Goal: Entertainment & Leisure: Browse casually

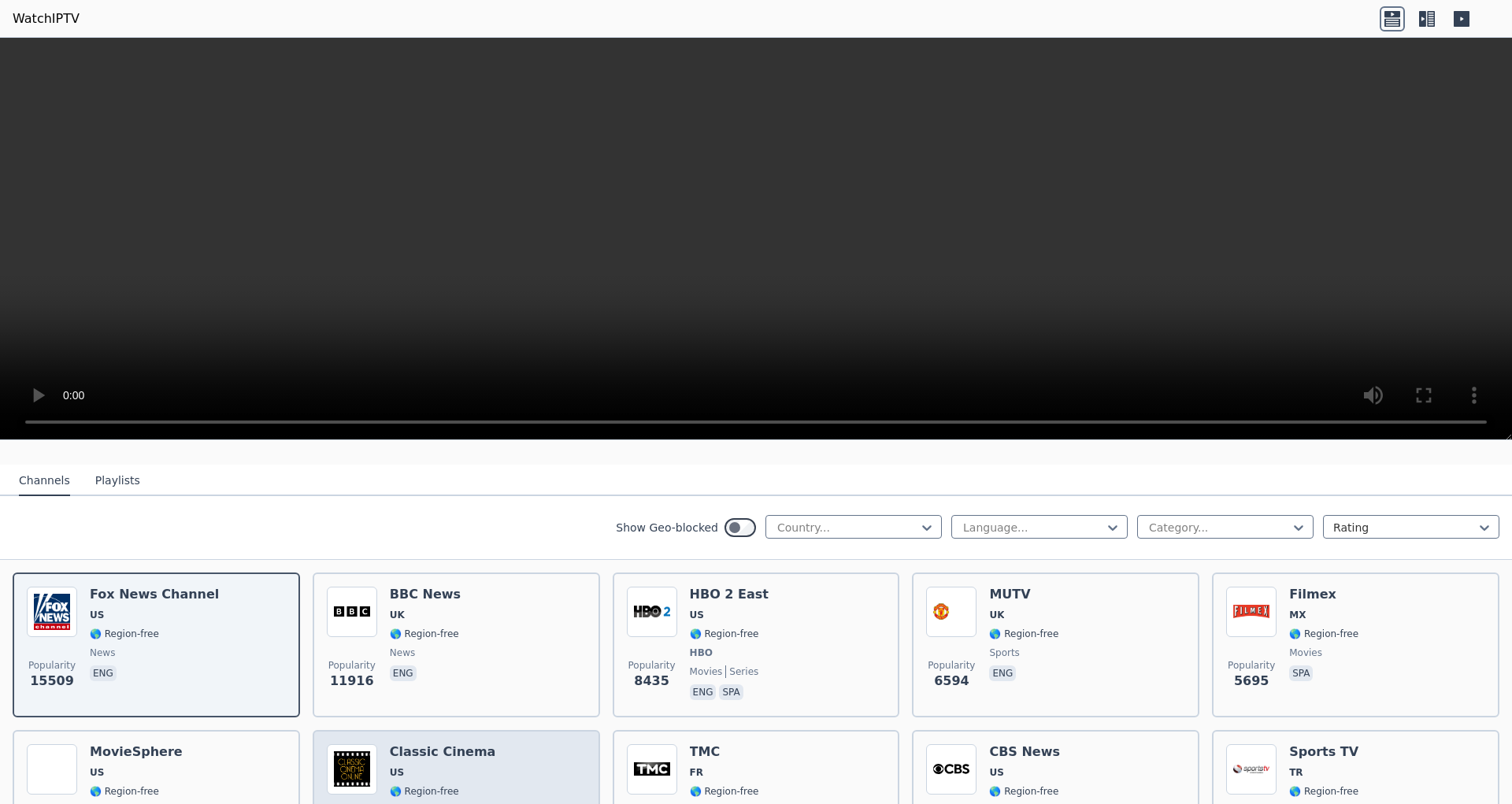
scroll to position [99, 0]
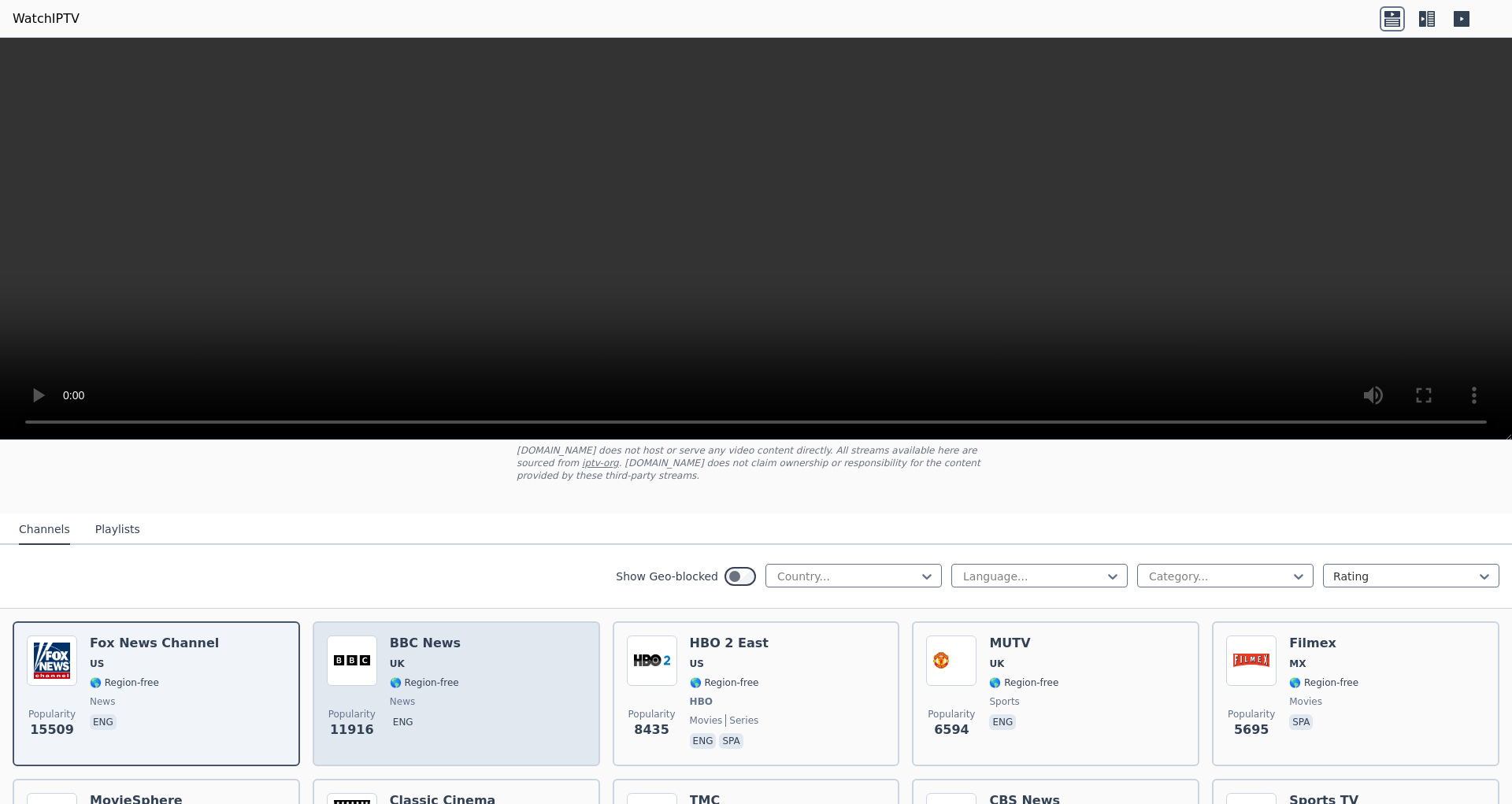
click at [465, 665] on div "Popularity 11916 BBC News UK 🌎 Region-free news eng" at bounding box center [456, 694] width 259 height 117
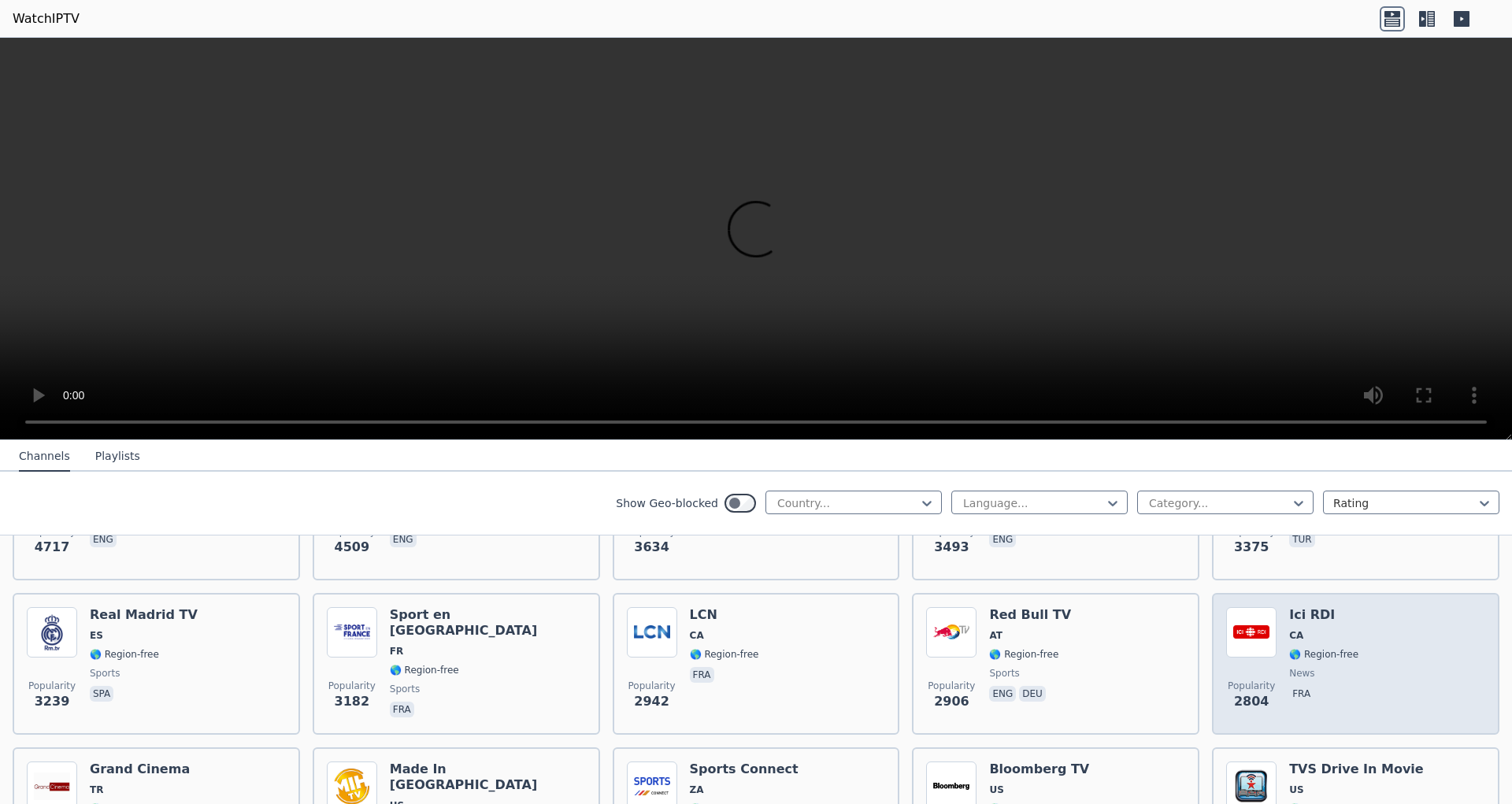
scroll to position [496, 0]
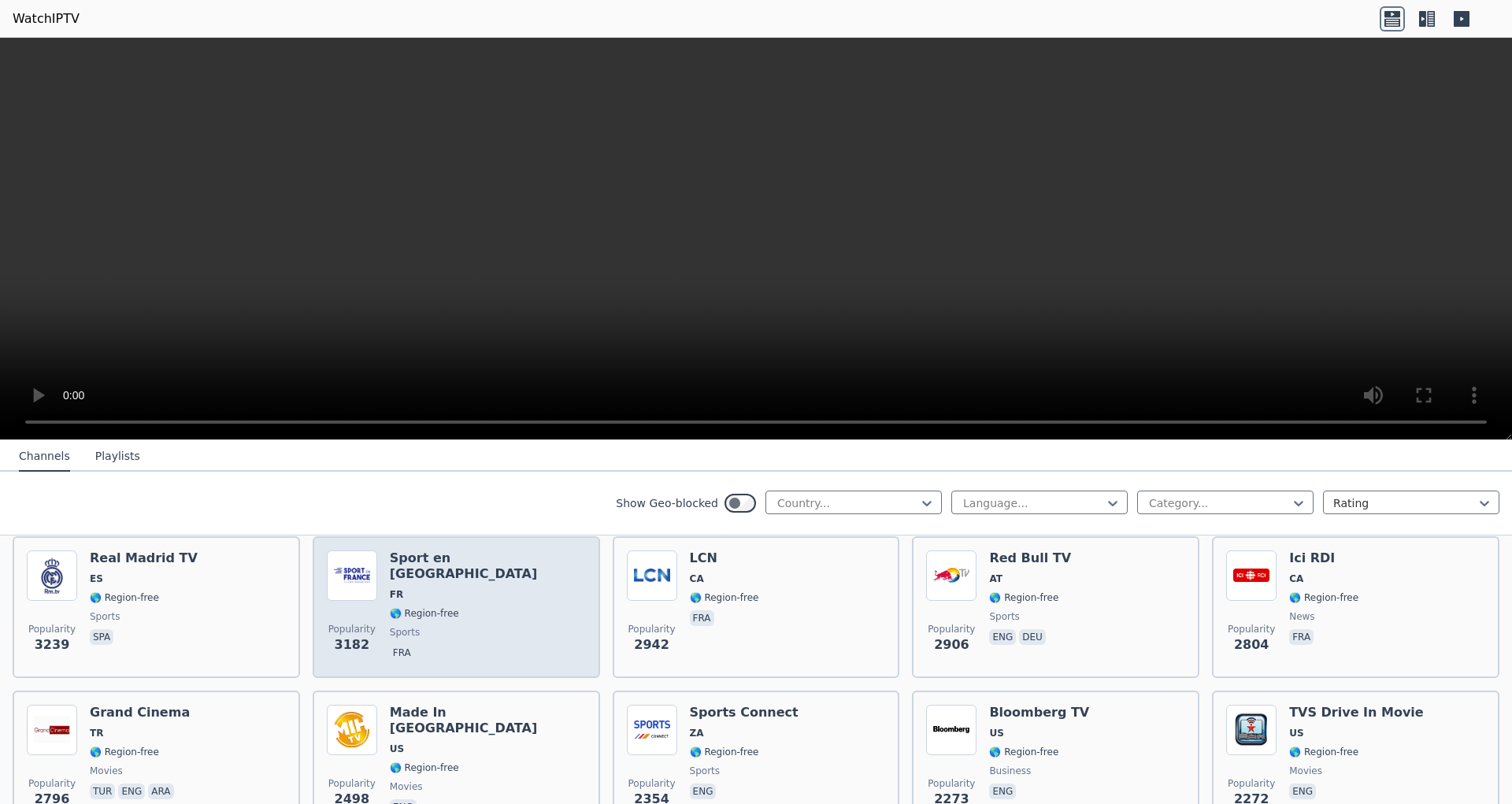
click at [529, 621] on div "Popularity 3182 Sport en [GEOGRAPHIC_DATA] FR 🌎 Region-free sports fra" at bounding box center [456, 607] width 259 height 113
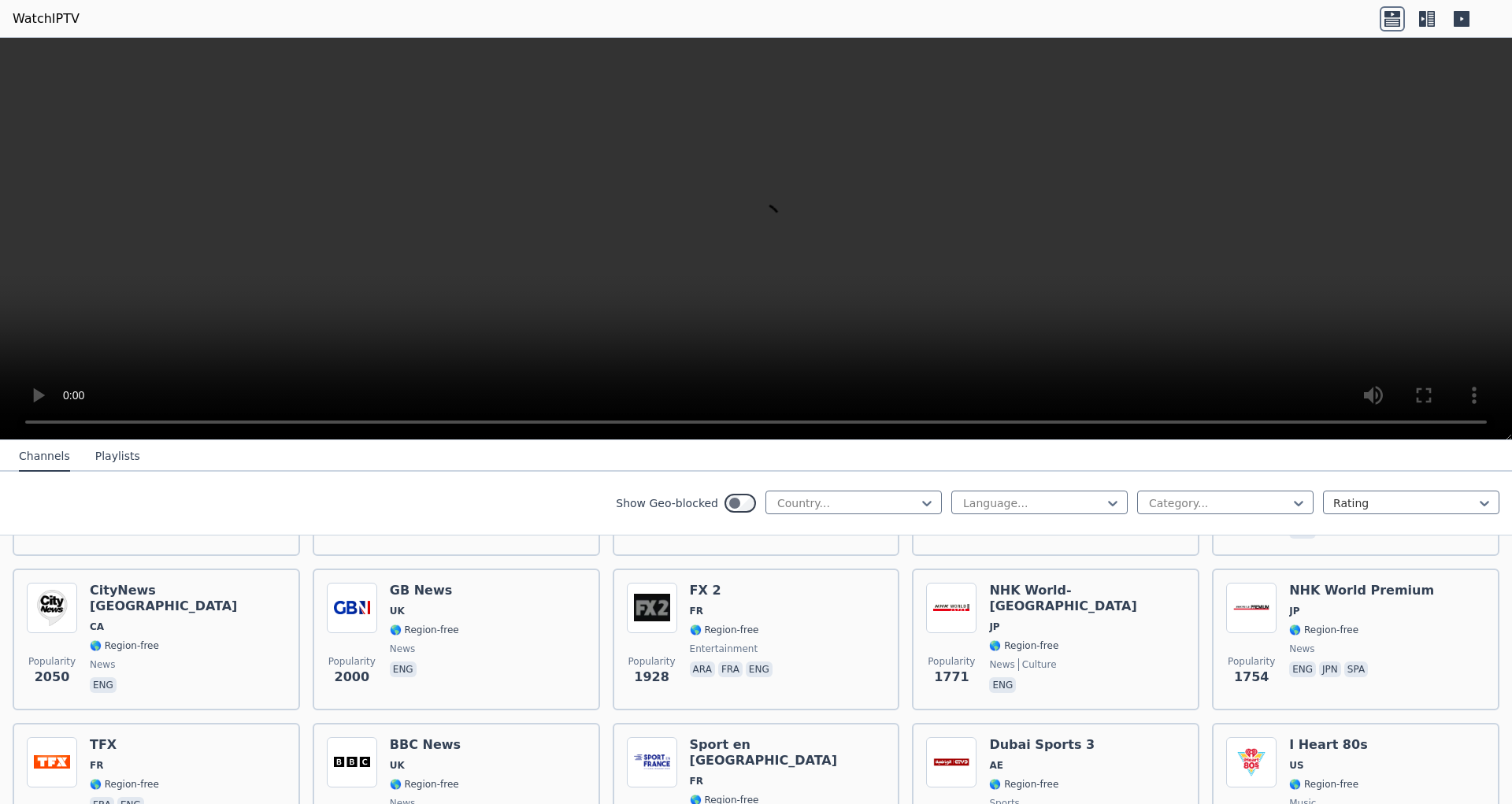
scroll to position [893, 0]
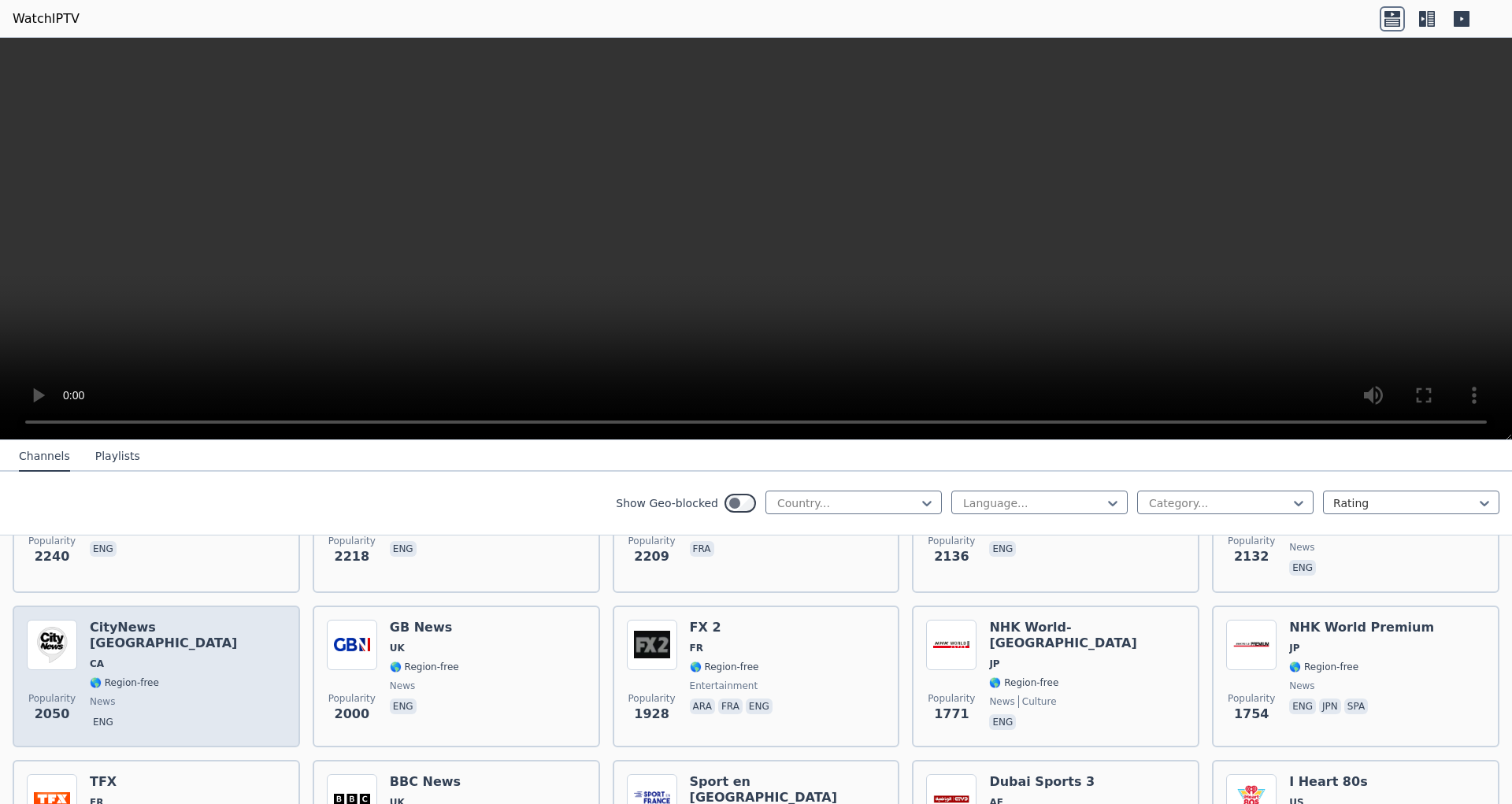
click at [215, 653] on div "Popularity 2050 CityNews [GEOGRAPHIC_DATA] [GEOGRAPHIC_DATA] 🌎 Region-free news…" at bounding box center [157, 676] width 259 height 113
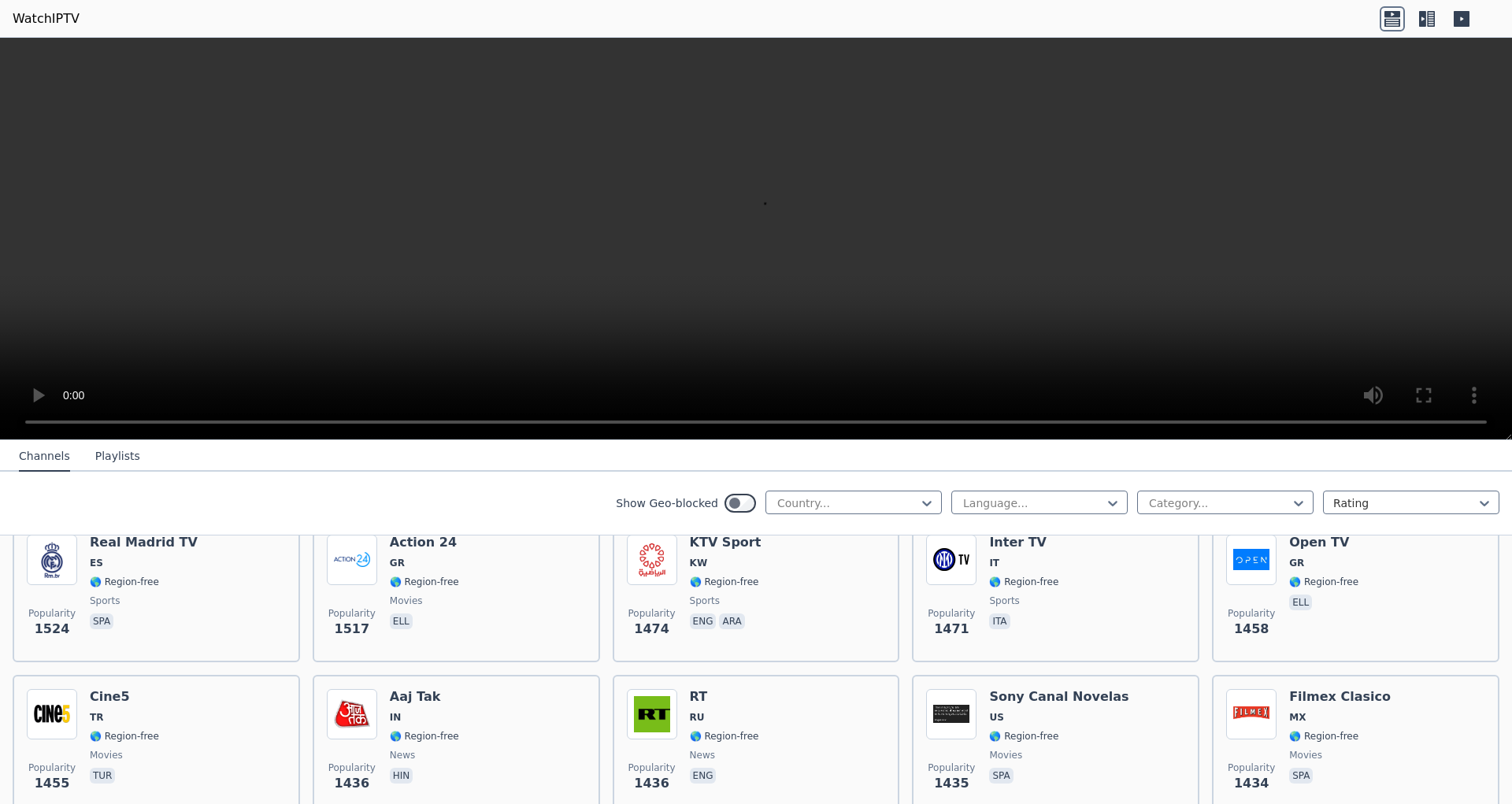
scroll to position [1290, 0]
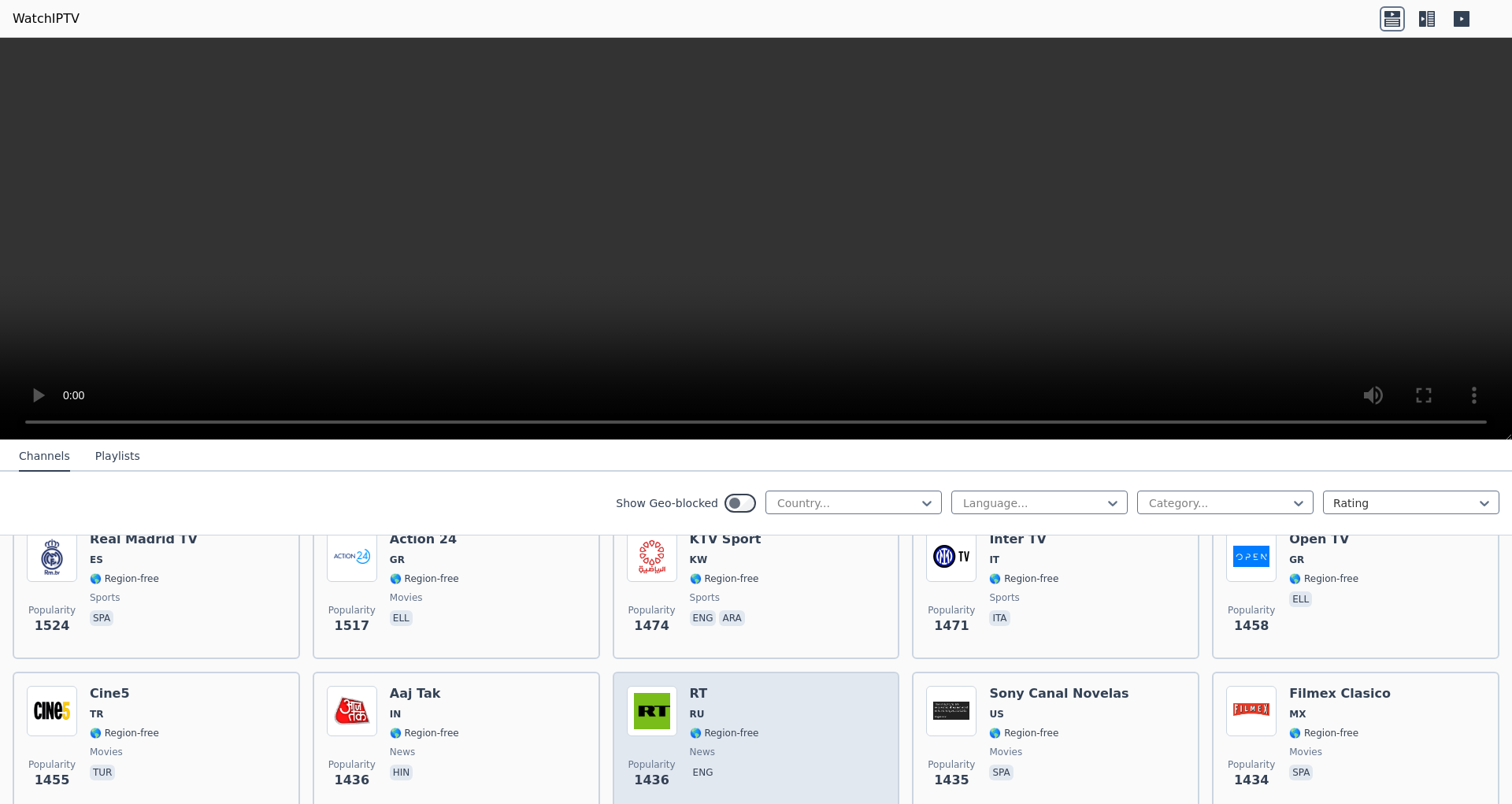
click at [773, 715] on div "Popularity 1436 RT RU 🌎 Region-free news eng" at bounding box center [757, 742] width 259 height 113
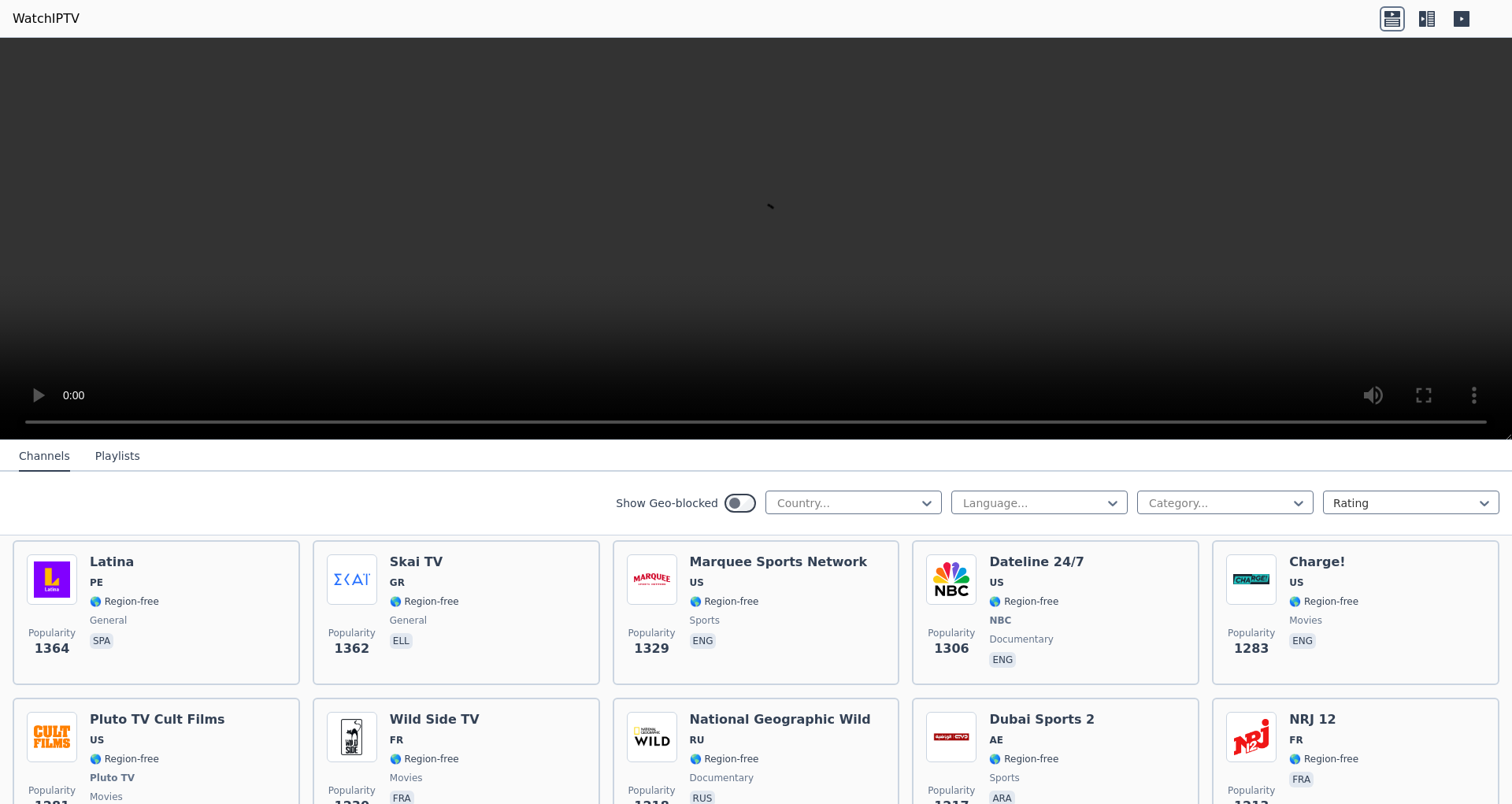
scroll to position [1588, 0]
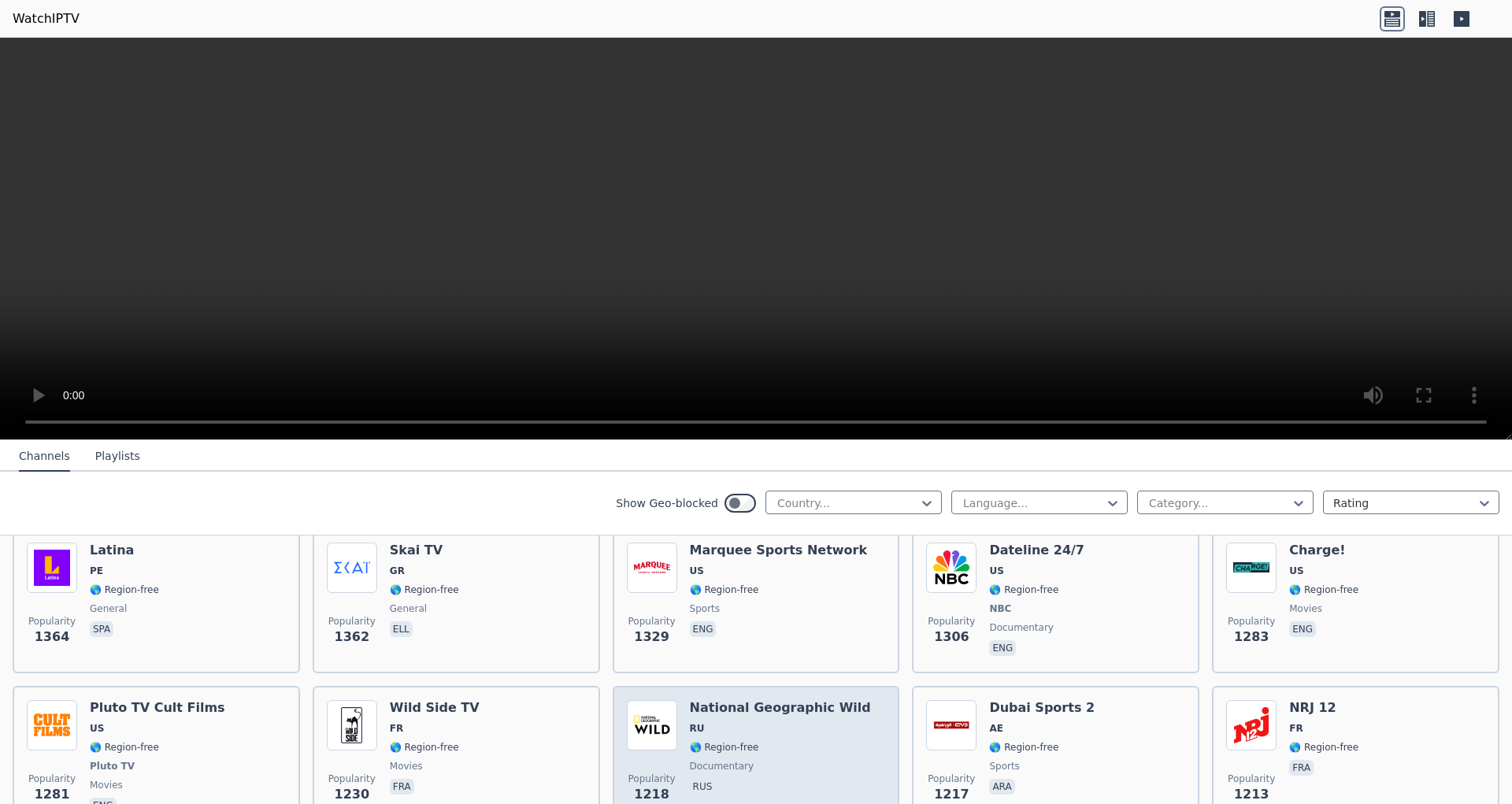
click at [818, 700] on h6 "National Geographic Wild" at bounding box center [781, 708] width 181 height 16
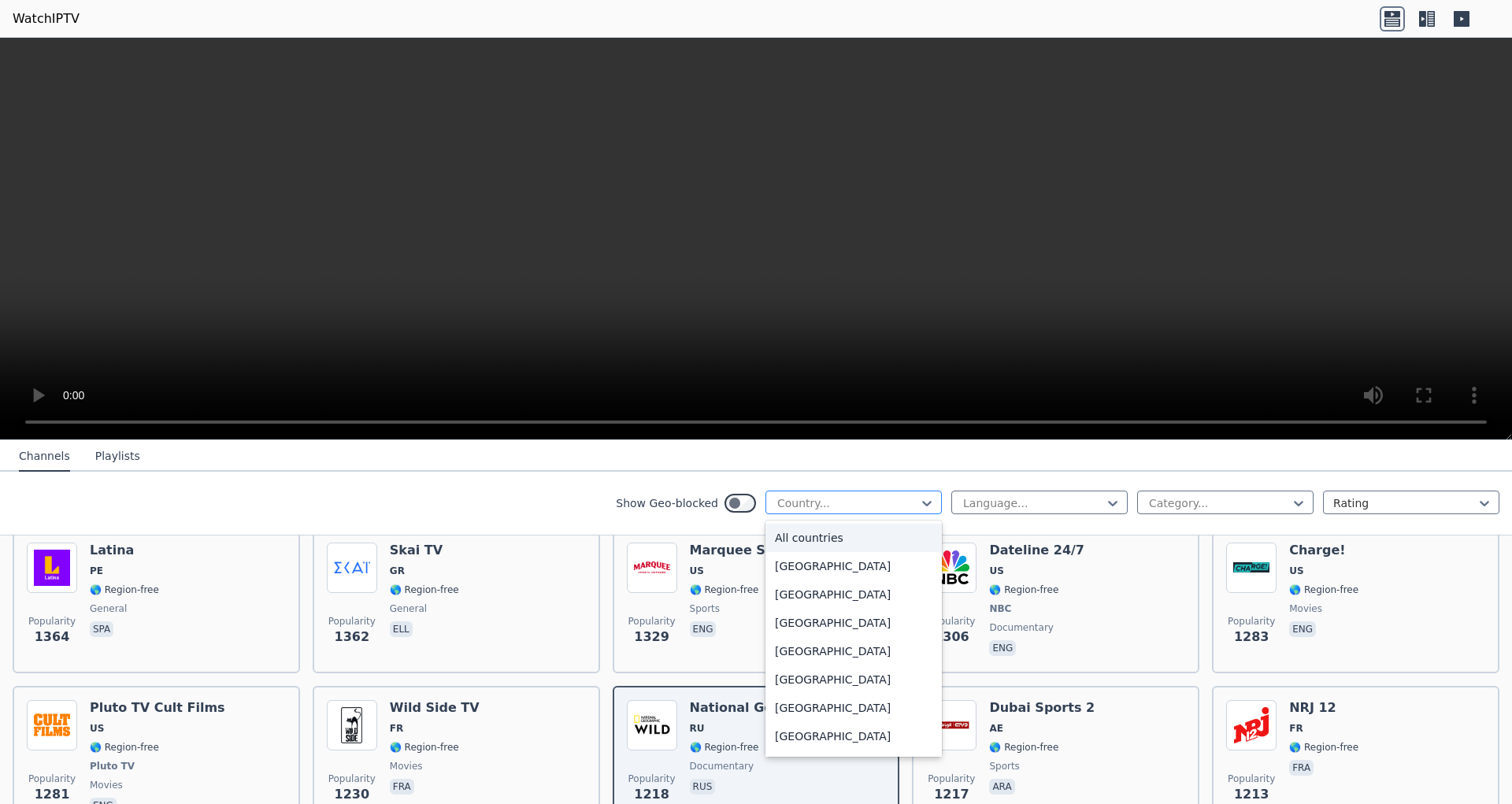
click at [809, 499] on div at bounding box center [847, 503] width 143 height 16
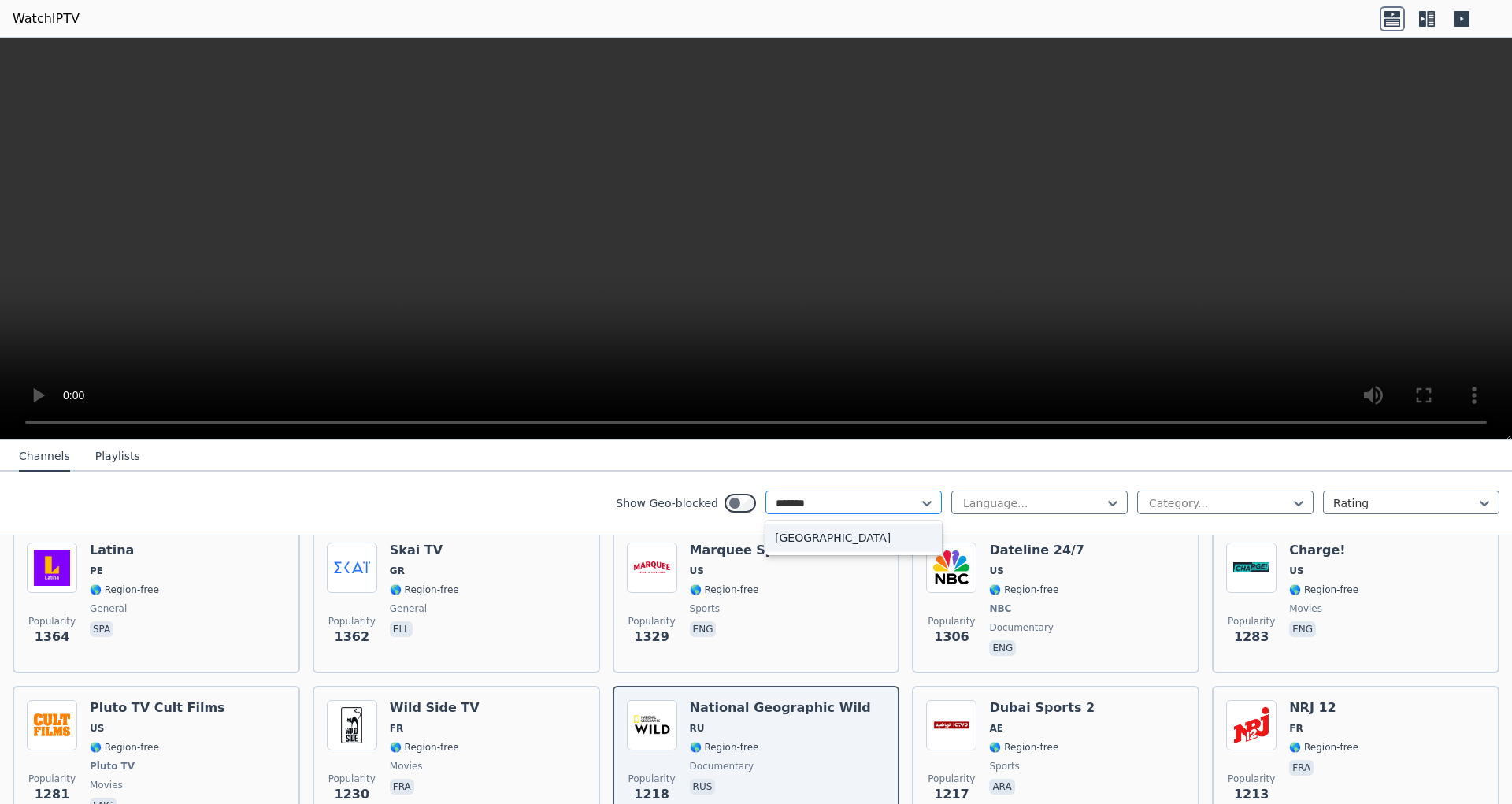
type input "********"
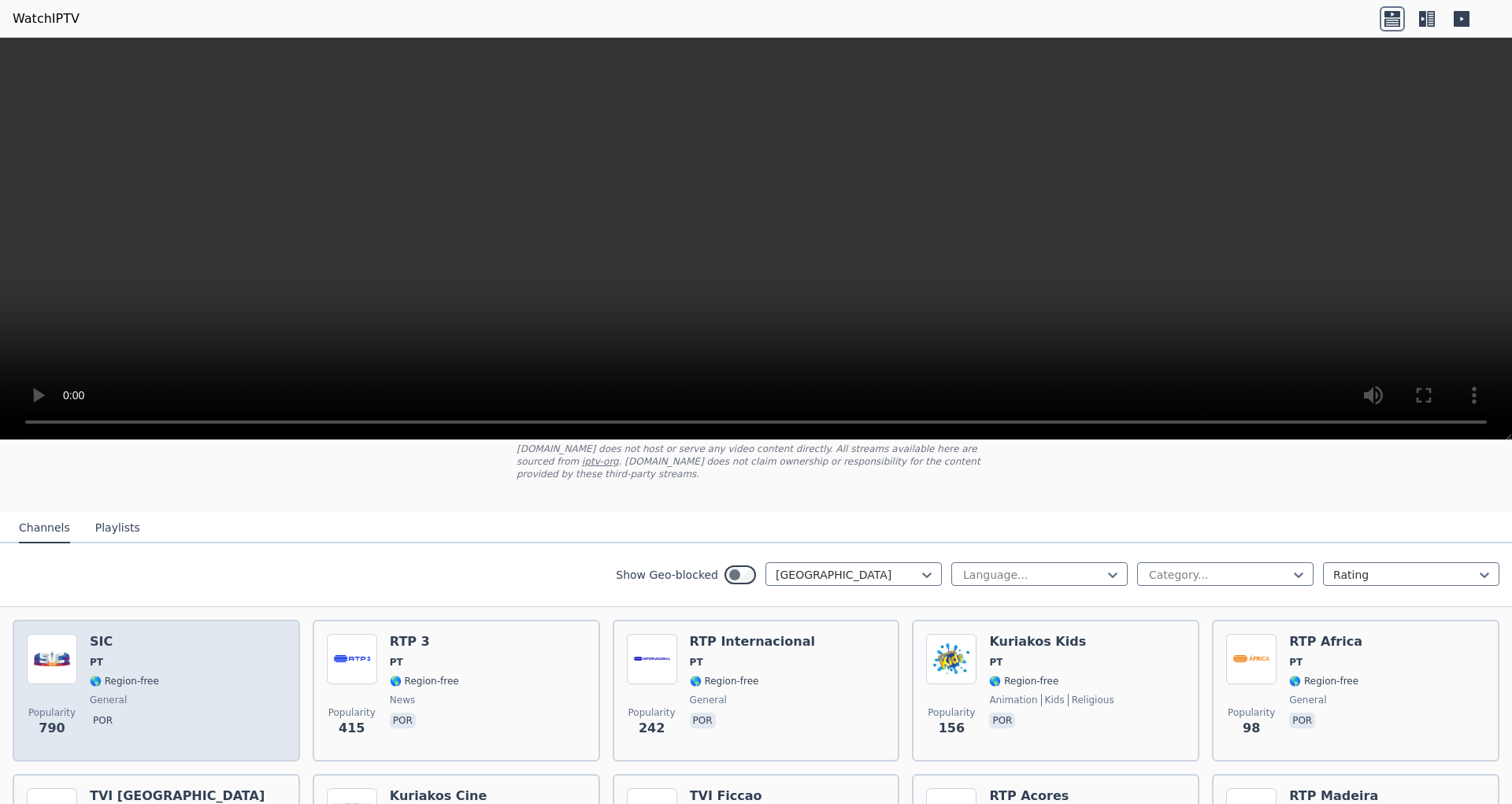
scroll to position [198, 0]
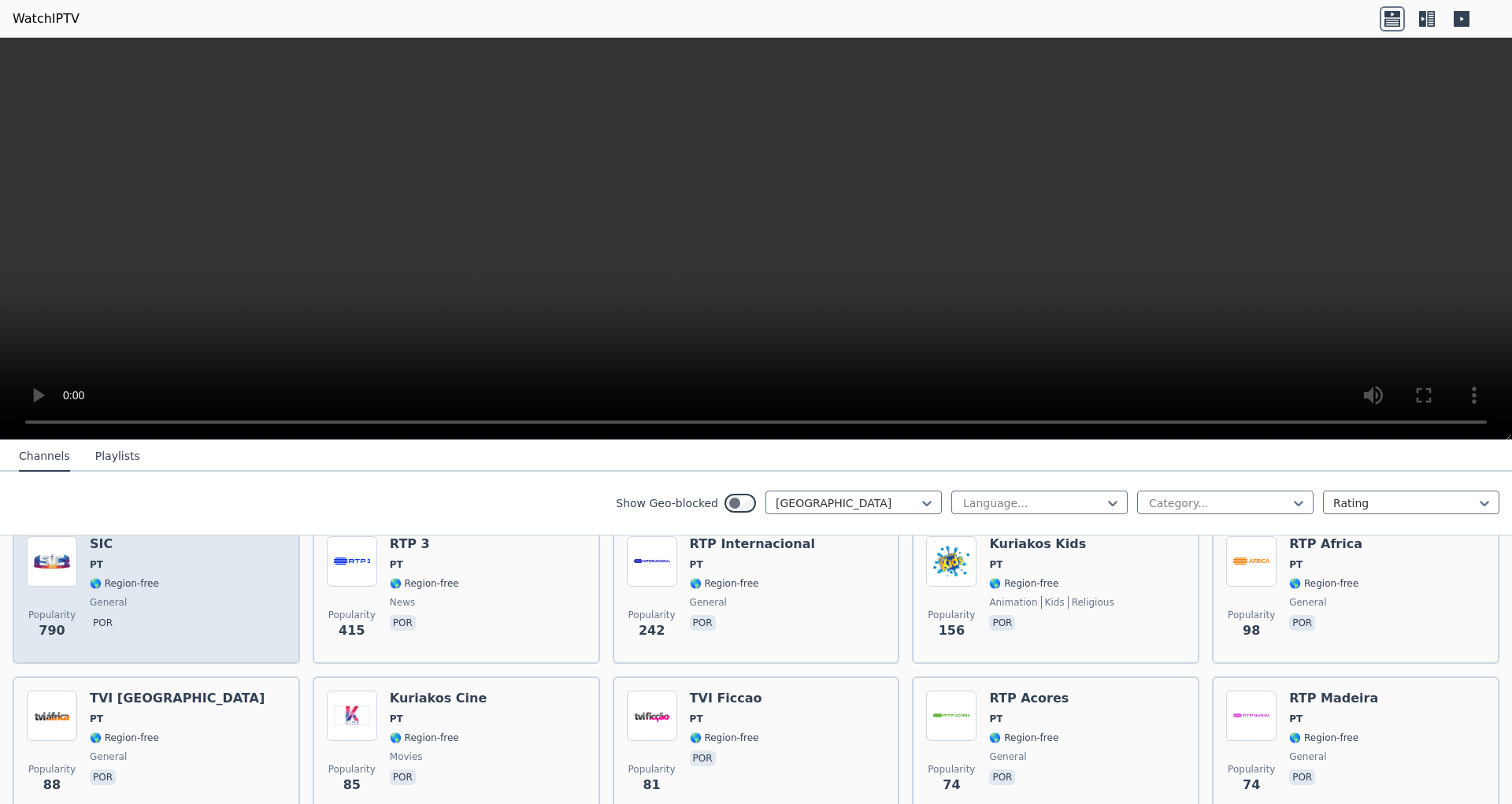
click at [207, 584] on div "Popularity 790 SIC PT 🌎 Region-free general por" at bounding box center [157, 593] width 259 height 113
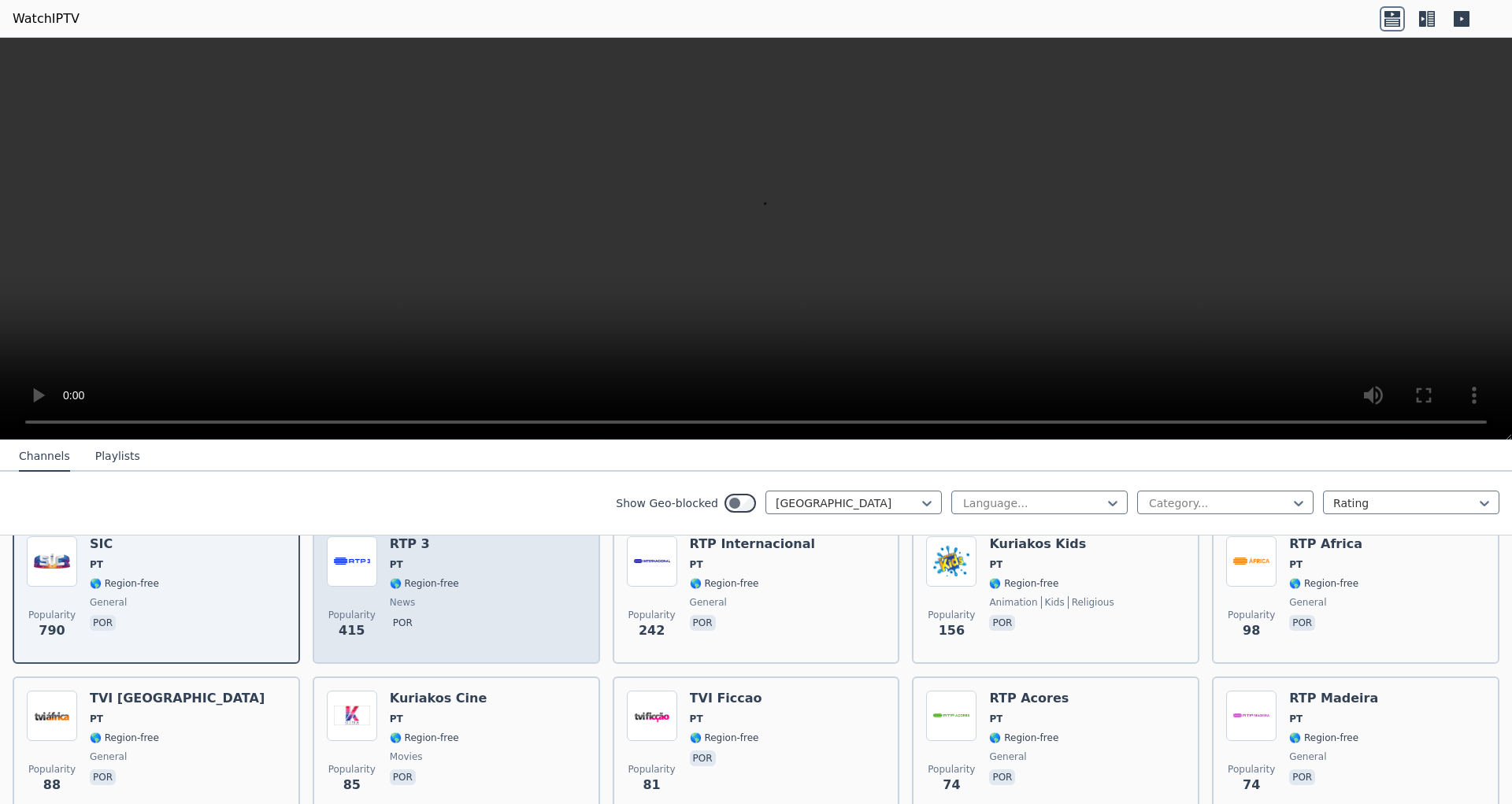
scroll to position [99, 0]
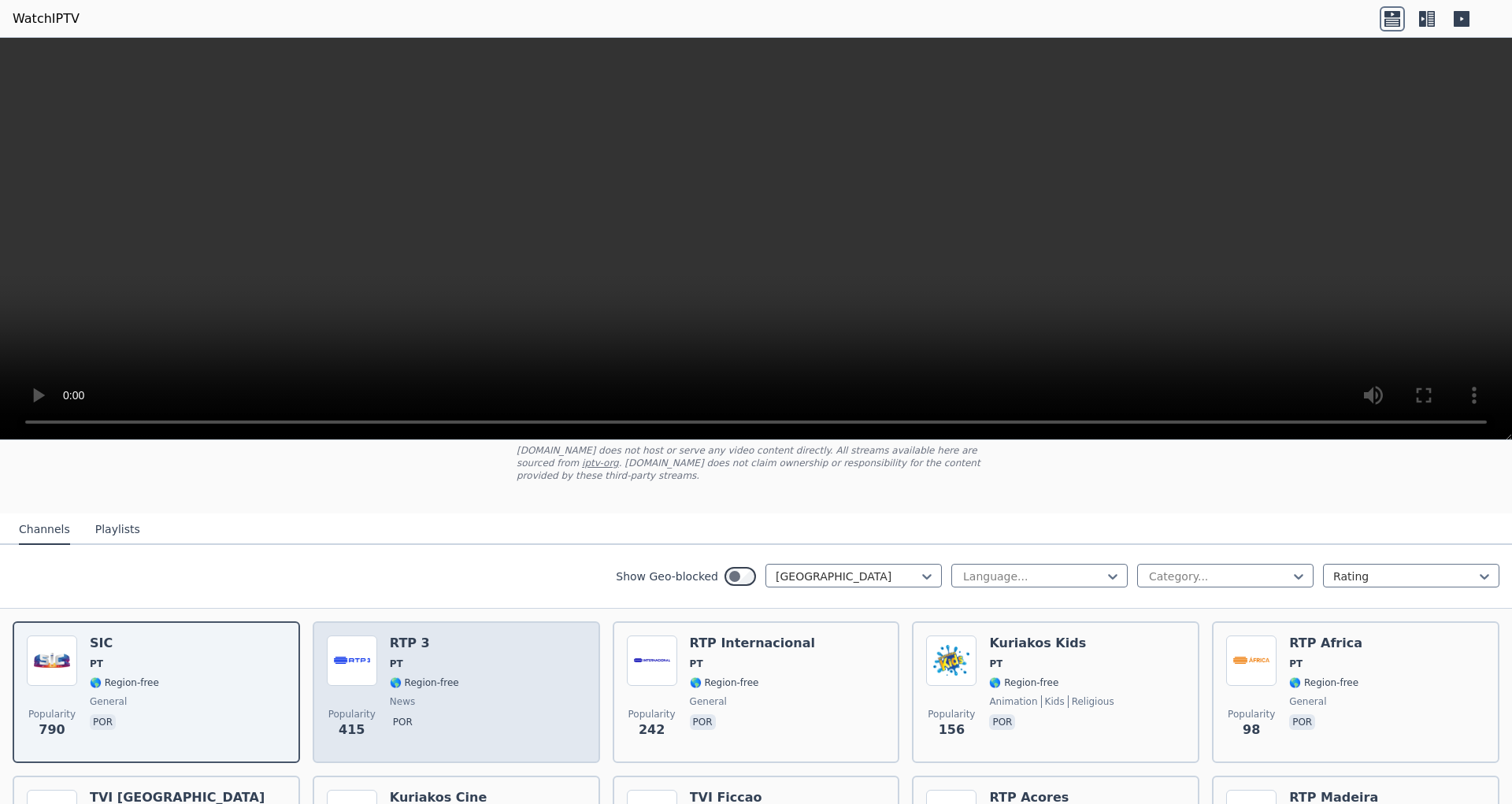
click at [514, 669] on div "Popularity 415 RTP 3 PT 🌎 Region-free news por" at bounding box center [456, 692] width 259 height 113
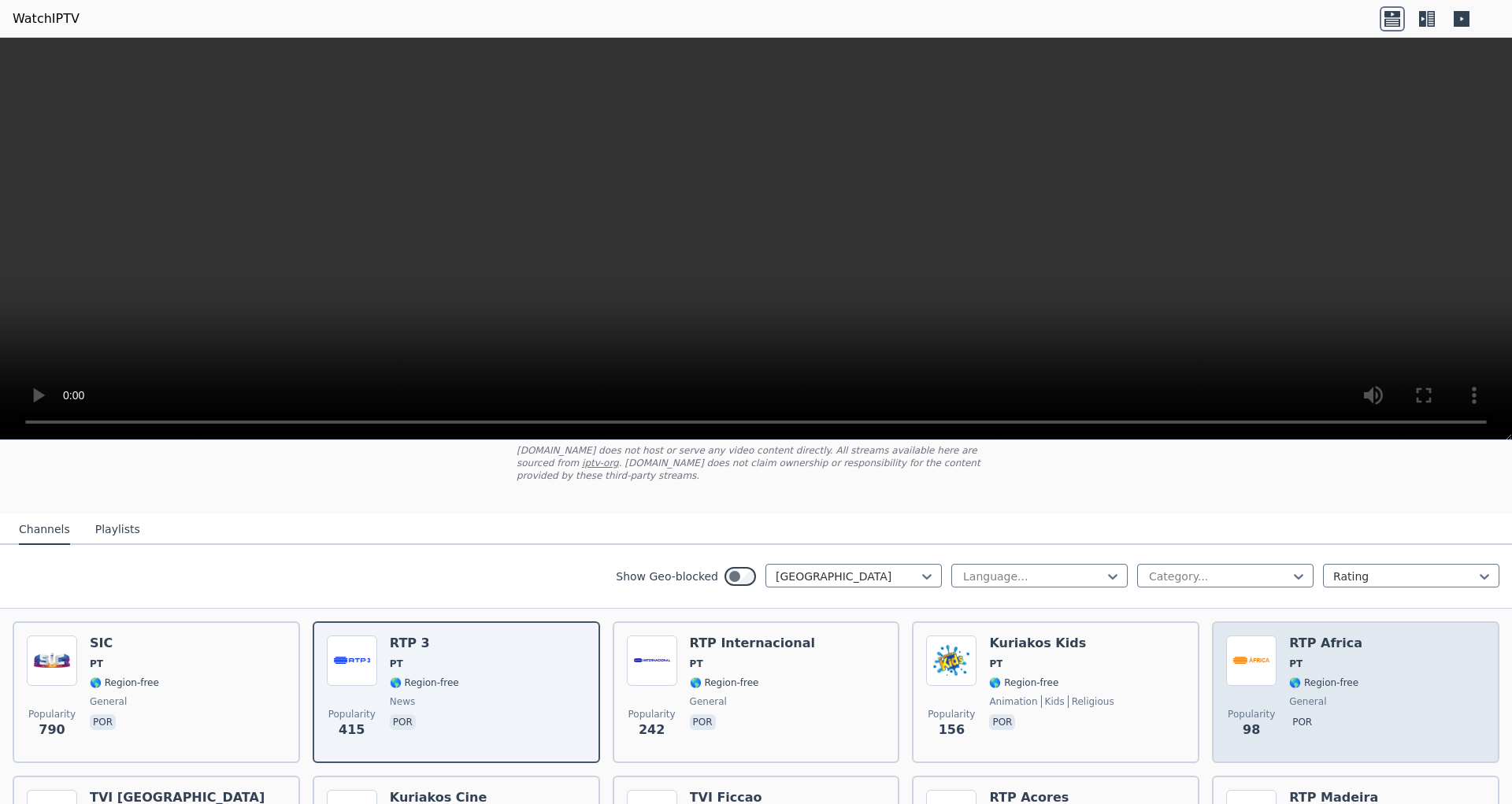
click at [1435, 657] on div "Popularity 98 RTP Africa PT 🌎 Region-free general por" at bounding box center [1356, 692] width 259 height 113
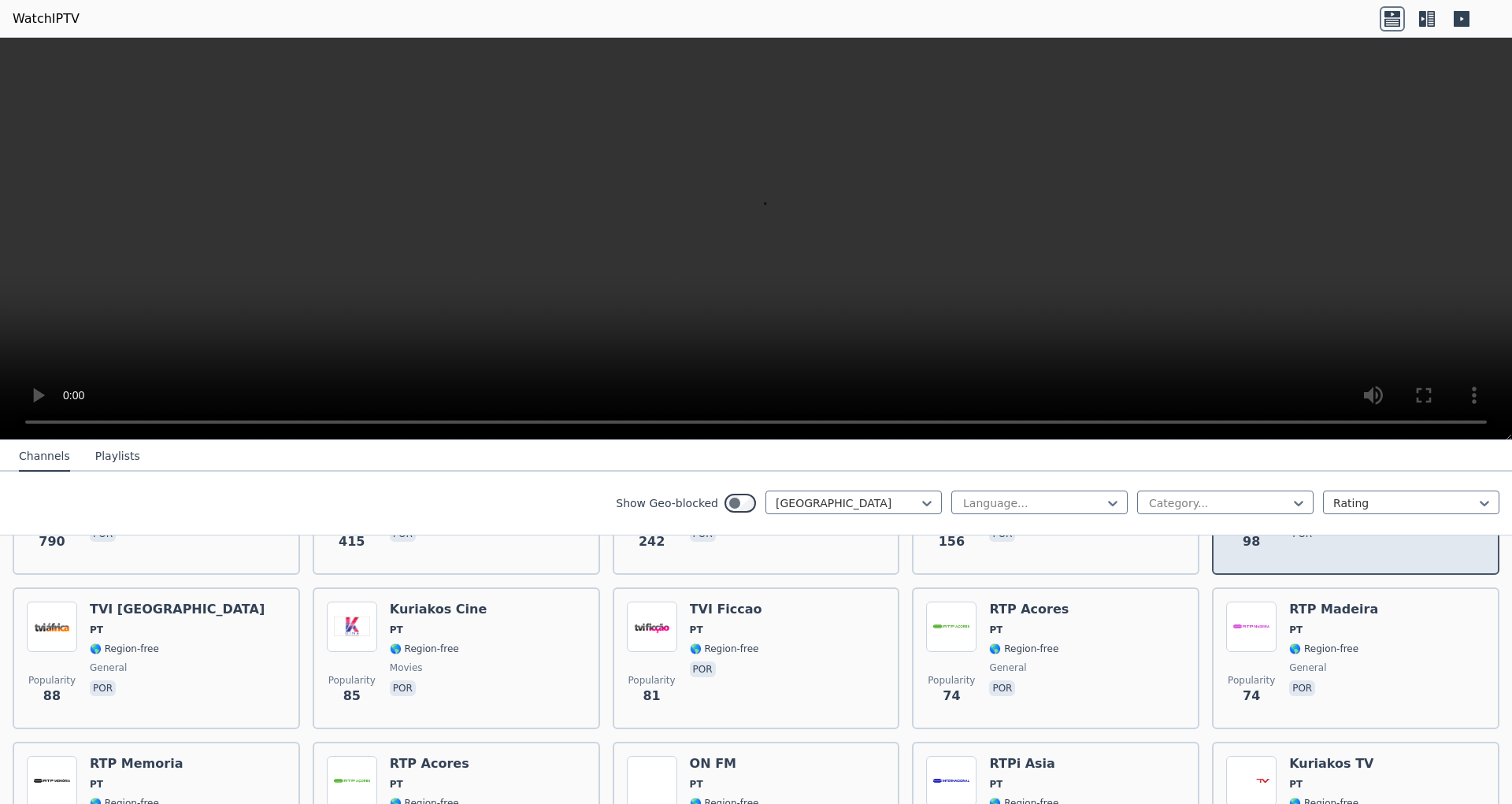
scroll to position [298, 0]
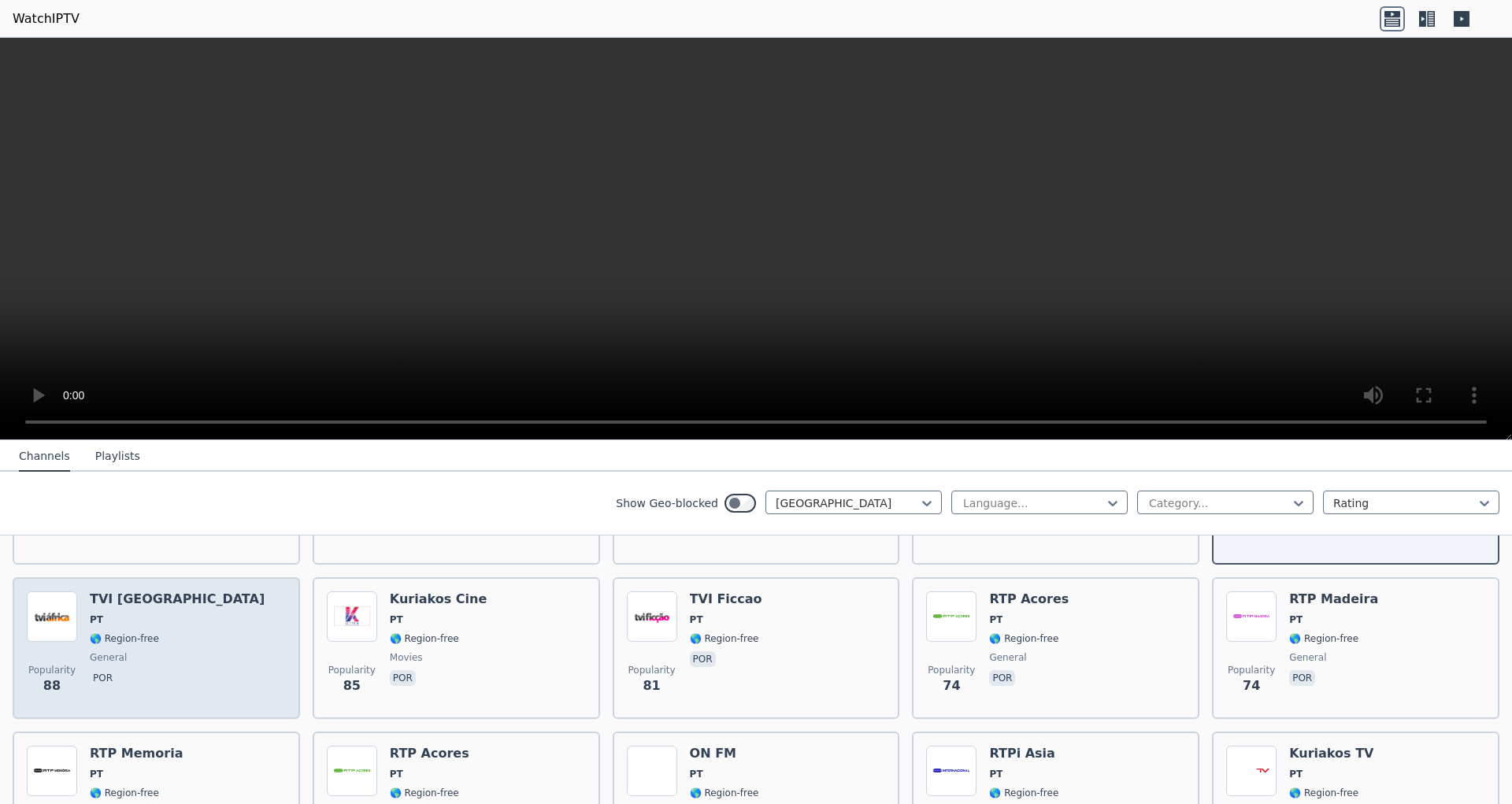
click at [157, 626] on div "Popularity 88 TVI [GEOGRAPHIC_DATA] PT 🌎 Region-free general por" at bounding box center [157, 648] width 259 height 113
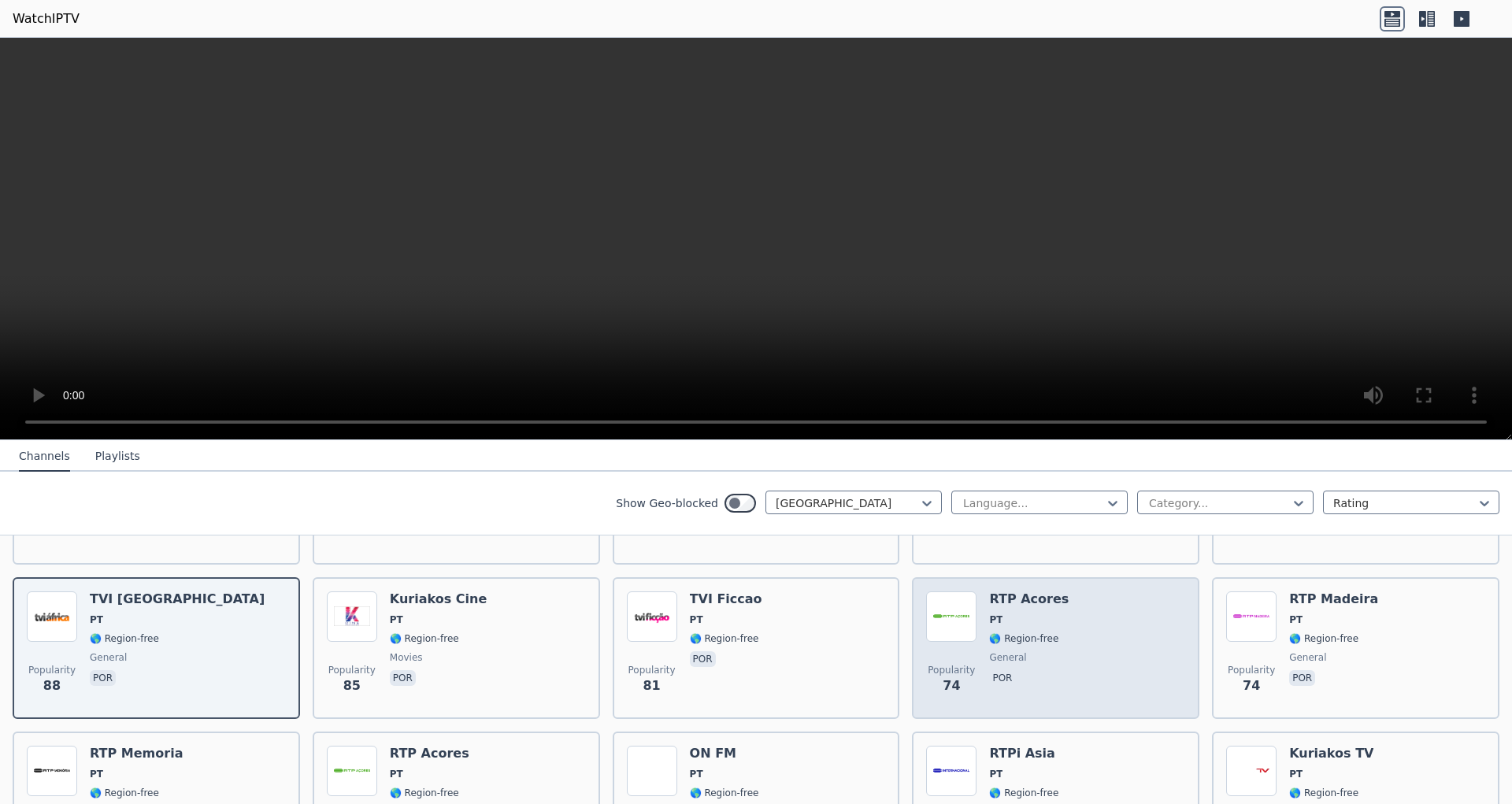
click at [1085, 625] on div "Popularity 74 RTP Acores PT 🌎 Region-free general por" at bounding box center [1056, 648] width 259 height 113
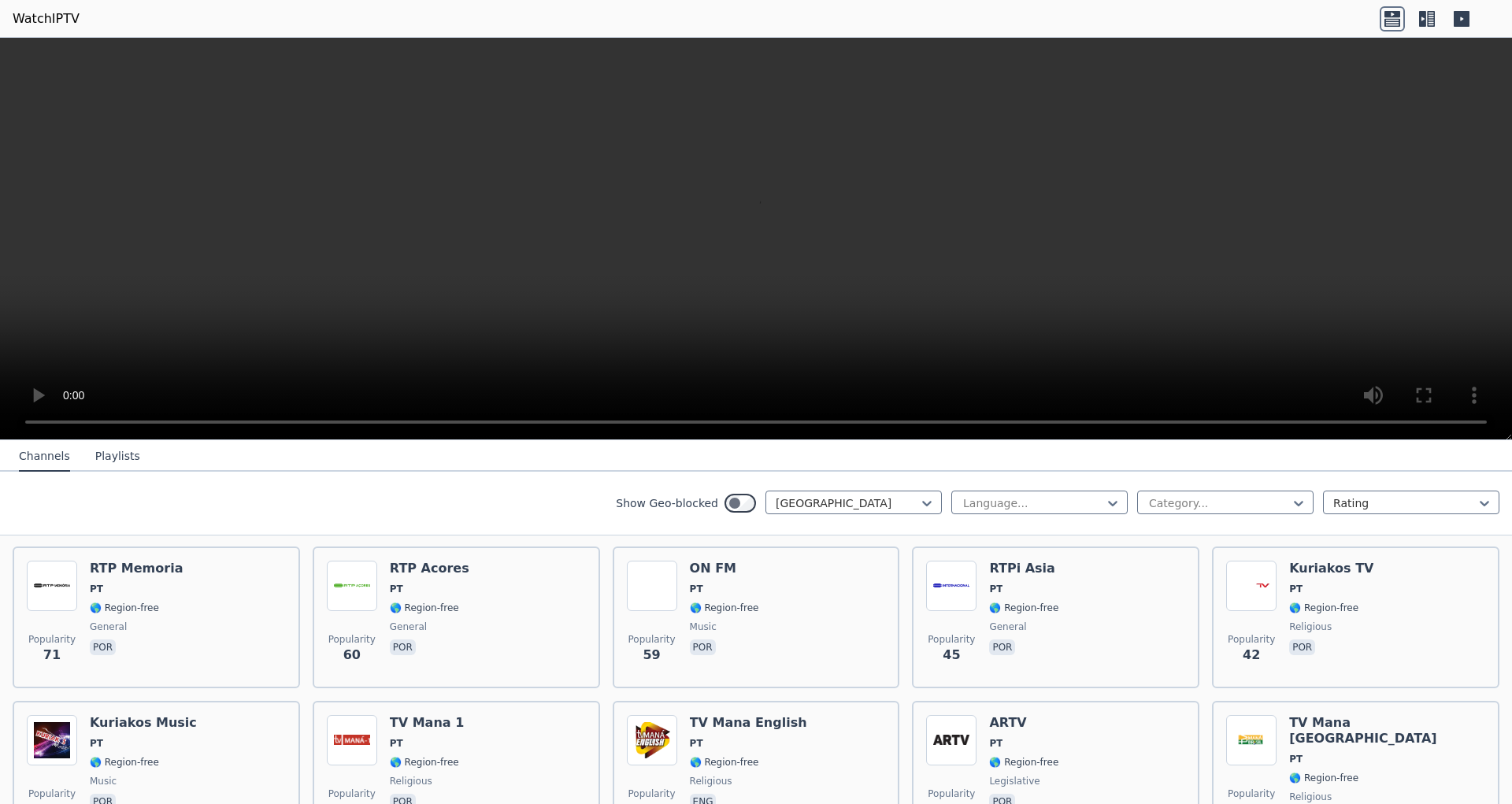
scroll to position [496, 0]
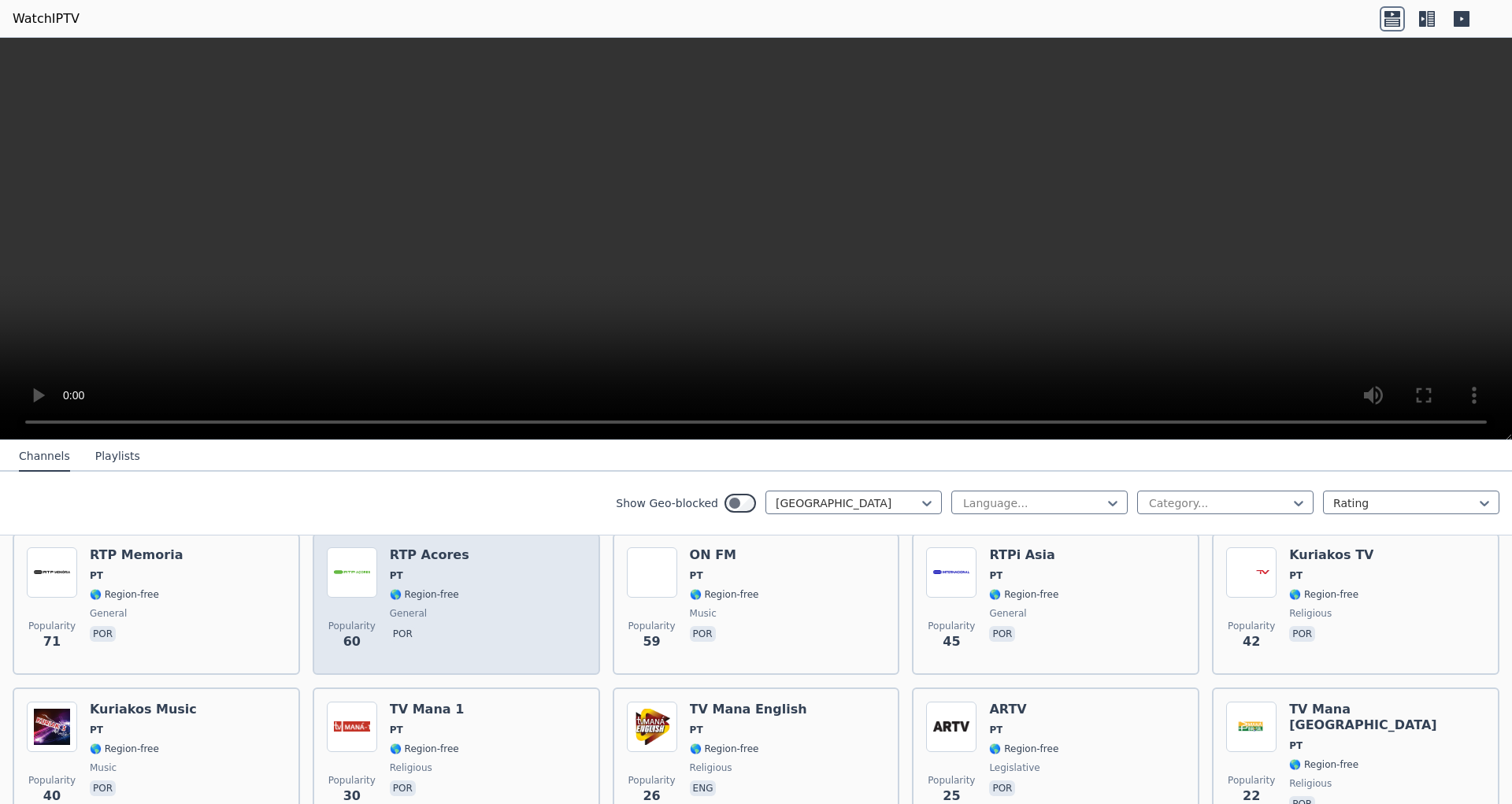
click at [504, 606] on div "Popularity 60 RTP Acores PT 🌎 Region-free general por" at bounding box center [456, 604] width 259 height 113
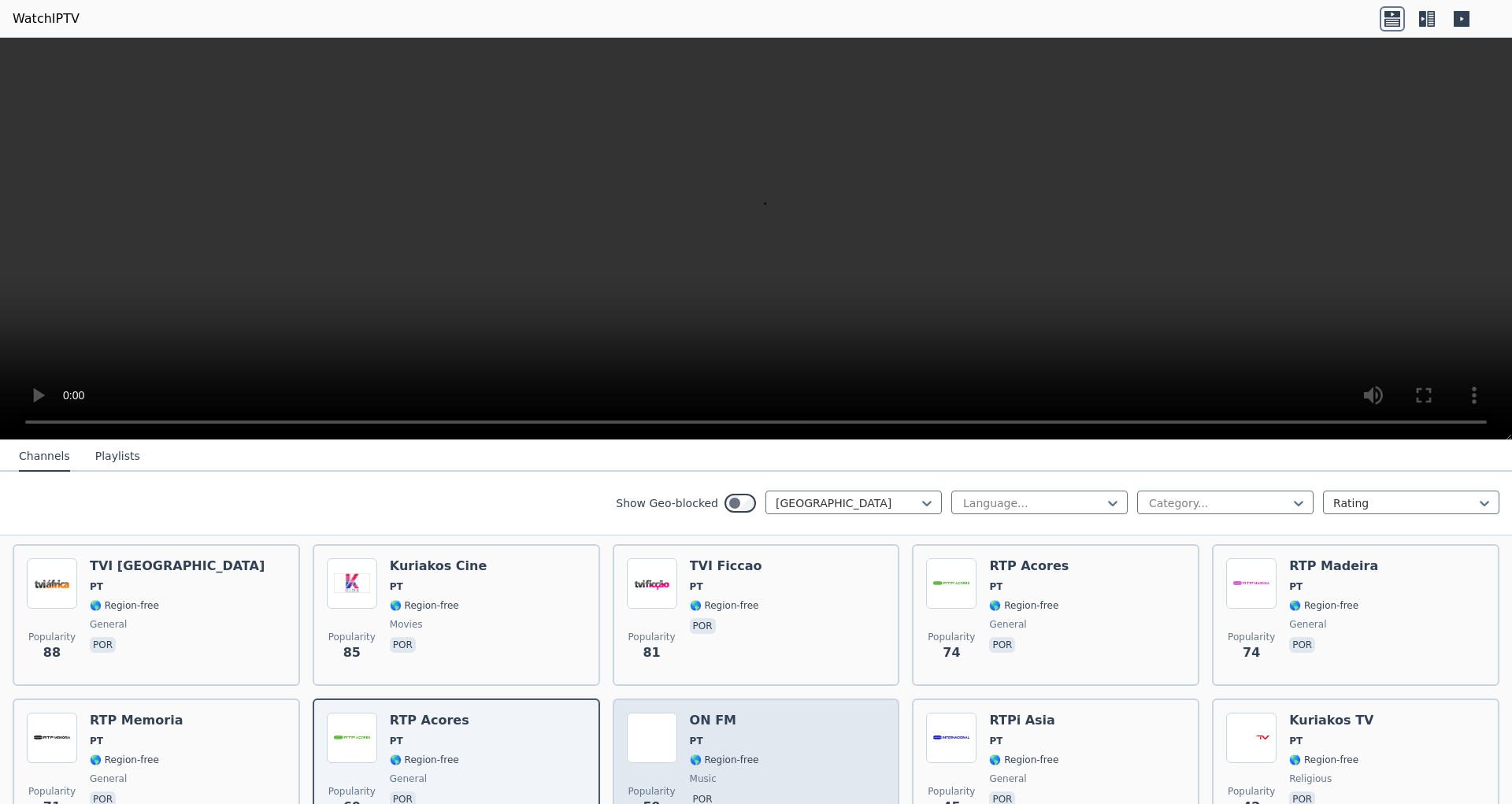
scroll to position [289, 0]
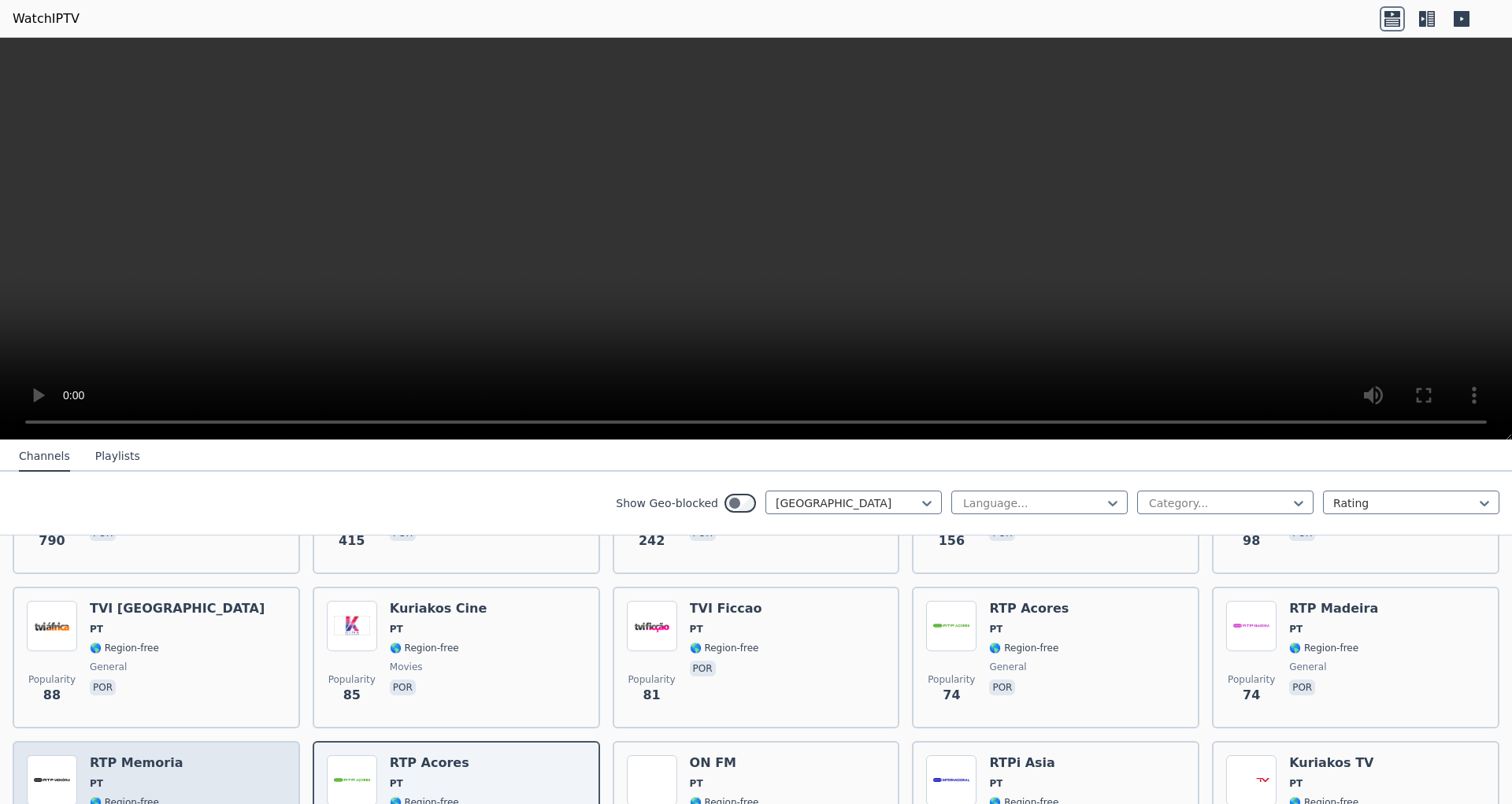
click at [91, 755] on h6 "RTP Memoria" at bounding box center [136, 763] width 93 height 16
click at [108, 755] on h6 "RTP Memoria" at bounding box center [136, 763] width 93 height 16
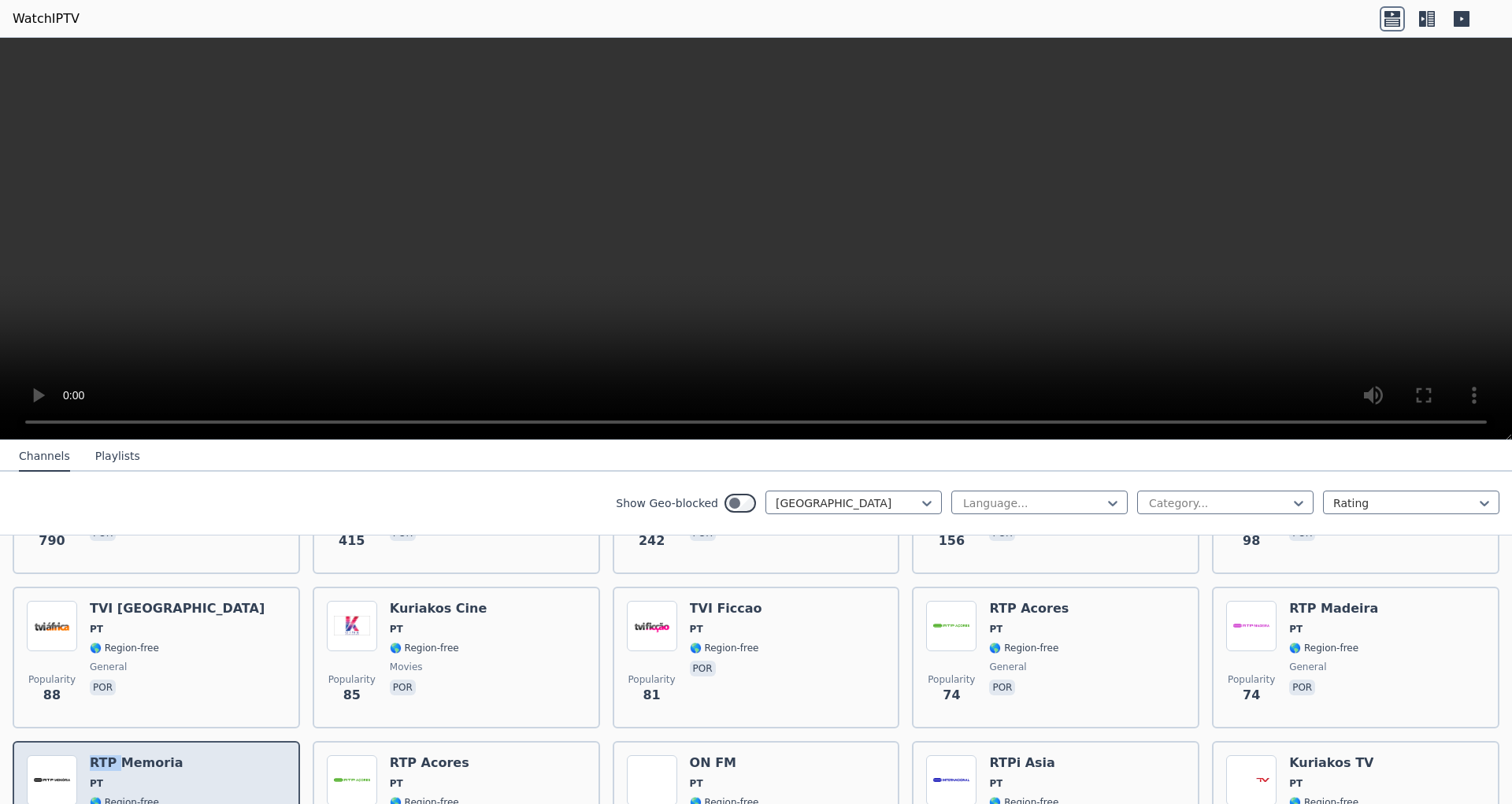
click at [108, 755] on h6 "RTP Memoria" at bounding box center [136, 763] width 93 height 16
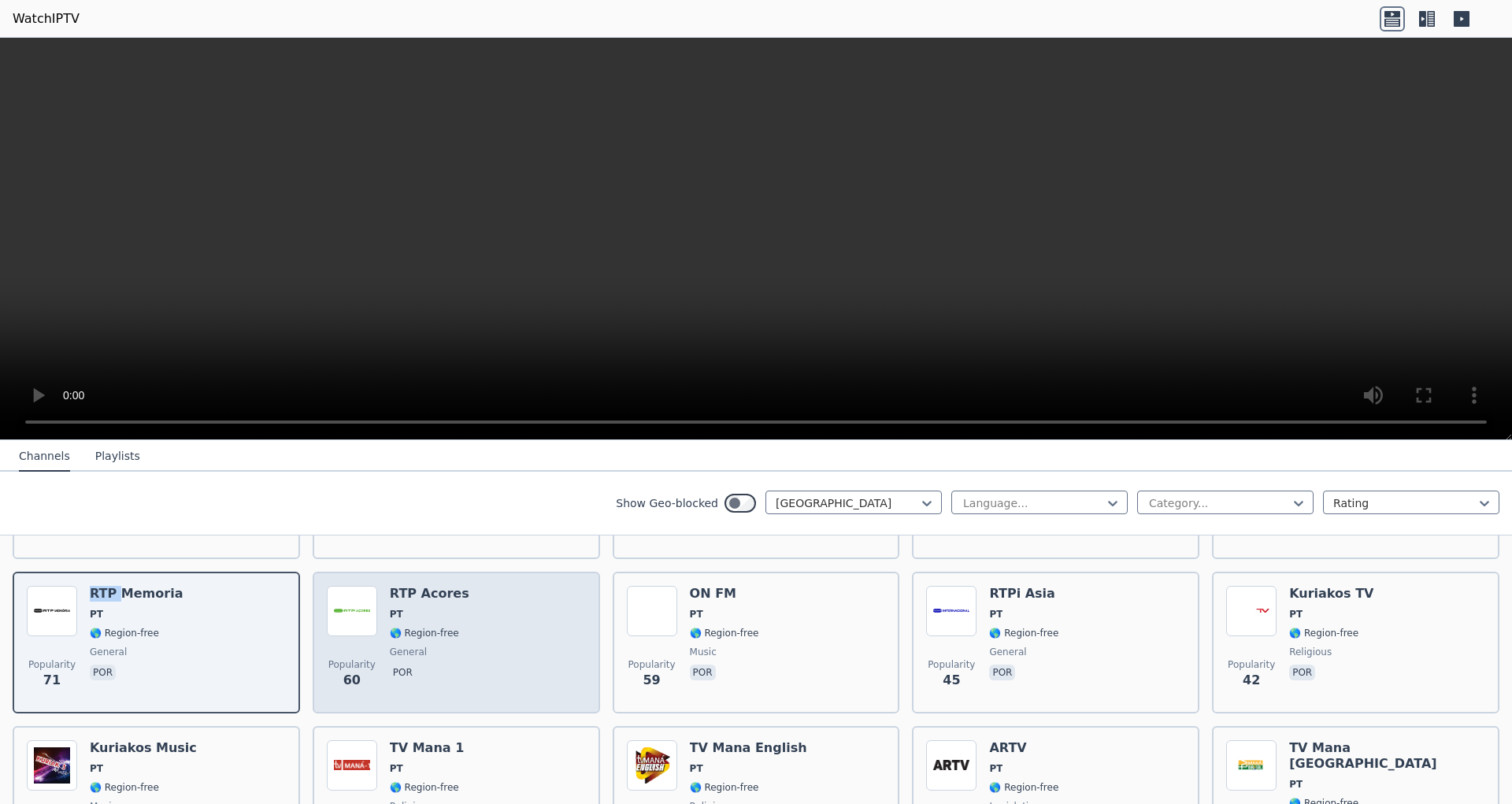
scroll to position [487, 0]
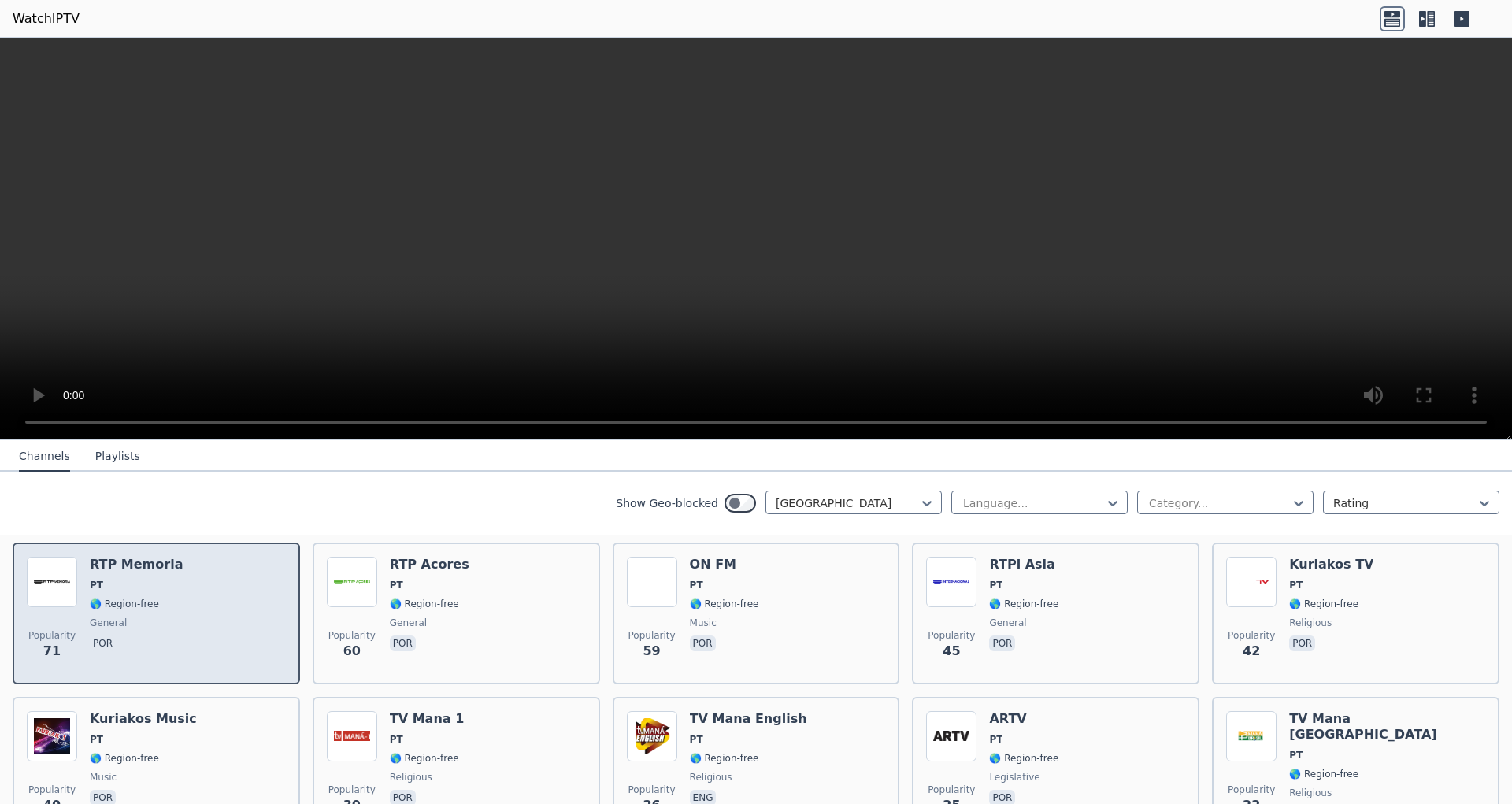
click at [218, 630] on div "Popularity 71 RTP Memoria PT 🌎 Region-free general por" at bounding box center [157, 614] width 259 height 113
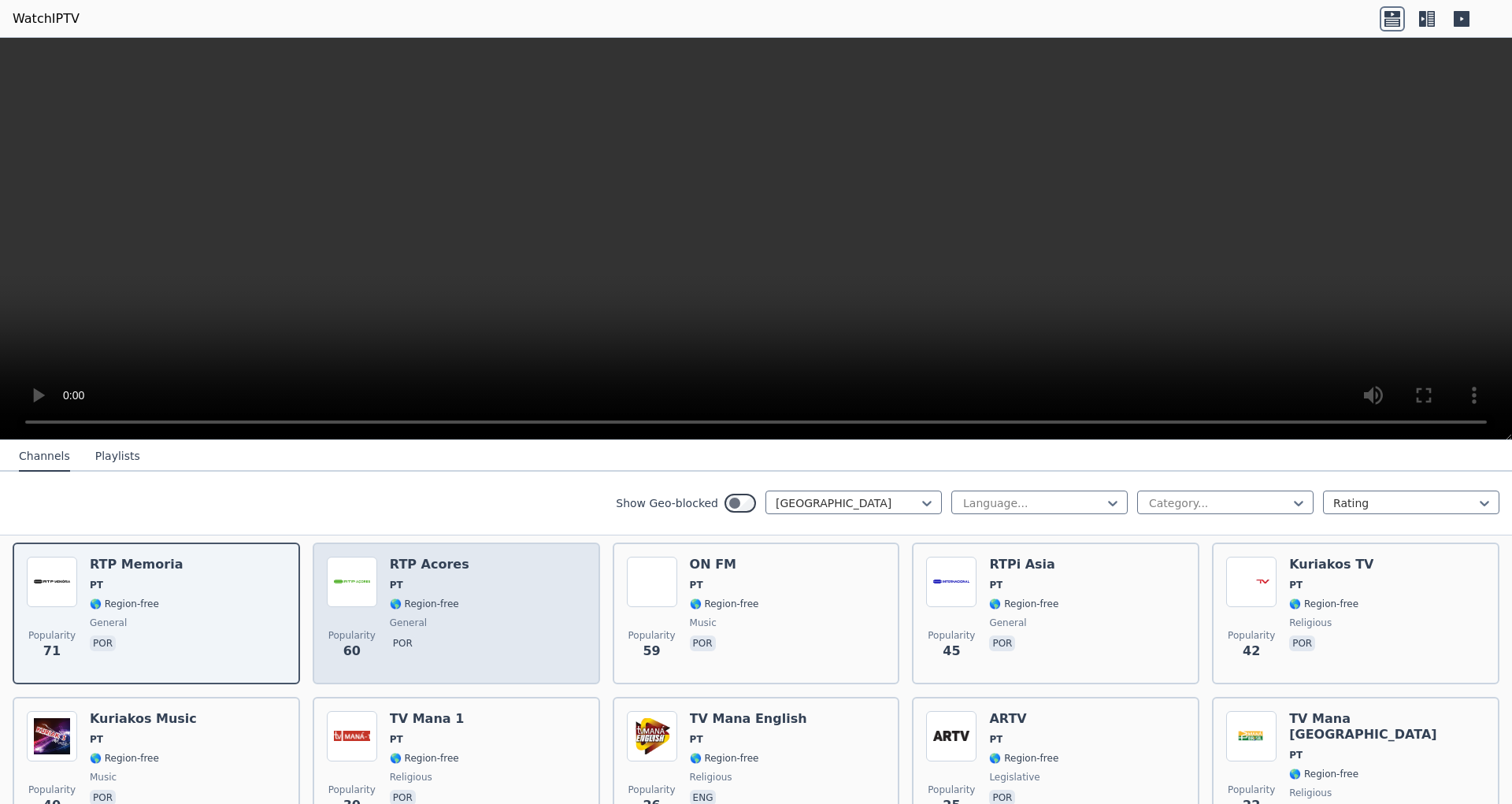
click at [422, 617] on span "general" at bounding box center [430, 623] width 80 height 13
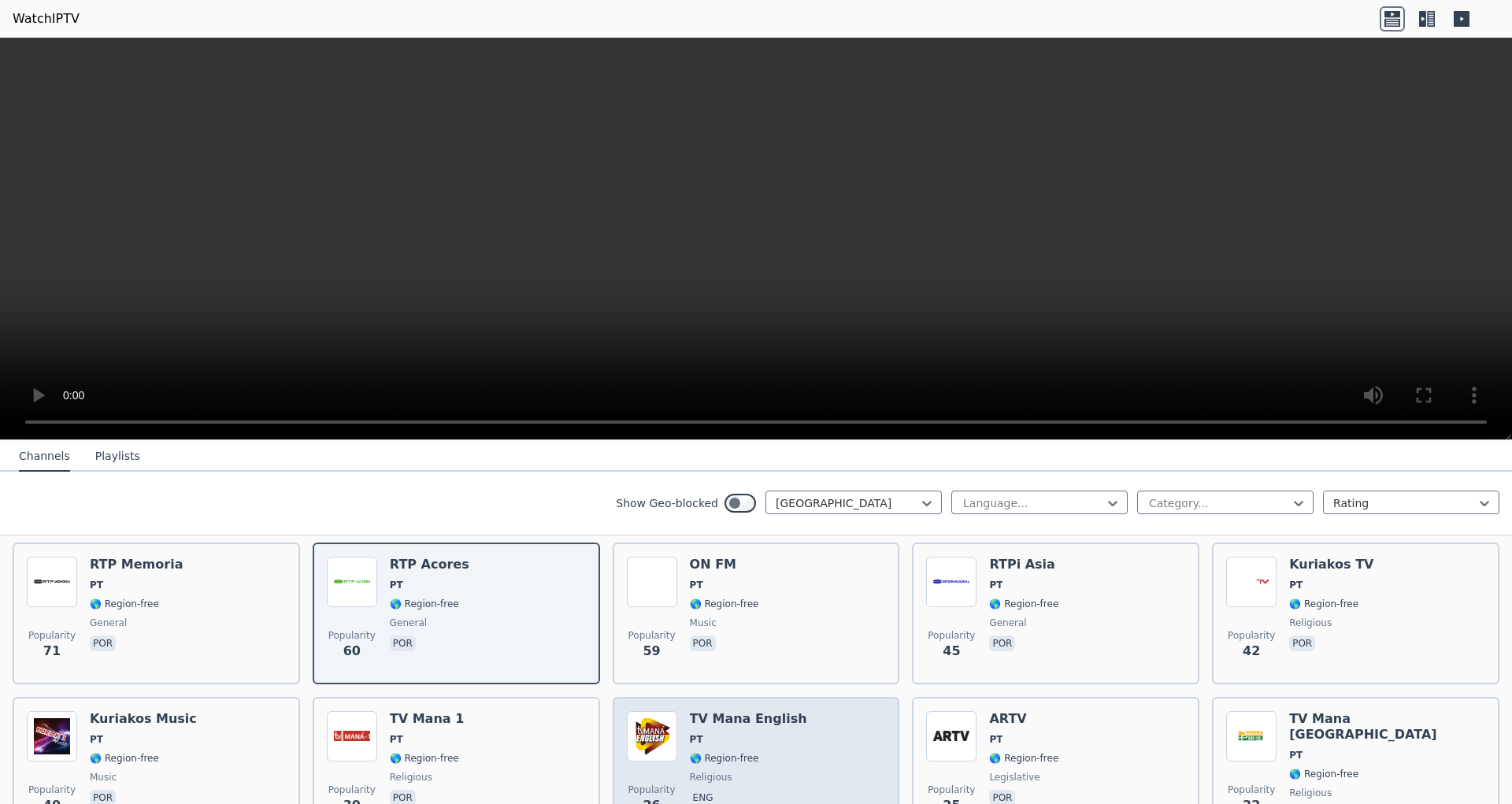
click at [693, 733] on span "PT" at bounding box center [697, 739] width 14 height 13
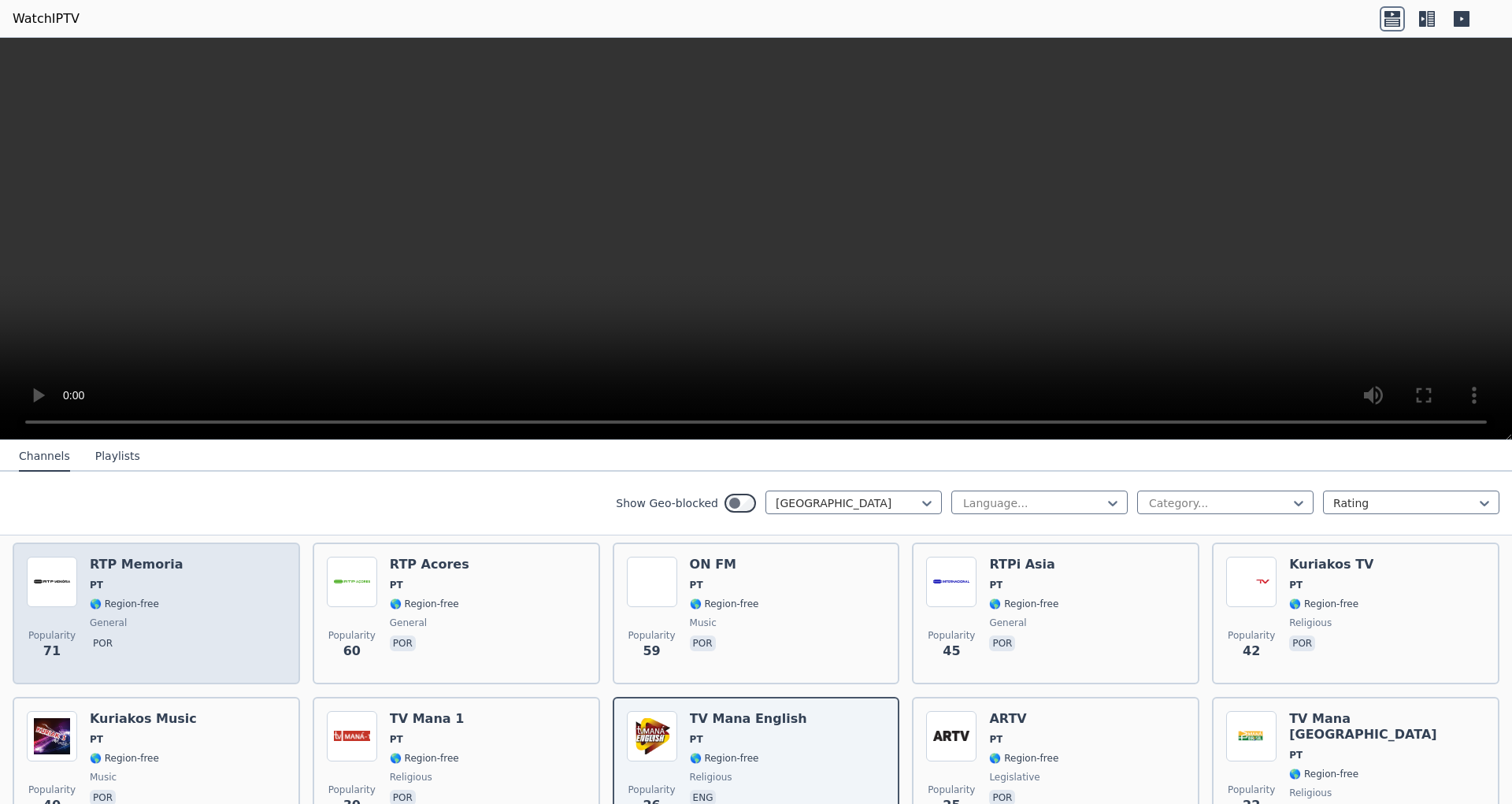
click at [213, 606] on div "Popularity 71 RTP Memoria PT 🌎 Region-free general por" at bounding box center [157, 614] width 259 height 113
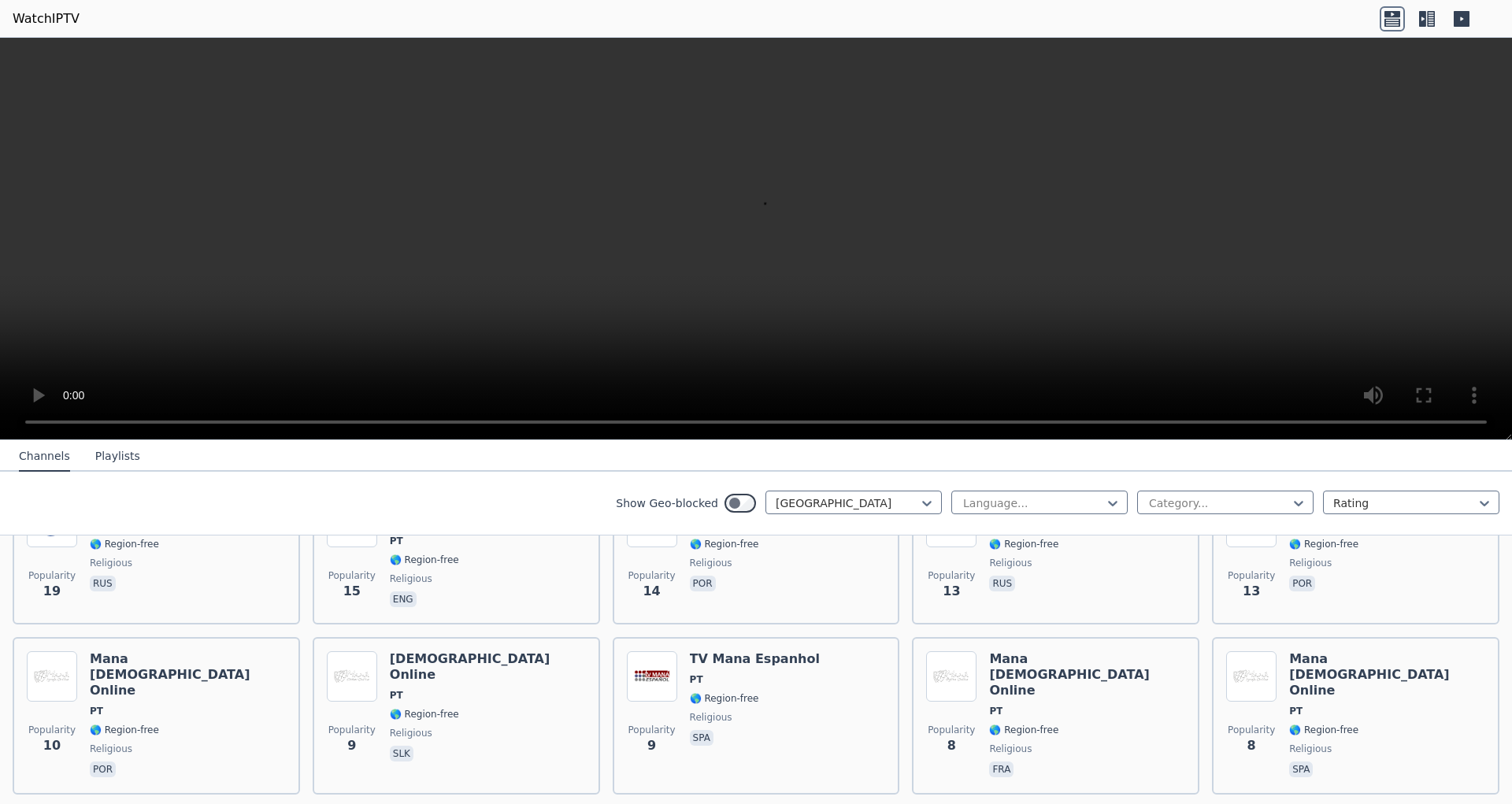
scroll to position [884, 0]
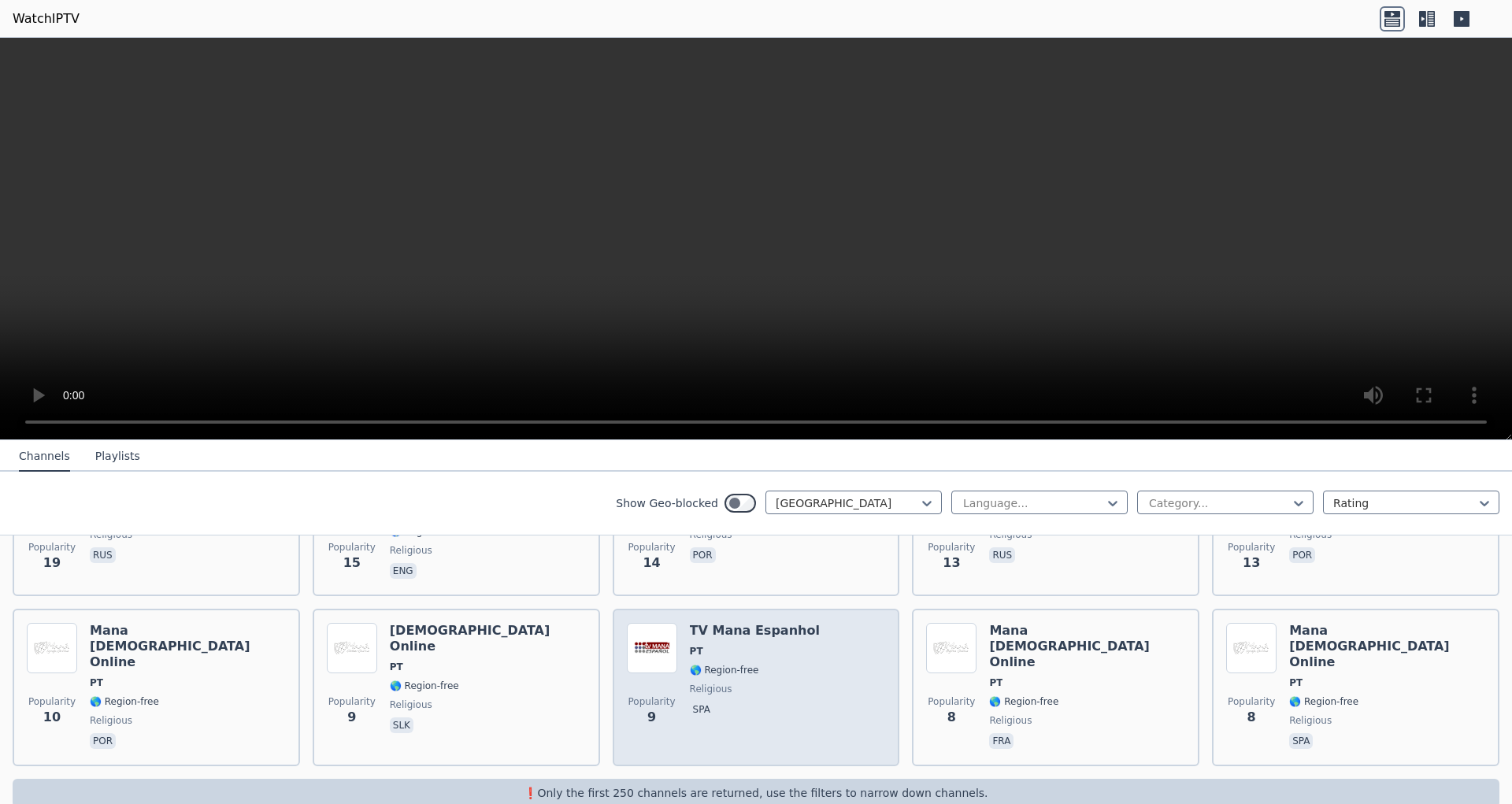
click at [754, 651] on div "TV Mana Espanhol PT 🌎 Region-free religious spa" at bounding box center [755, 687] width 130 height 129
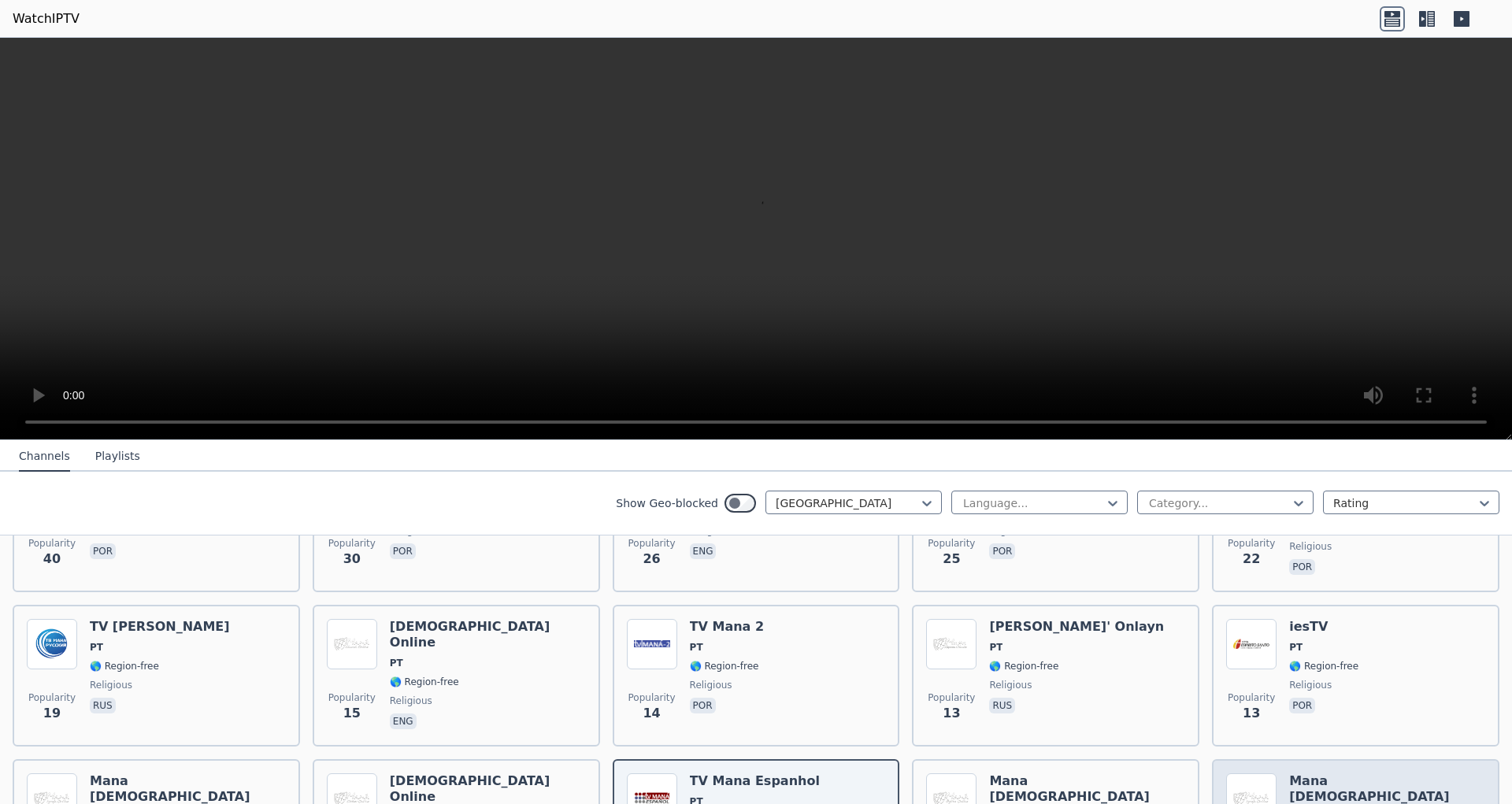
scroll to position [685, 0]
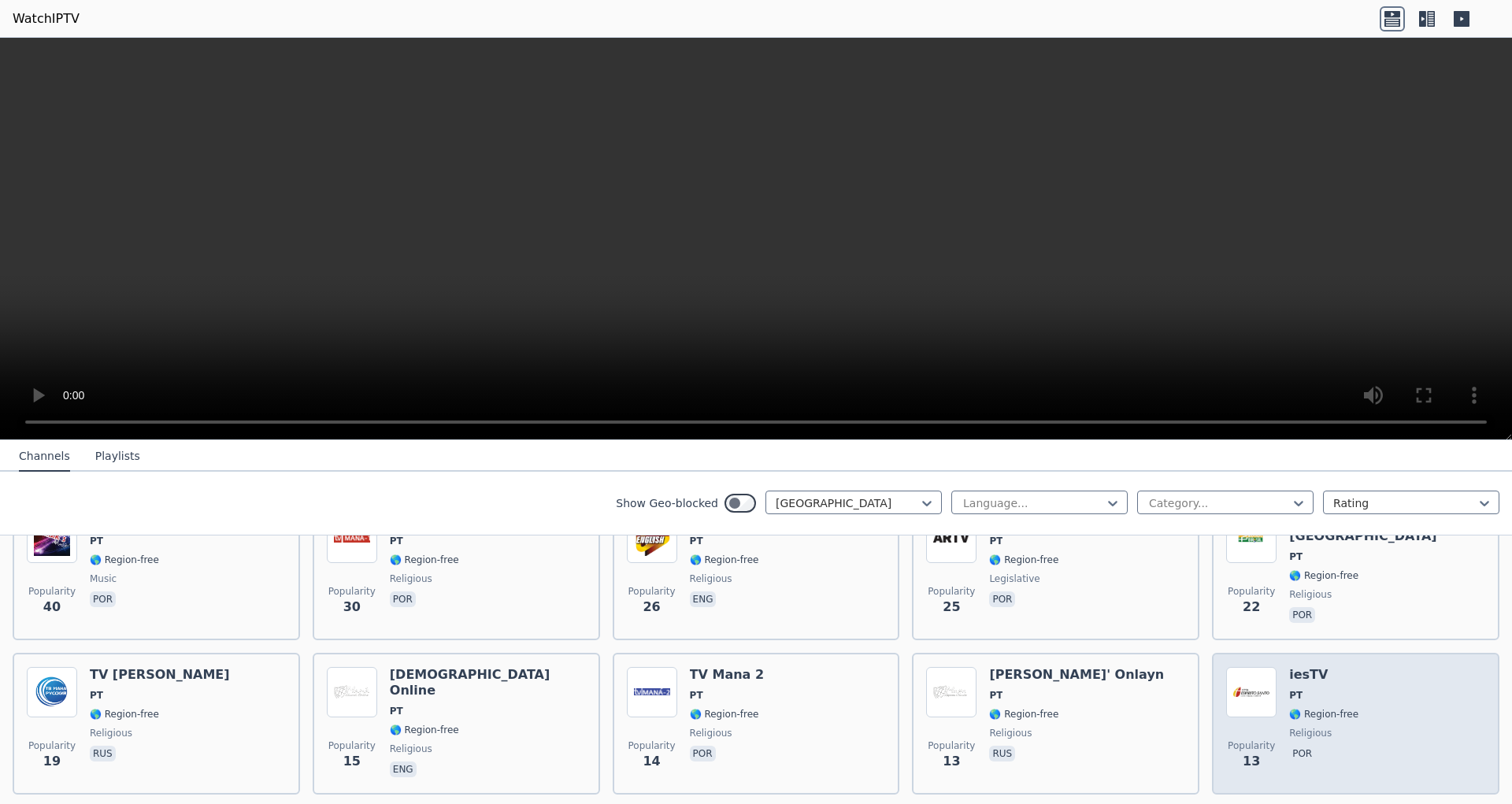
click at [1355, 667] on div "Popularity 13 iesTV PT 🌎 Region-free religious por" at bounding box center [1356, 724] width 259 height 113
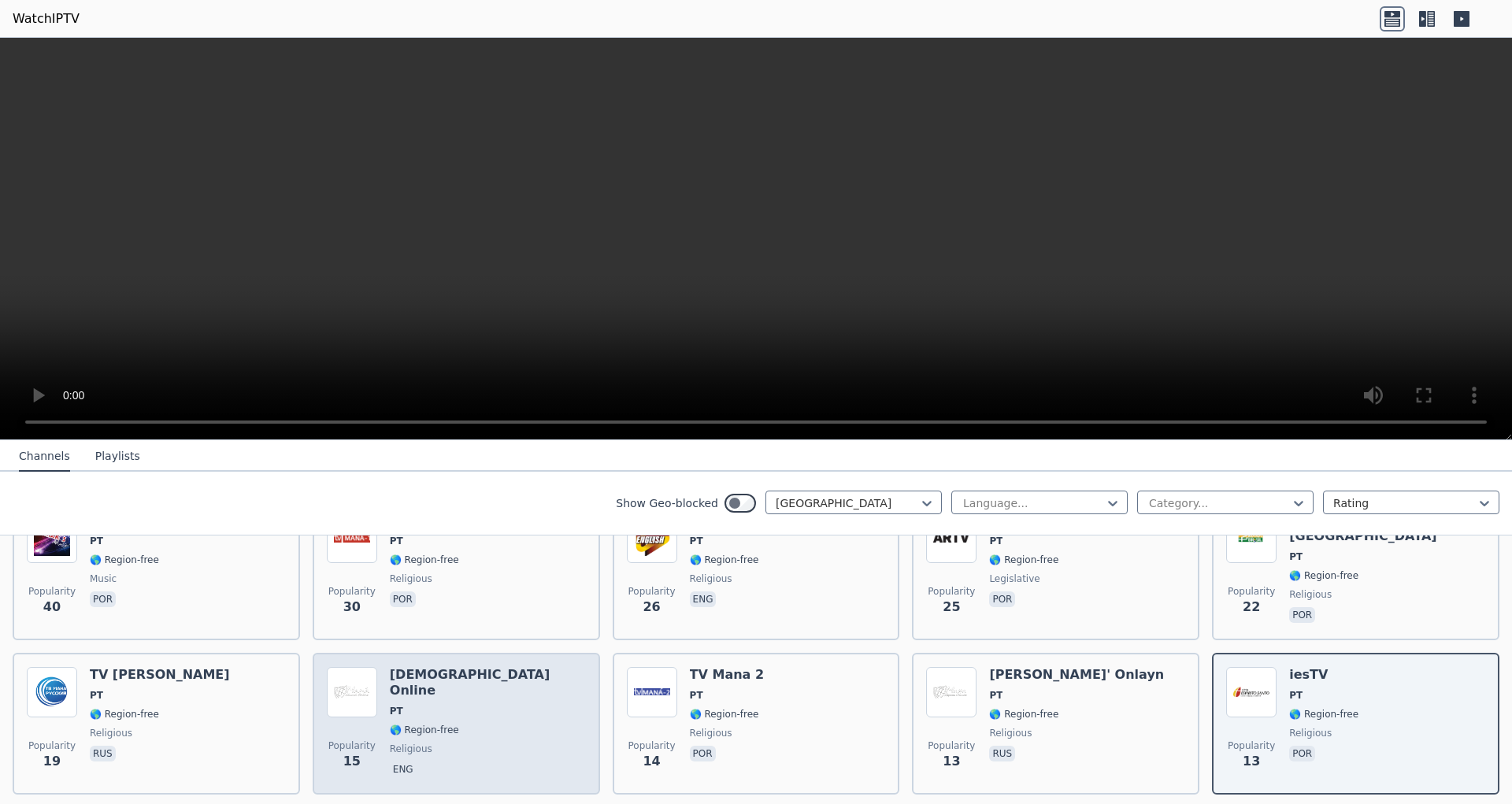
click at [458, 667] on h6 "[DEMOGRAPHIC_DATA] Online" at bounding box center [488, 682] width 196 height 31
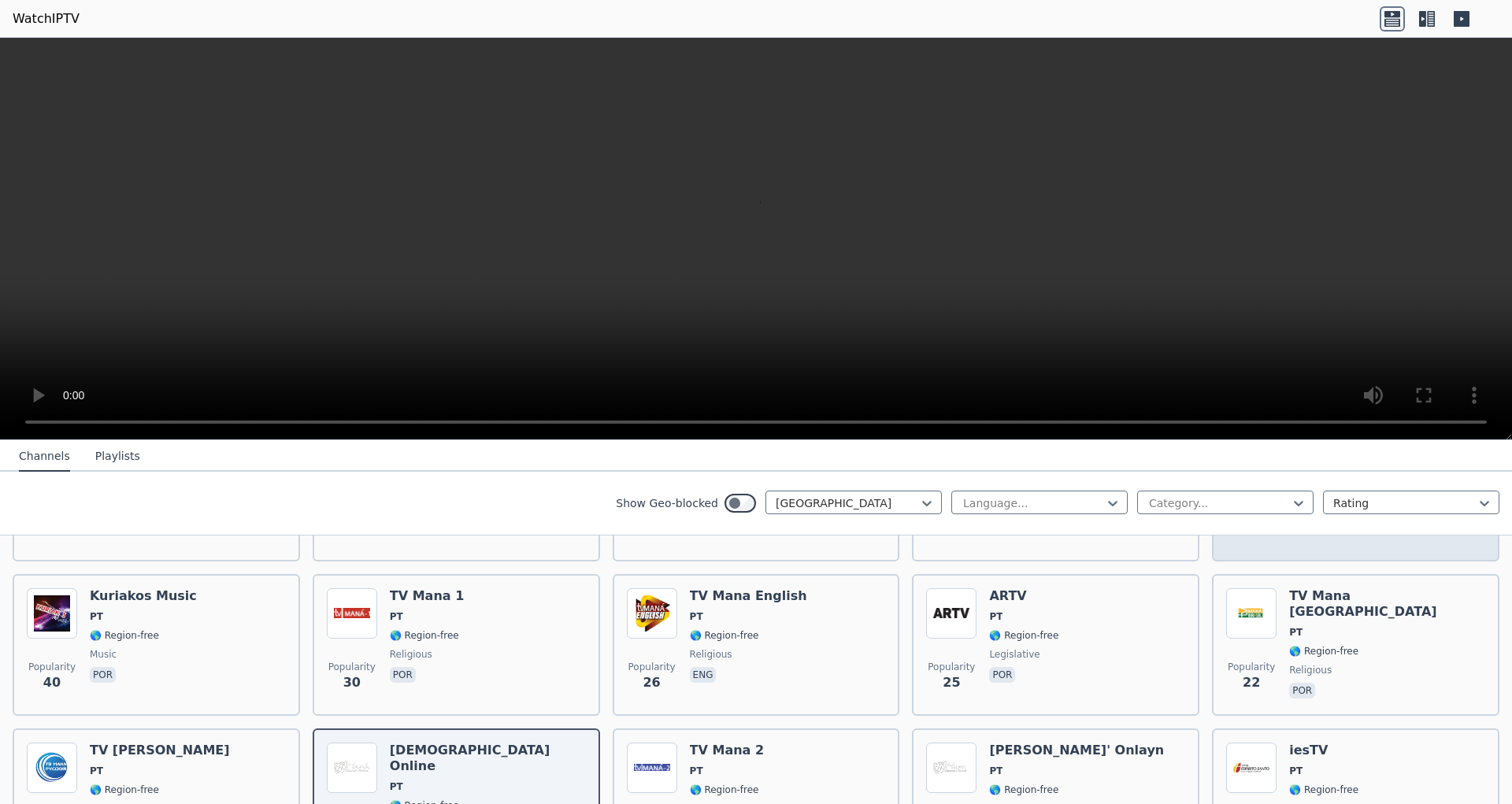
scroll to position [487, 0]
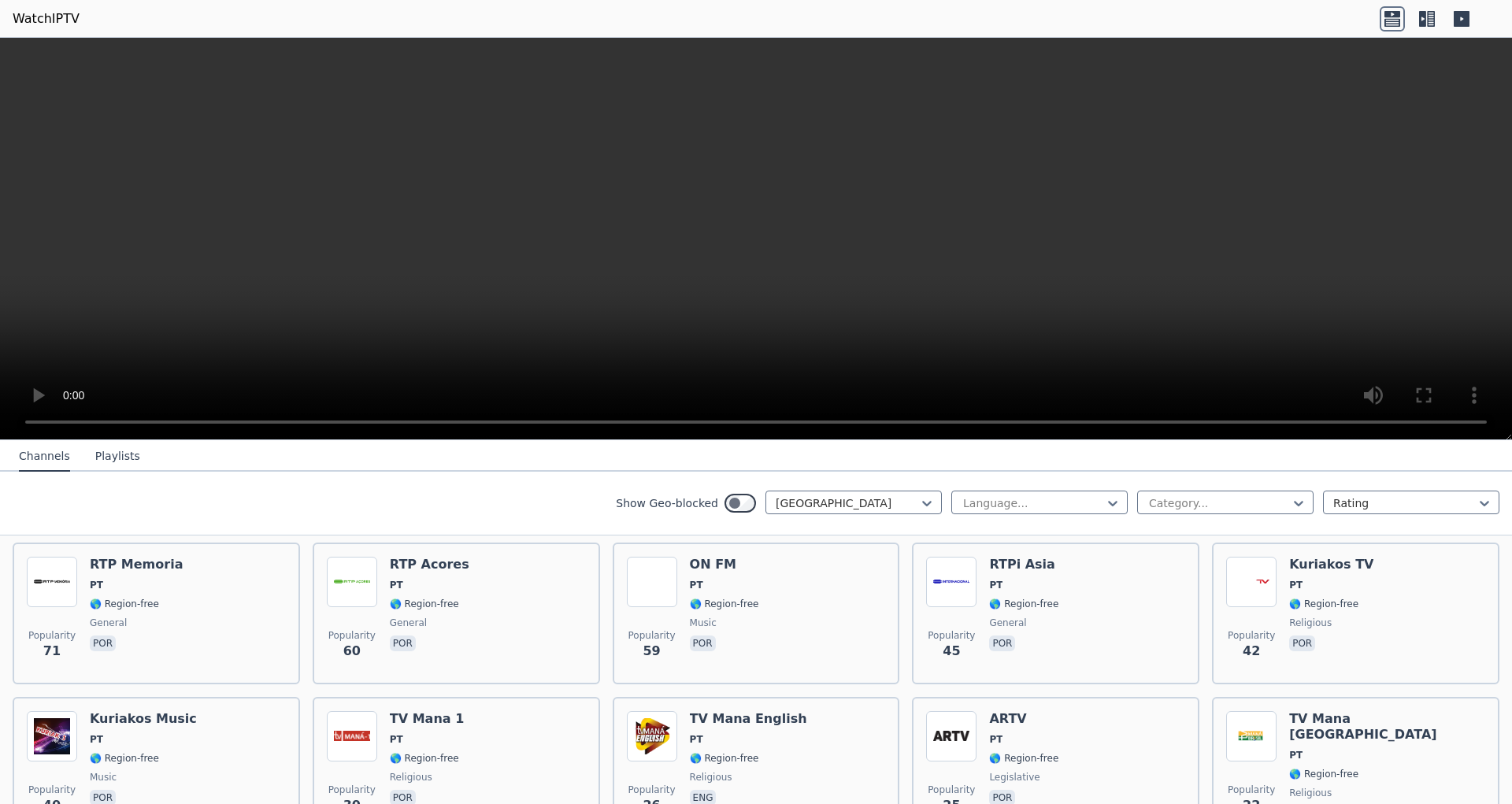
click at [836, 515] on div "Show Geo-blocked Portugal Language... Category... Rating" at bounding box center [756, 503] width 1512 height 63
click at [837, 497] on div at bounding box center [847, 503] width 143 height 16
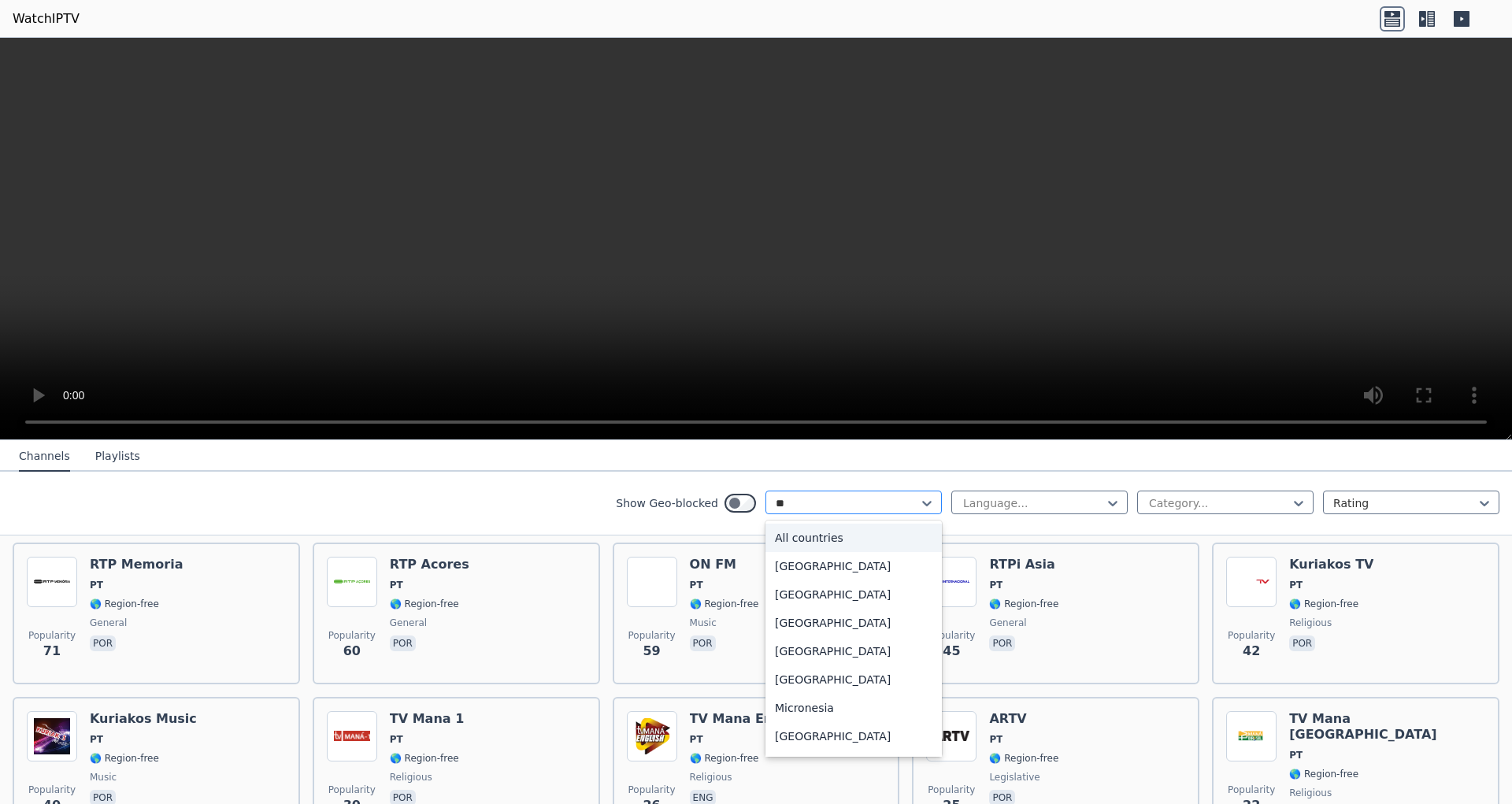
type input "*"
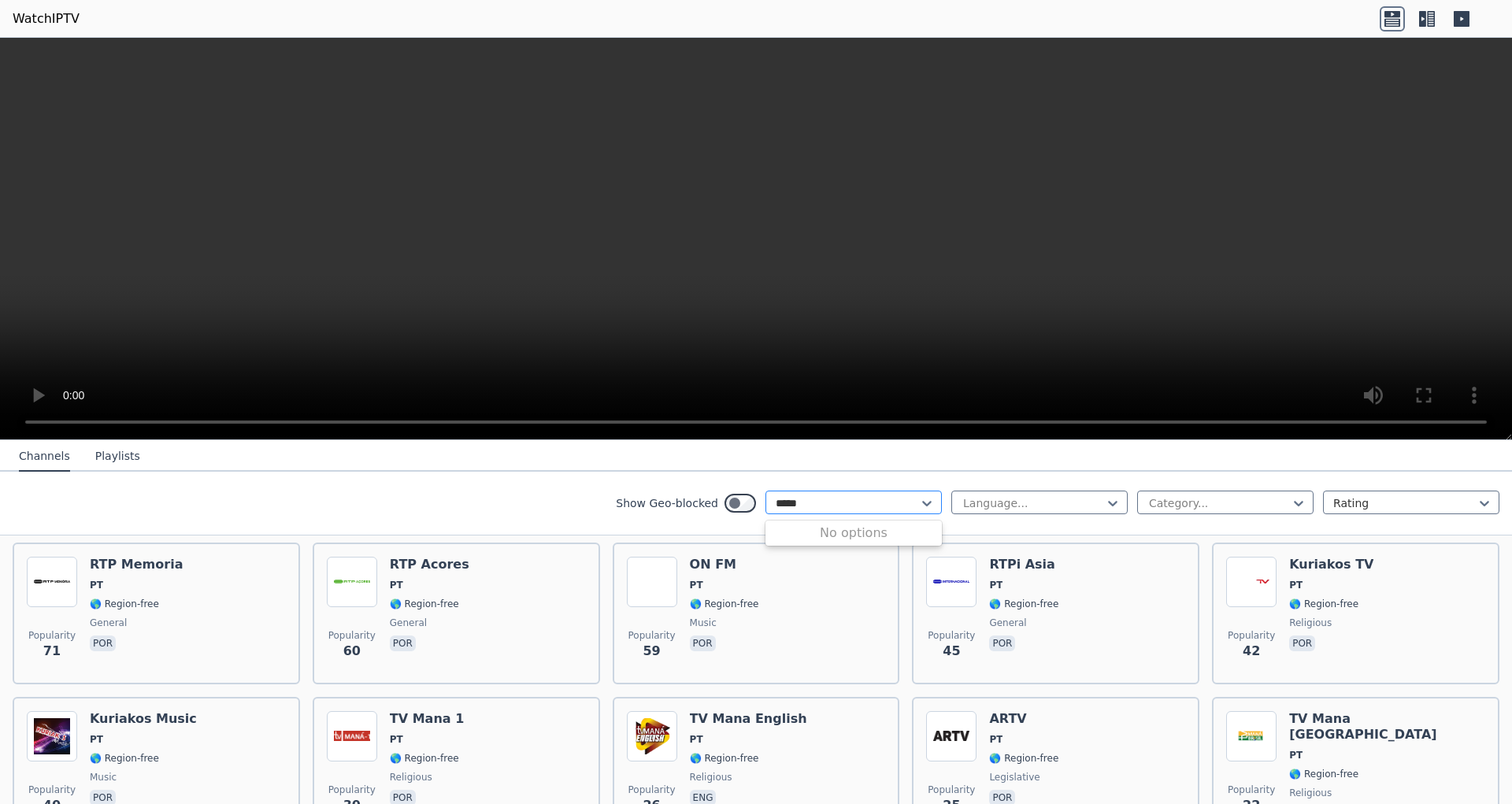
click at [786, 505] on input "*****" at bounding box center [795, 503] width 40 height 16
type input "*****"
click at [799, 500] on div at bounding box center [847, 503] width 143 height 16
type input "*****"
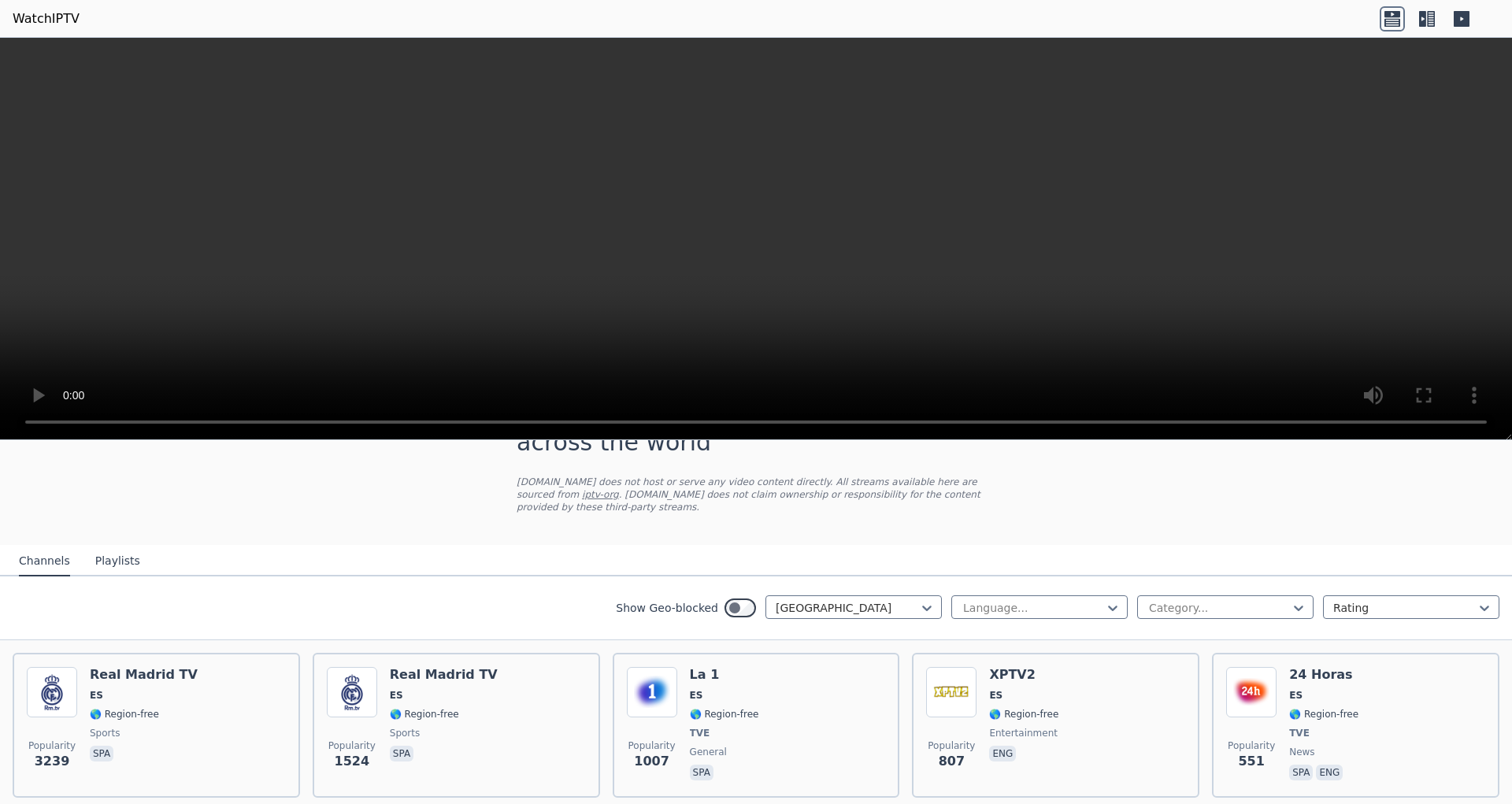
scroll to position [99, 0]
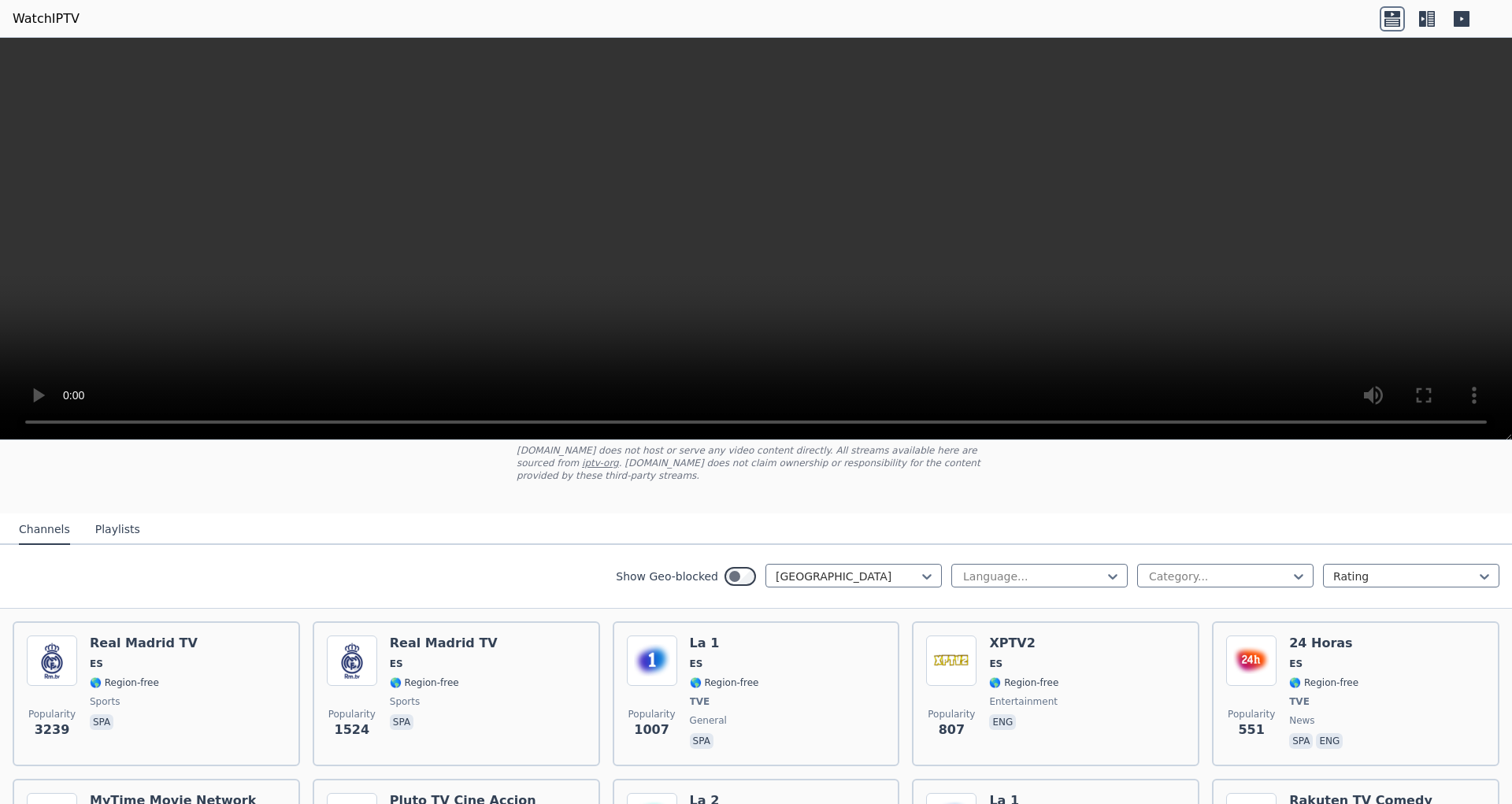
click at [103, 522] on button "Playlists" at bounding box center [118, 530] width 45 height 30
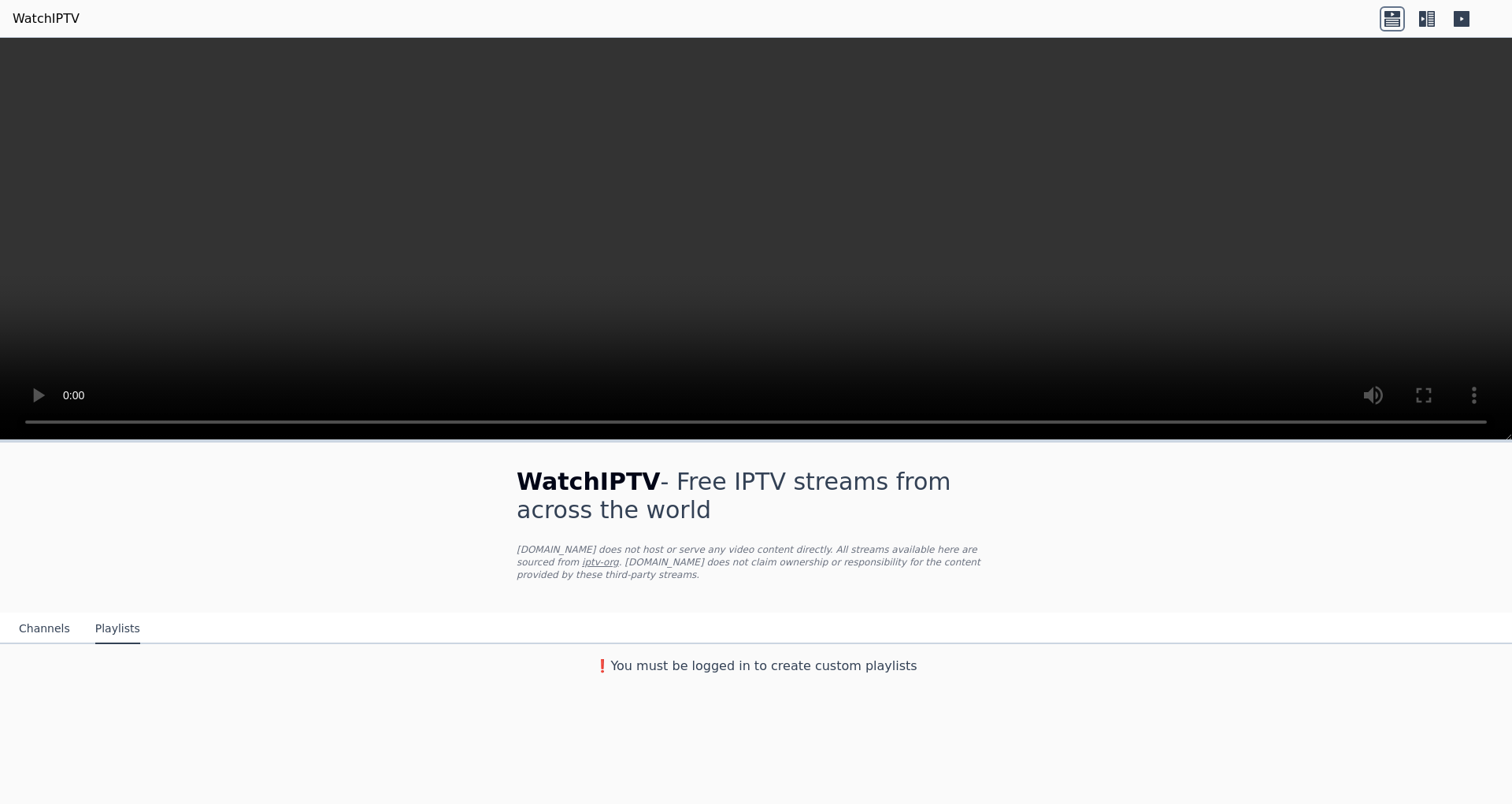
click at [51, 614] on button "Channels" at bounding box center [44, 629] width 51 height 30
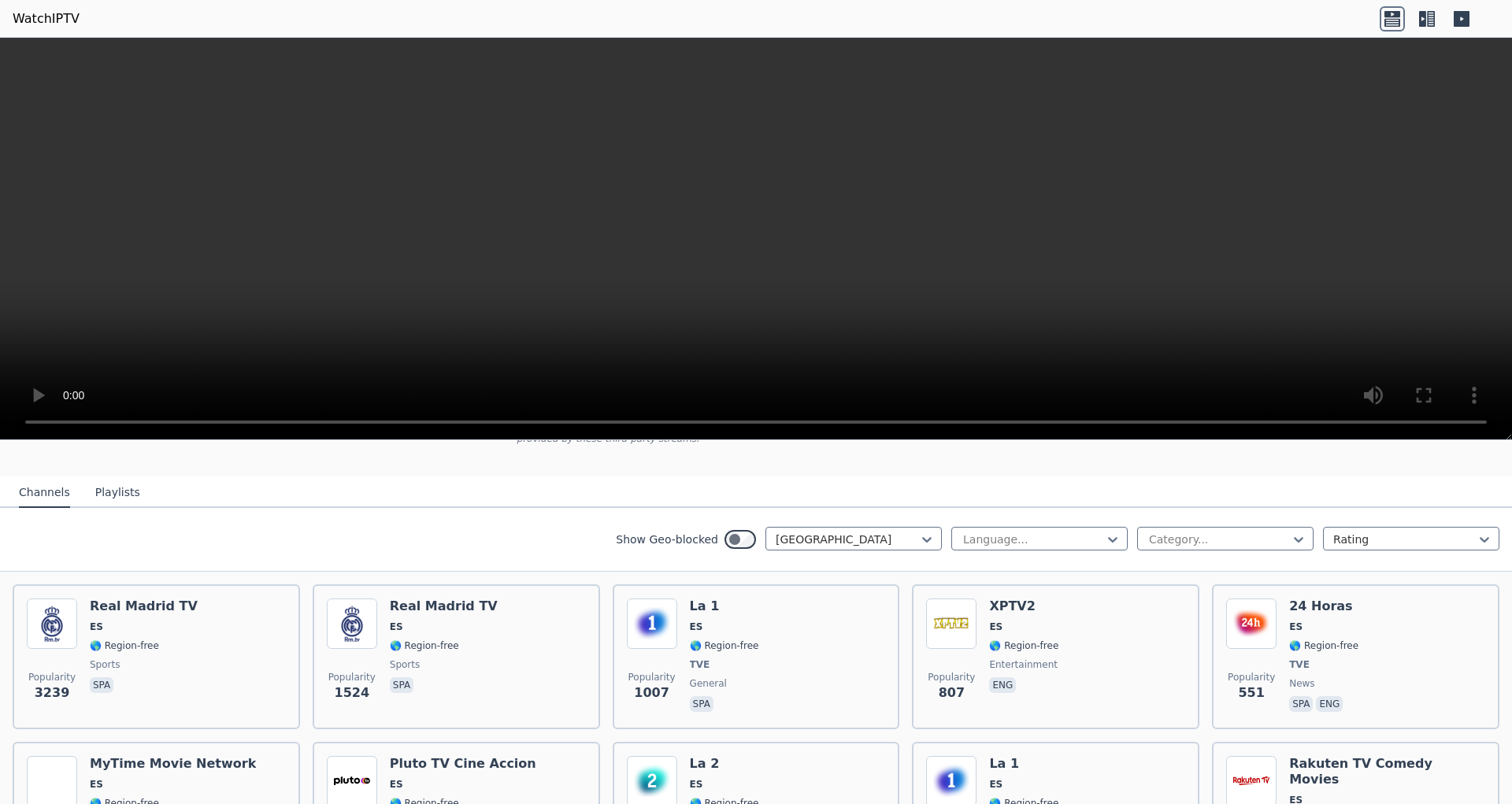
scroll to position [99, 0]
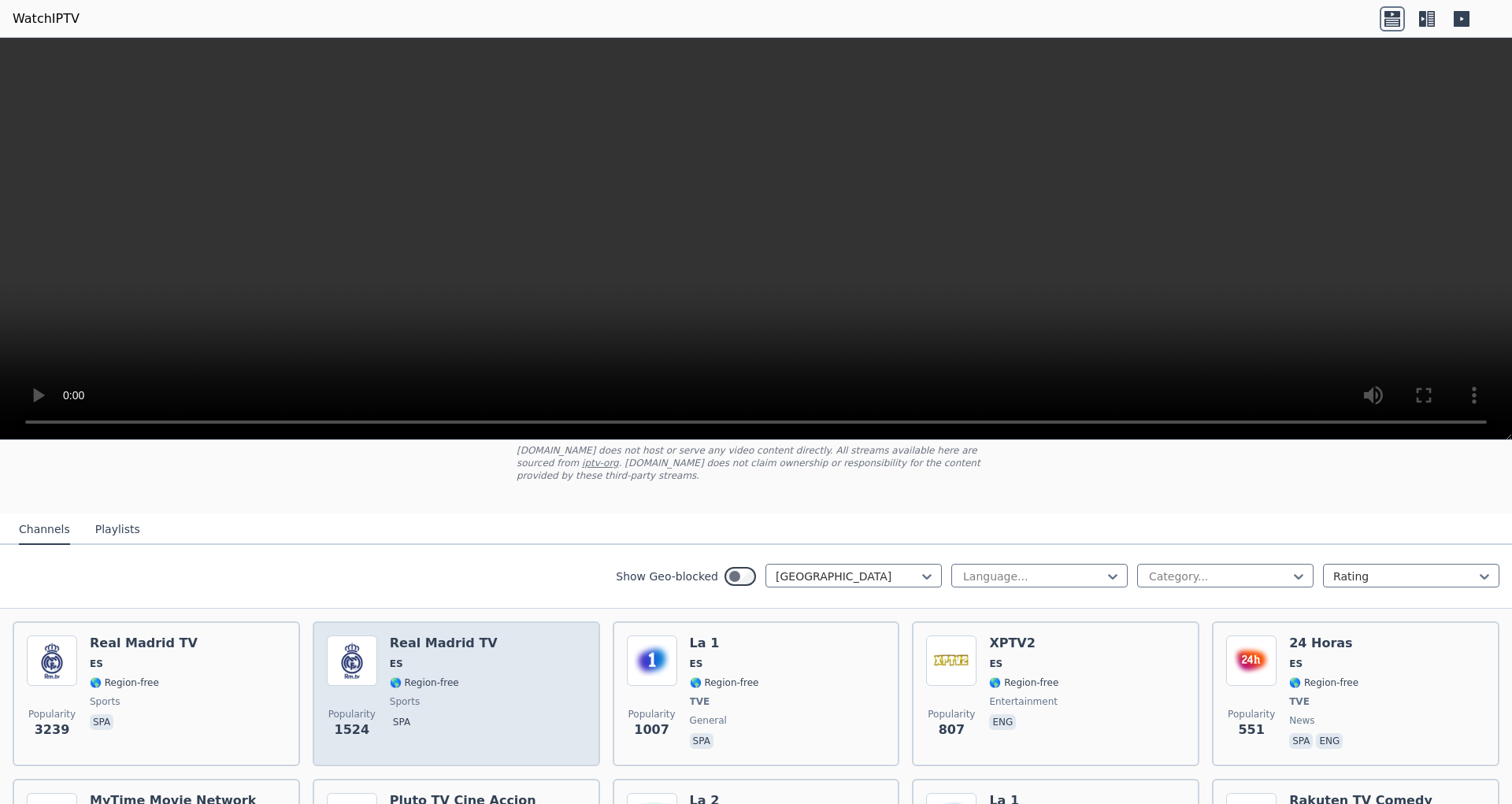
click at [361, 663] on img at bounding box center [352, 661] width 51 height 51
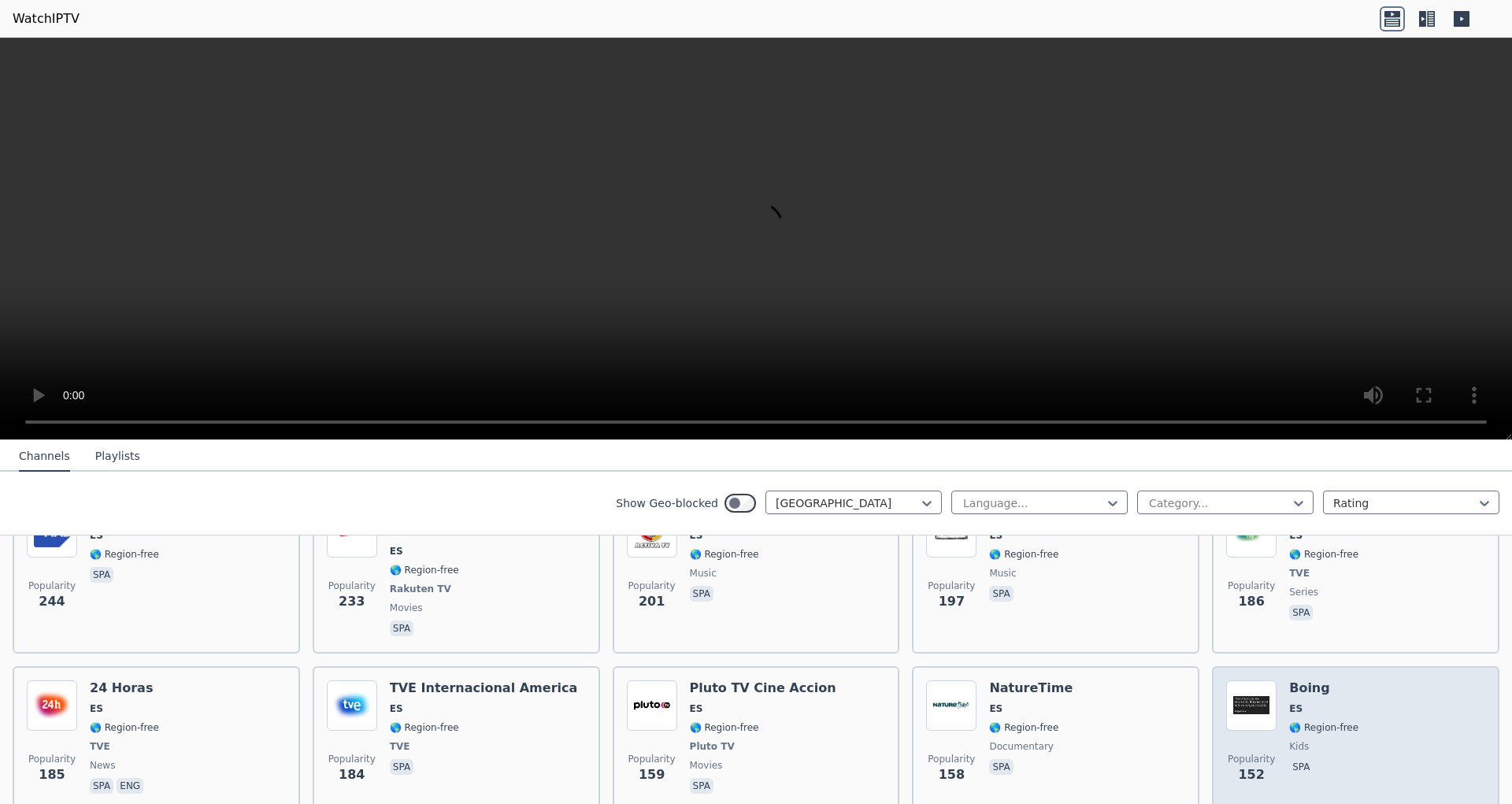
scroll to position [595, 0]
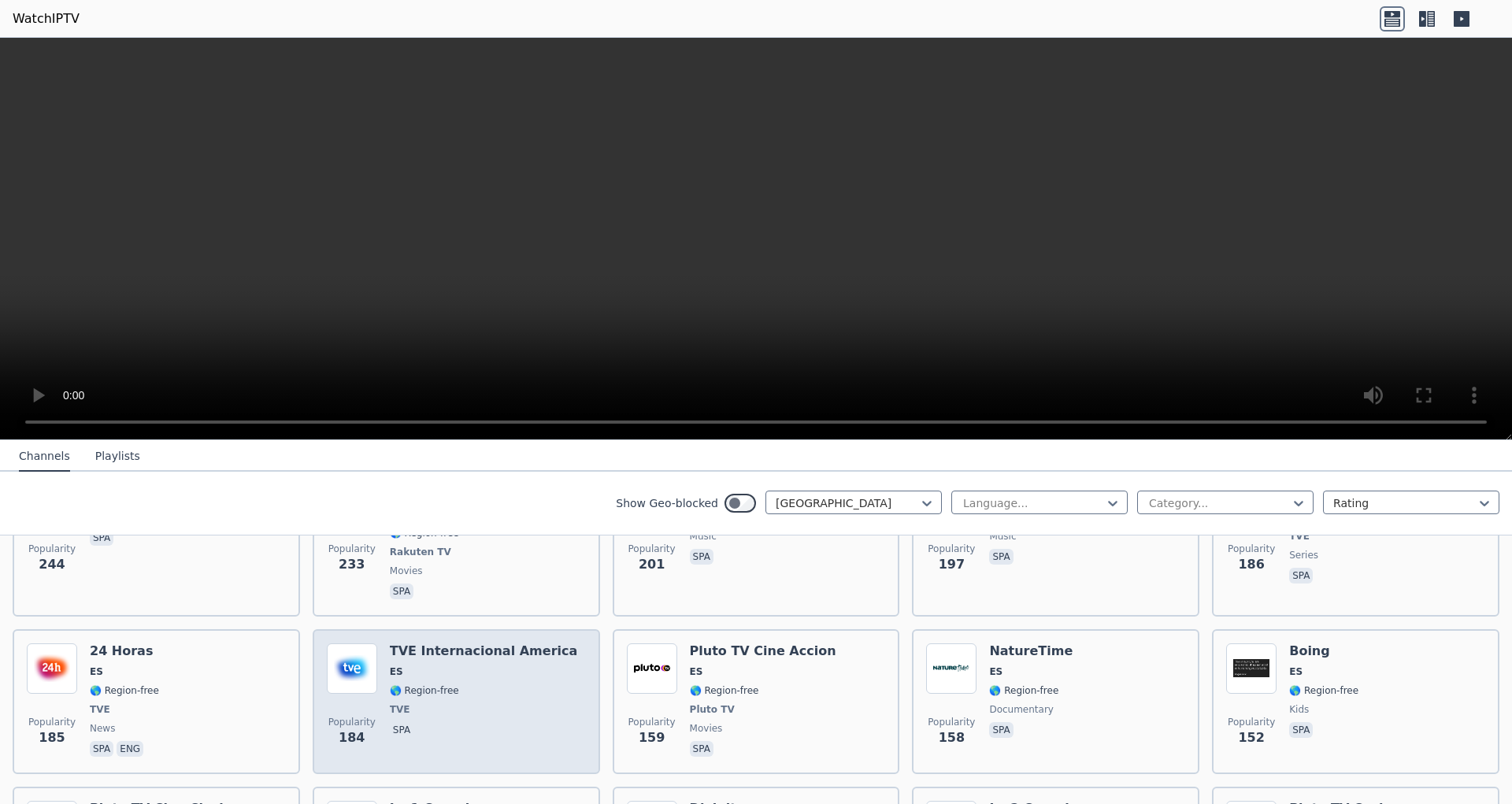
click at [428, 703] on span "TVE" at bounding box center [483, 709] width 187 height 13
click at [506, 643] on div "TVE Internacional America ES 🌎 Region-free TVE spa" at bounding box center [483, 702] width 187 height 117
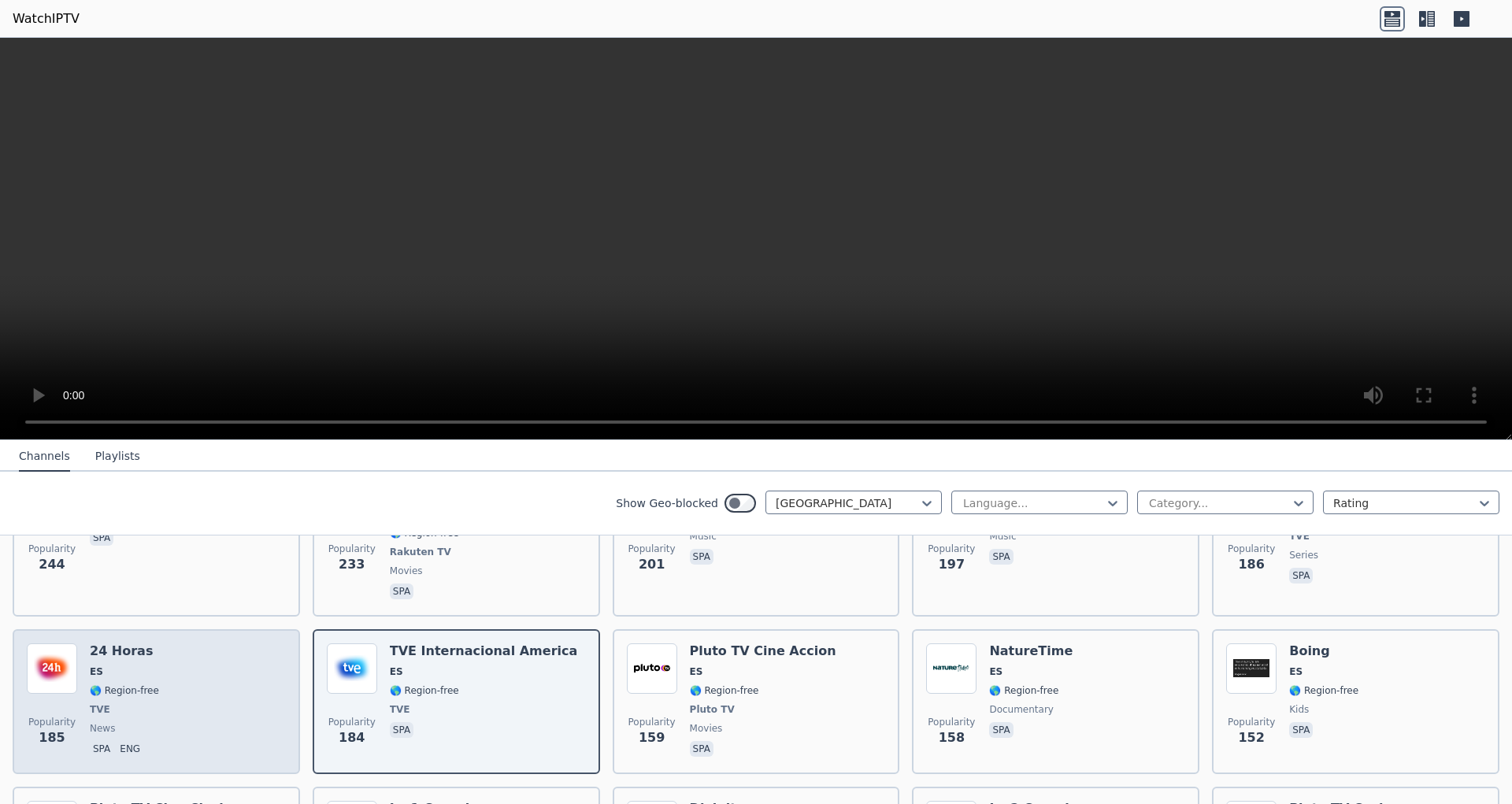
click at [179, 647] on div "Popularity 185 24 Horas ES 🌎 Region-free TVE news spa eng" at bounding box center [157, 702] width 259 height 117
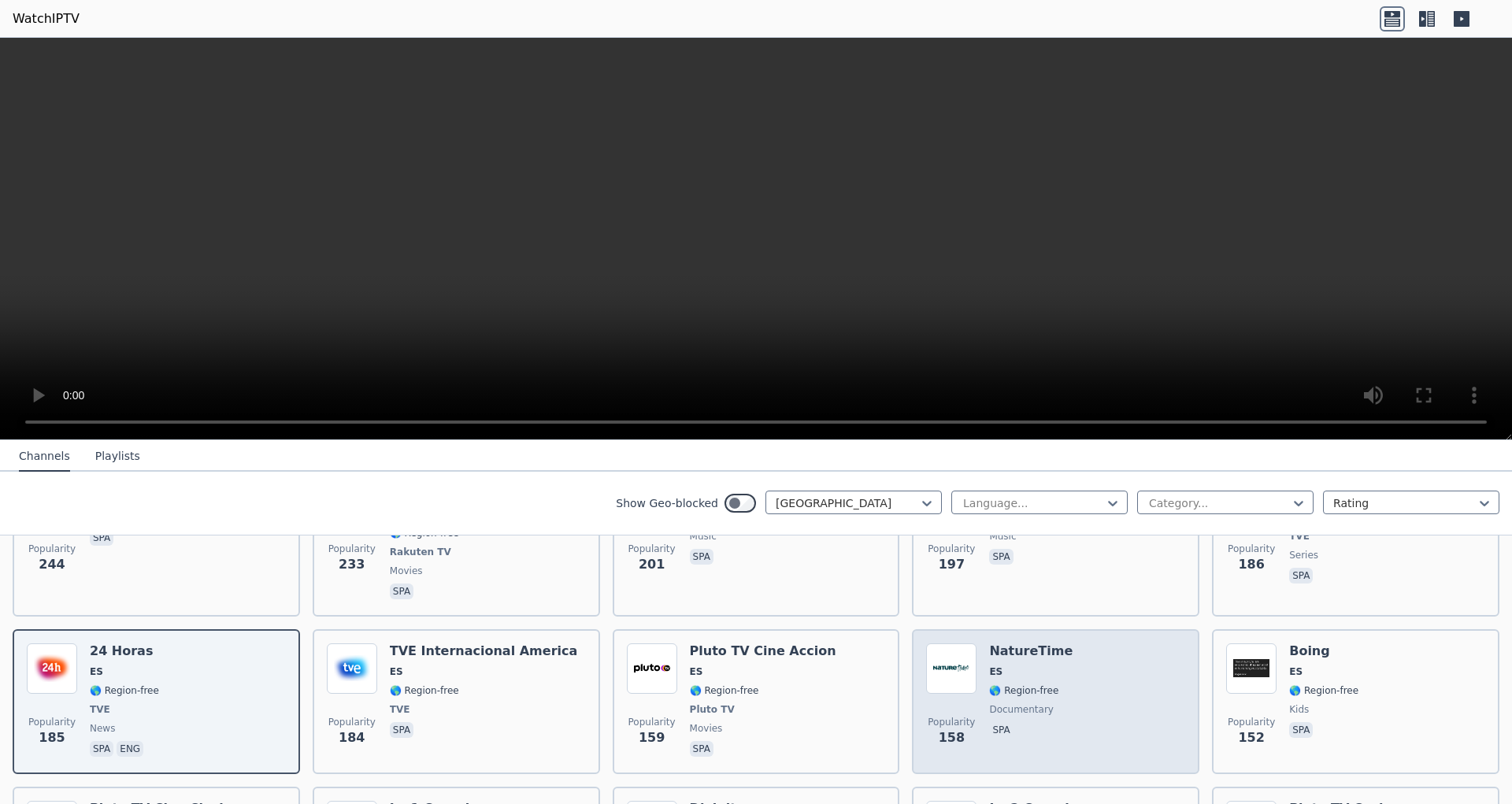
click at [1060, 684] on div "Popularity 158 NatureTime ES 🌎 Region-free documentary spa" at bounding box center [1056, 702] width 259 height 117
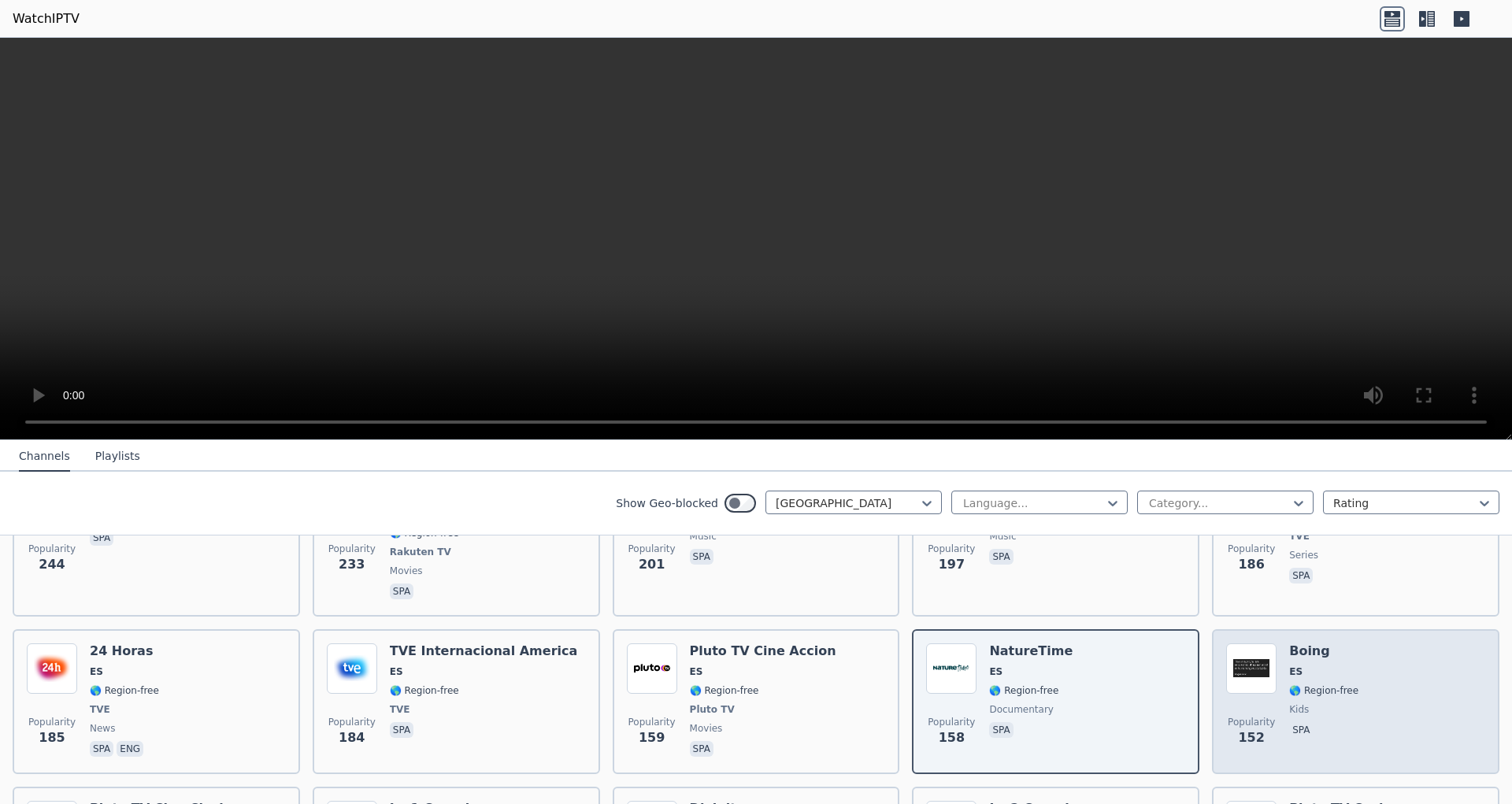
click at [1261, 653] on div "Popularity 152" at bounding box center [1252, 702] width 51 height 117
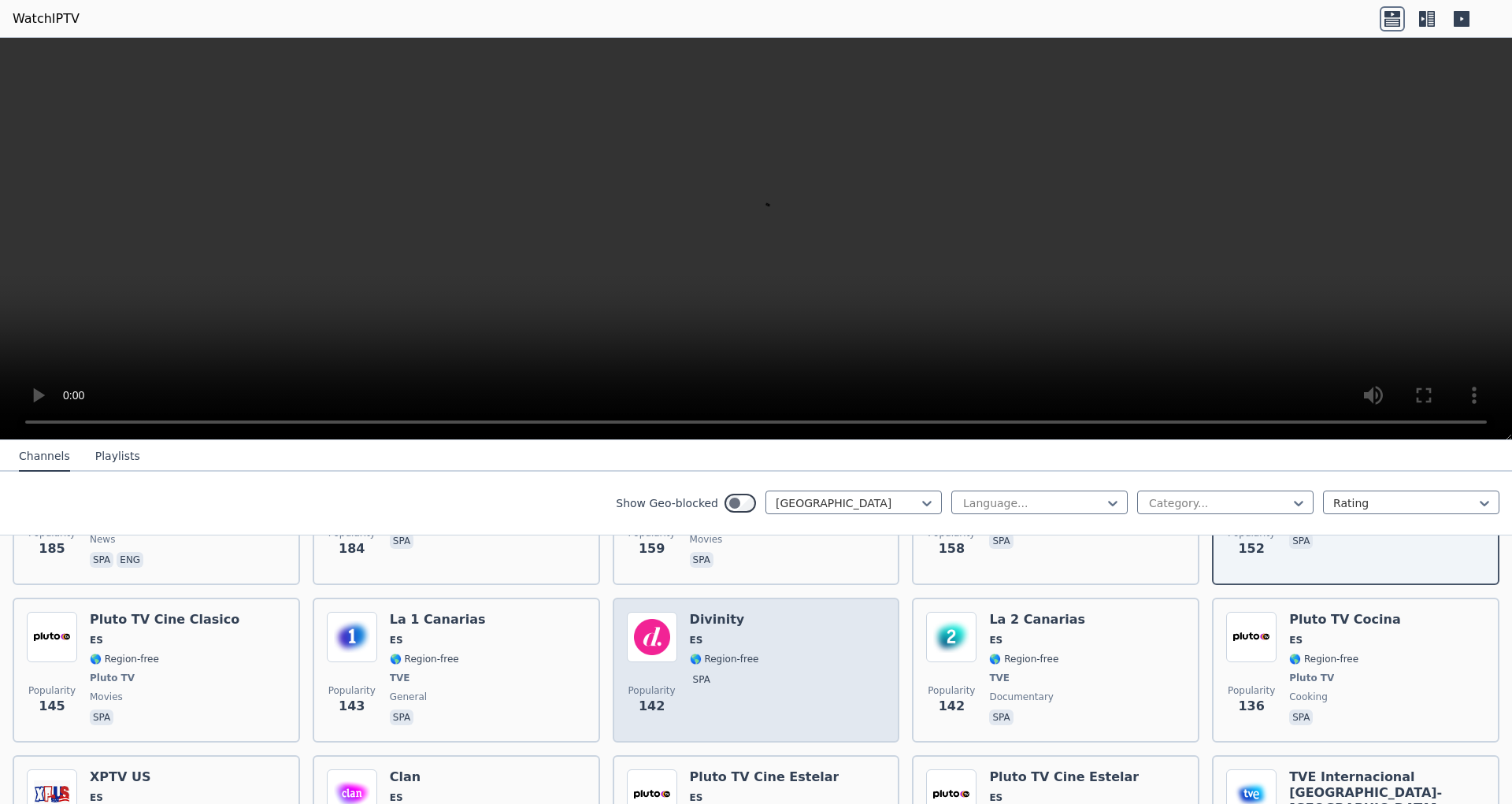
scroll to position [794, 0]
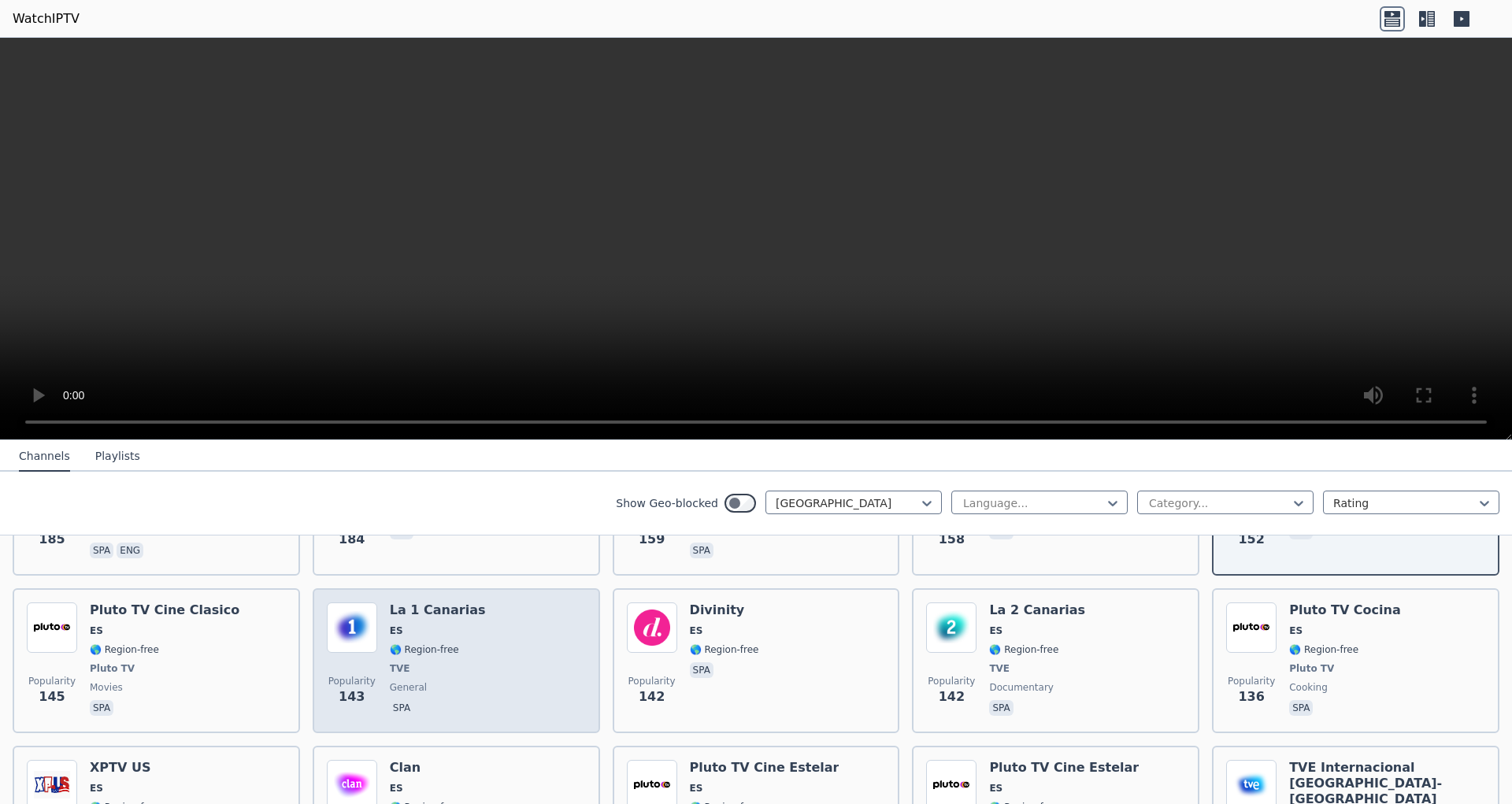
click at [544, 614] on div "Popularity 143 La 1 Canarias ES 🌎 Region-free TVE general spa" at bounding box center [456, 661] width 259 height 117
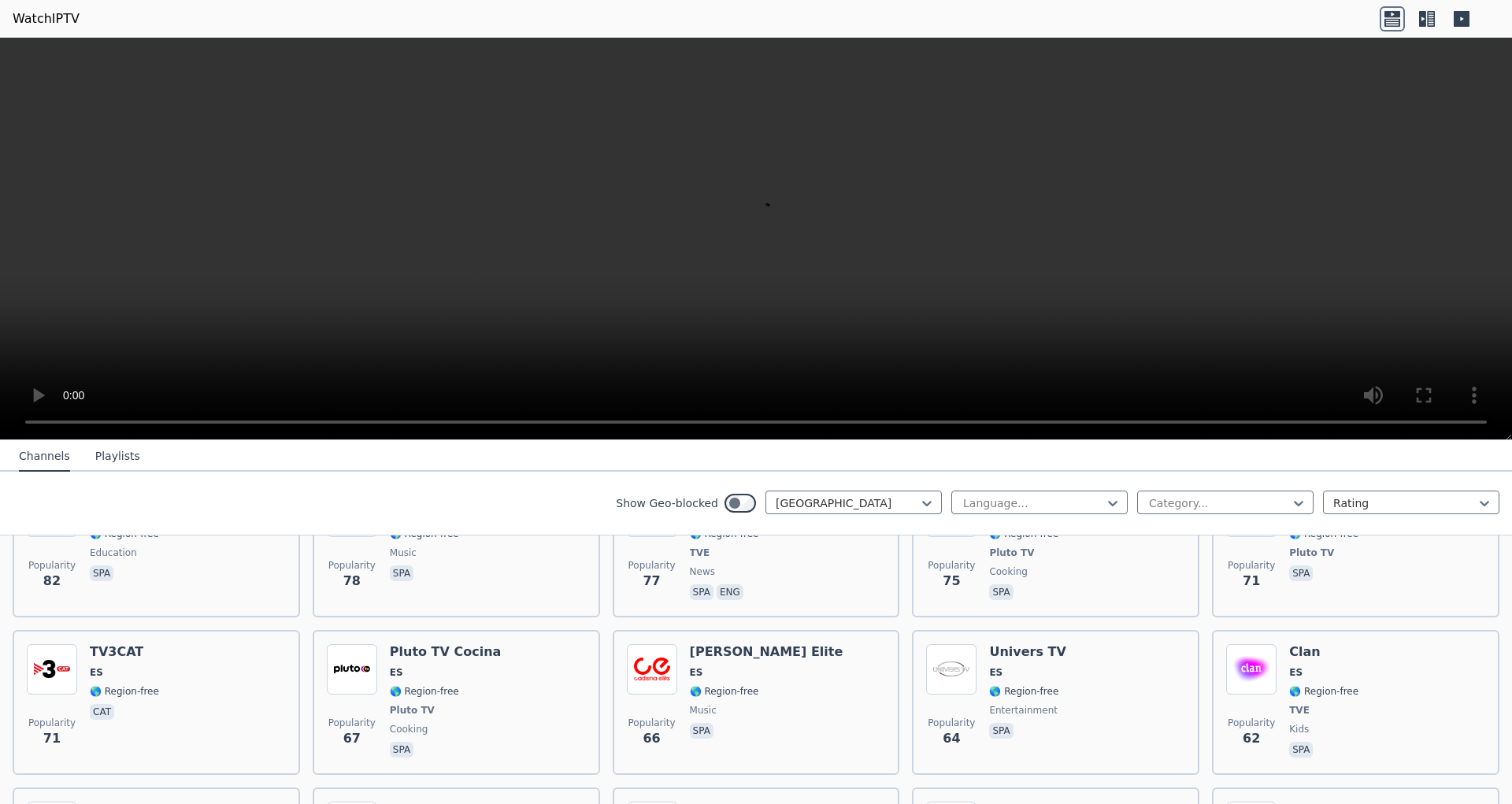
scroll to position [1389, 0]
click at [775, 647] on div "Popularity 66 [PERSON_NAME] Elite ES 🌎 Region-free music spa" at bounding box center [757, 705] width 259 height 117
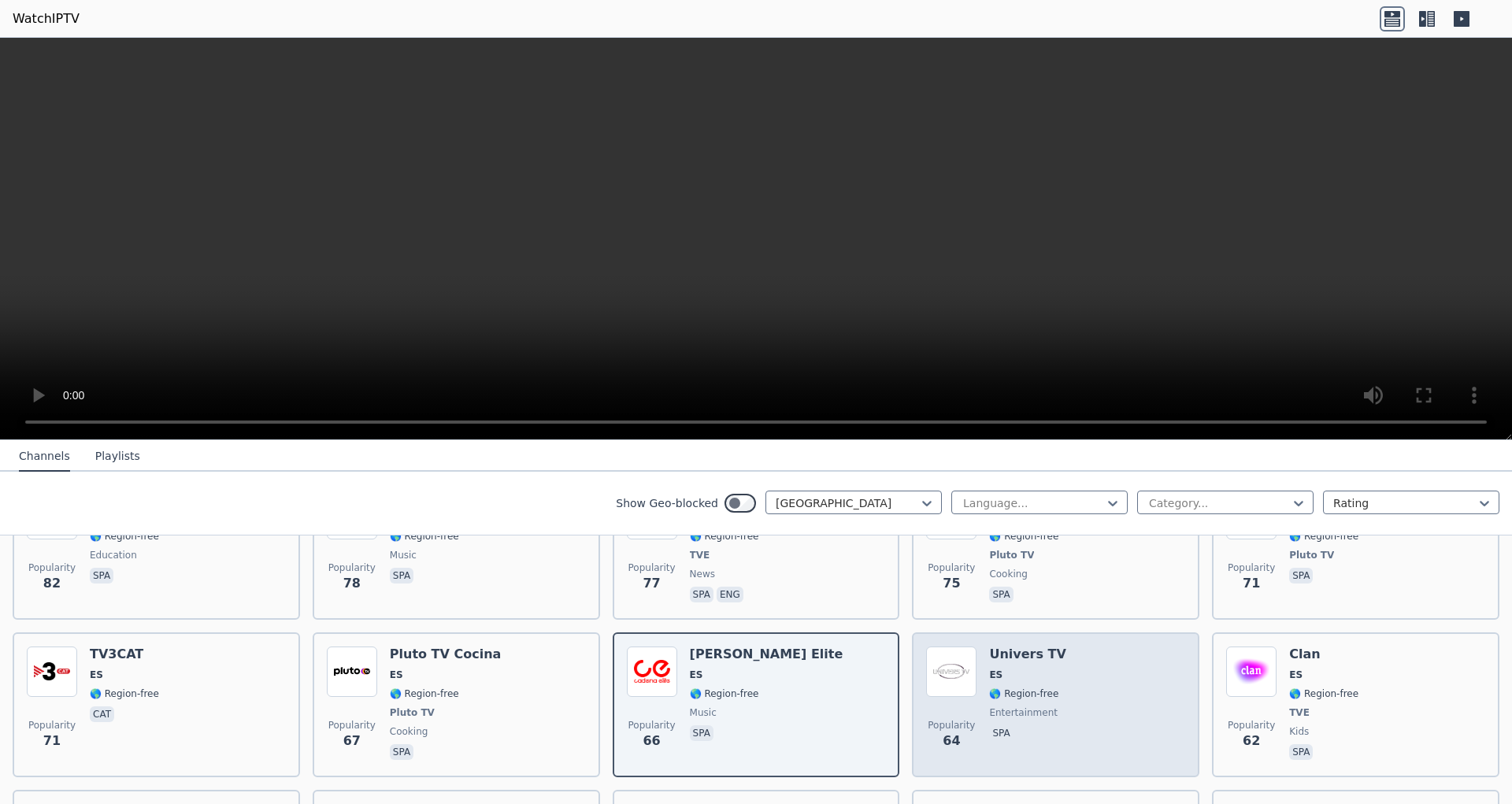
click at [1041, 666] on div "Univers TV ES 🌎 Region-free entertainment spa" at bounding box center [1028, 705] width 76 height 117
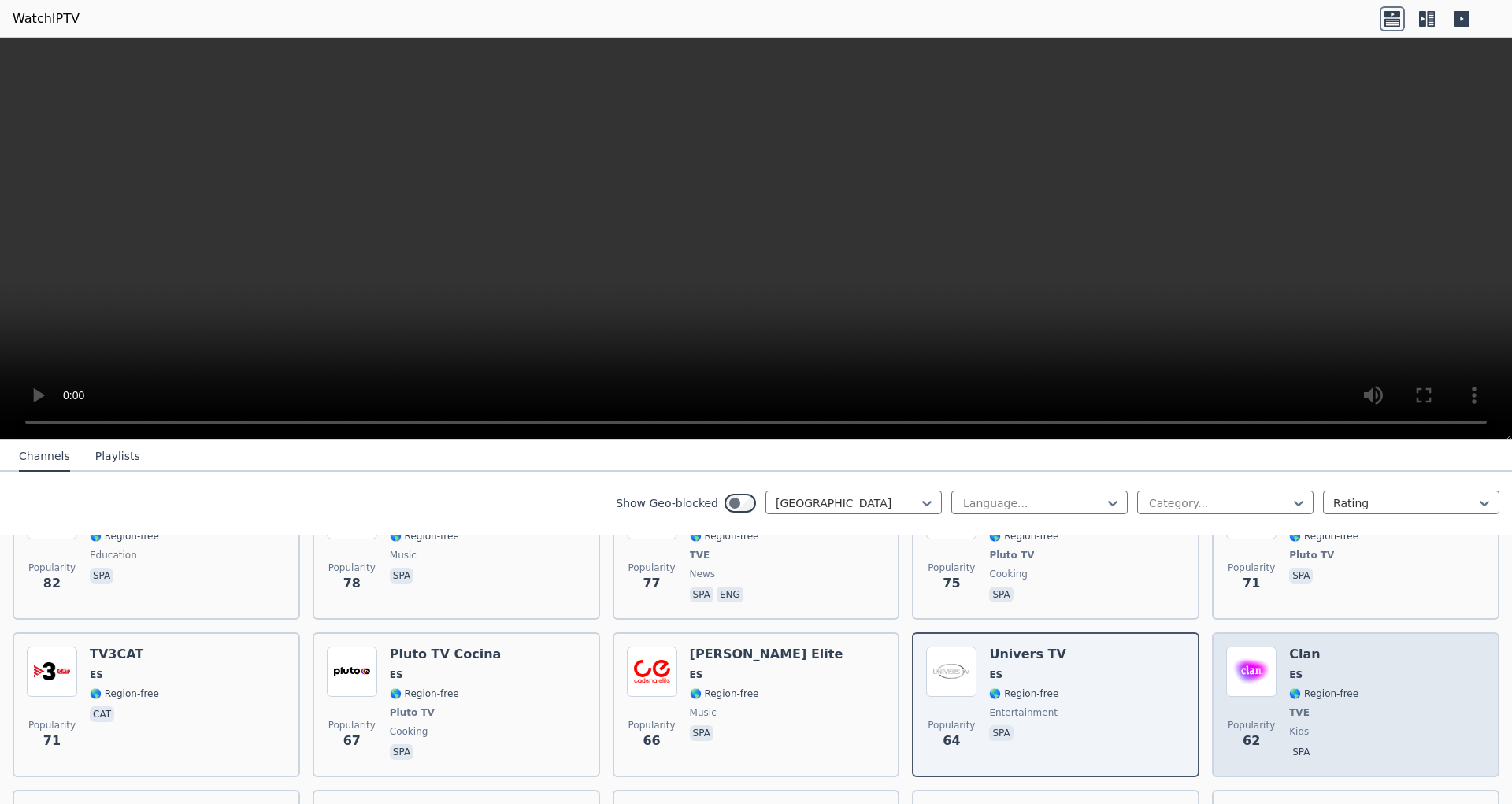
click at [1382, 663] on div "Popularity 62 Clan ES 🌎 Region-free TVE kids spa" at bounding box center [1356, 705] width 259 height 117
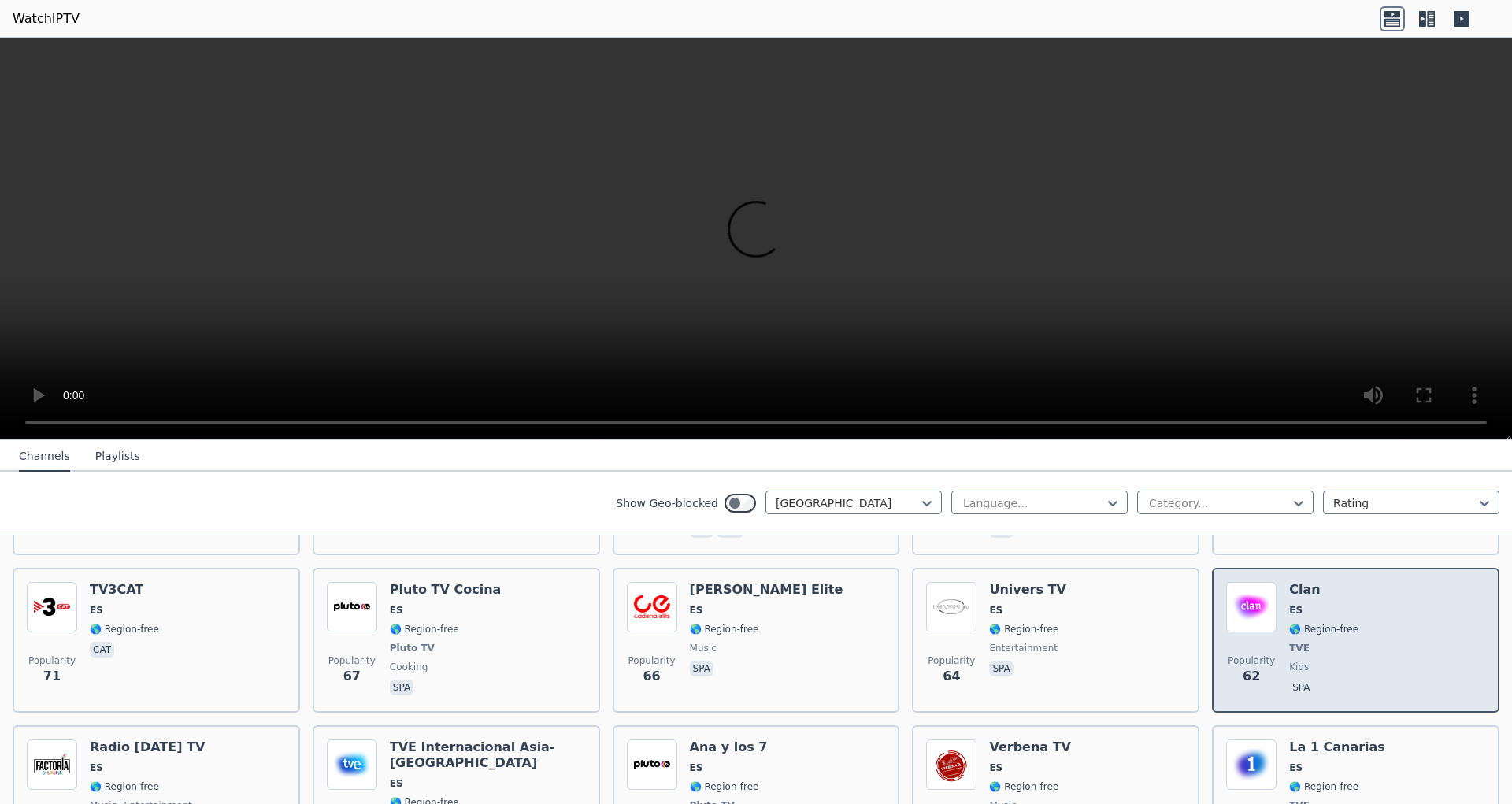
scroll to position [1489, 0]
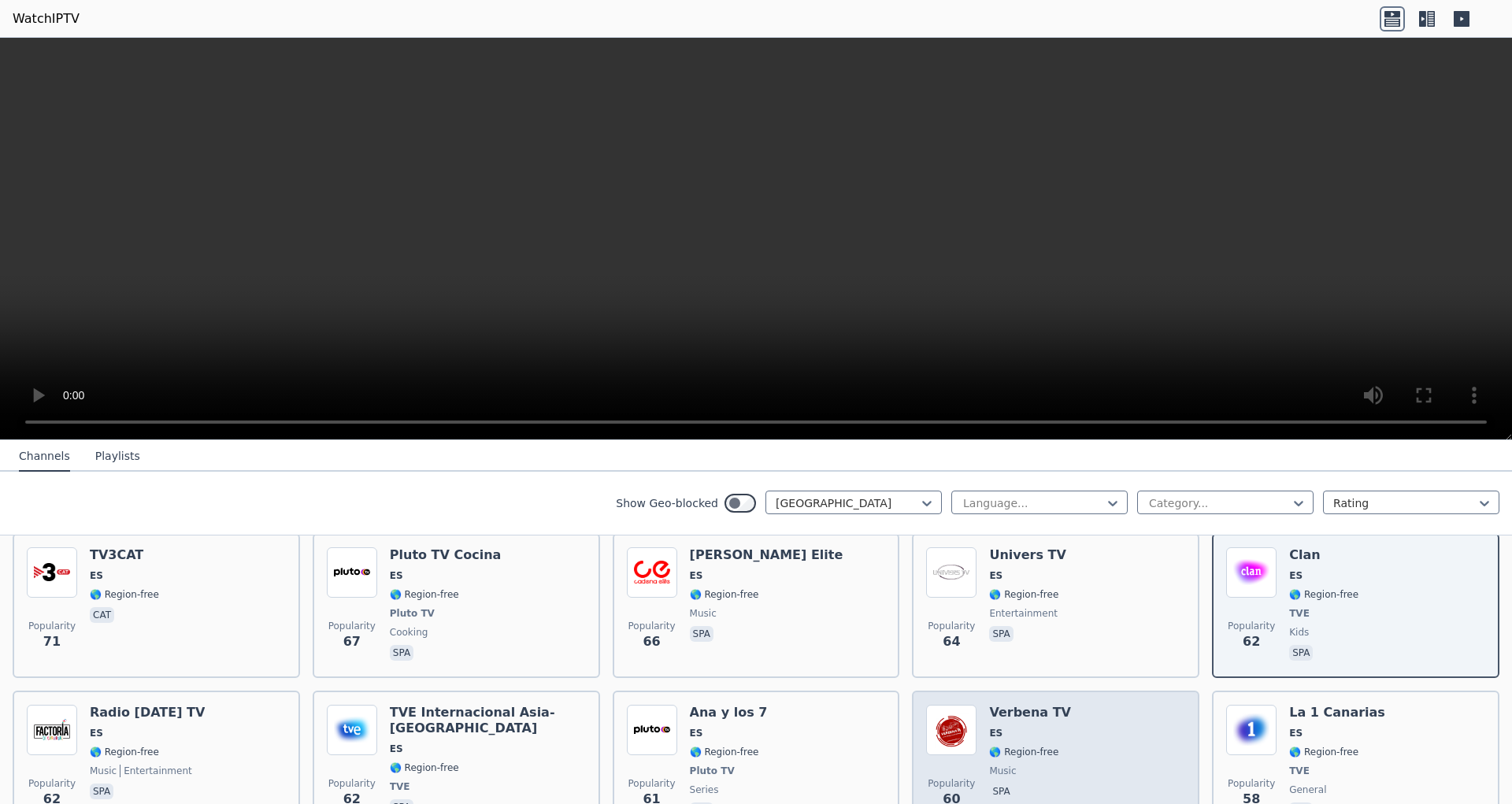
click at [1134, 705] on div "Popularity 60 Verbena TV ES 🌎 Region-free music spa" at bounding box center [1056, 763] width 259 height 117
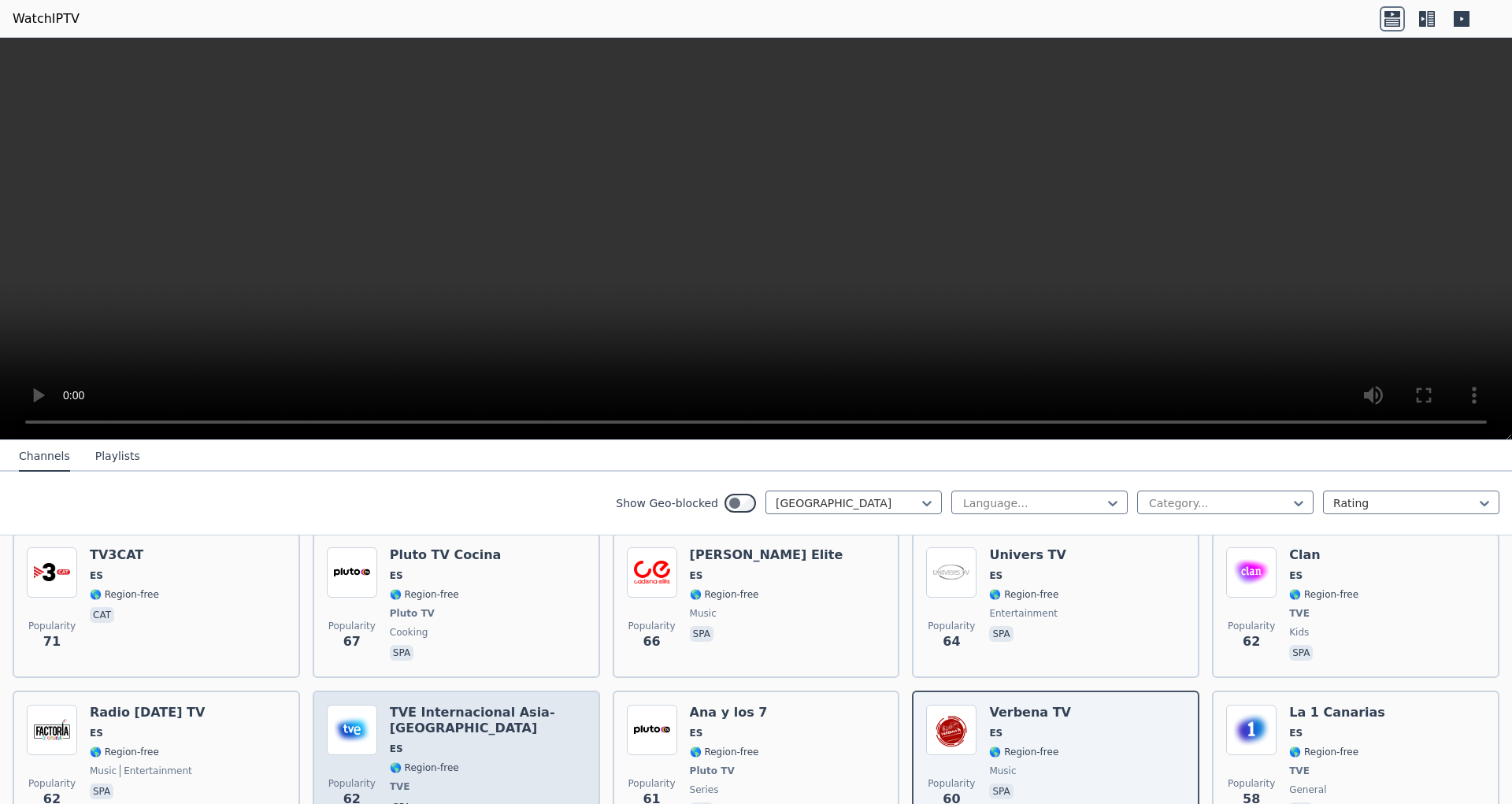
click at [422, 762] on span "🌎 Region-free" at bounding box center [425, 768] width 69 height 13
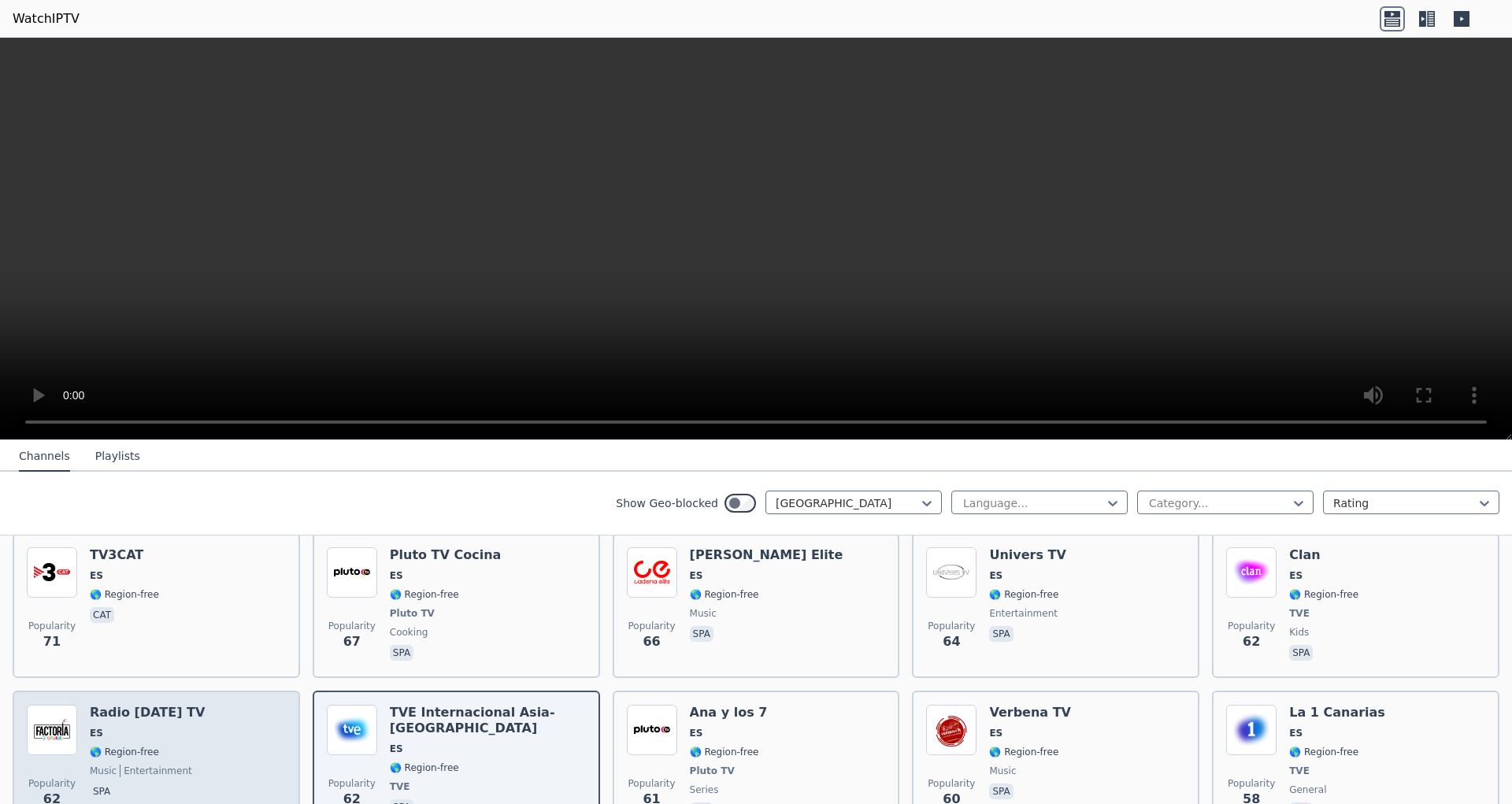
click at [201, 705] on div "Popularity 62 Radio [DATE] TV ES 🌎 Region-free music entertainment spa" at bounding box center [157, 763] width 259 height 117
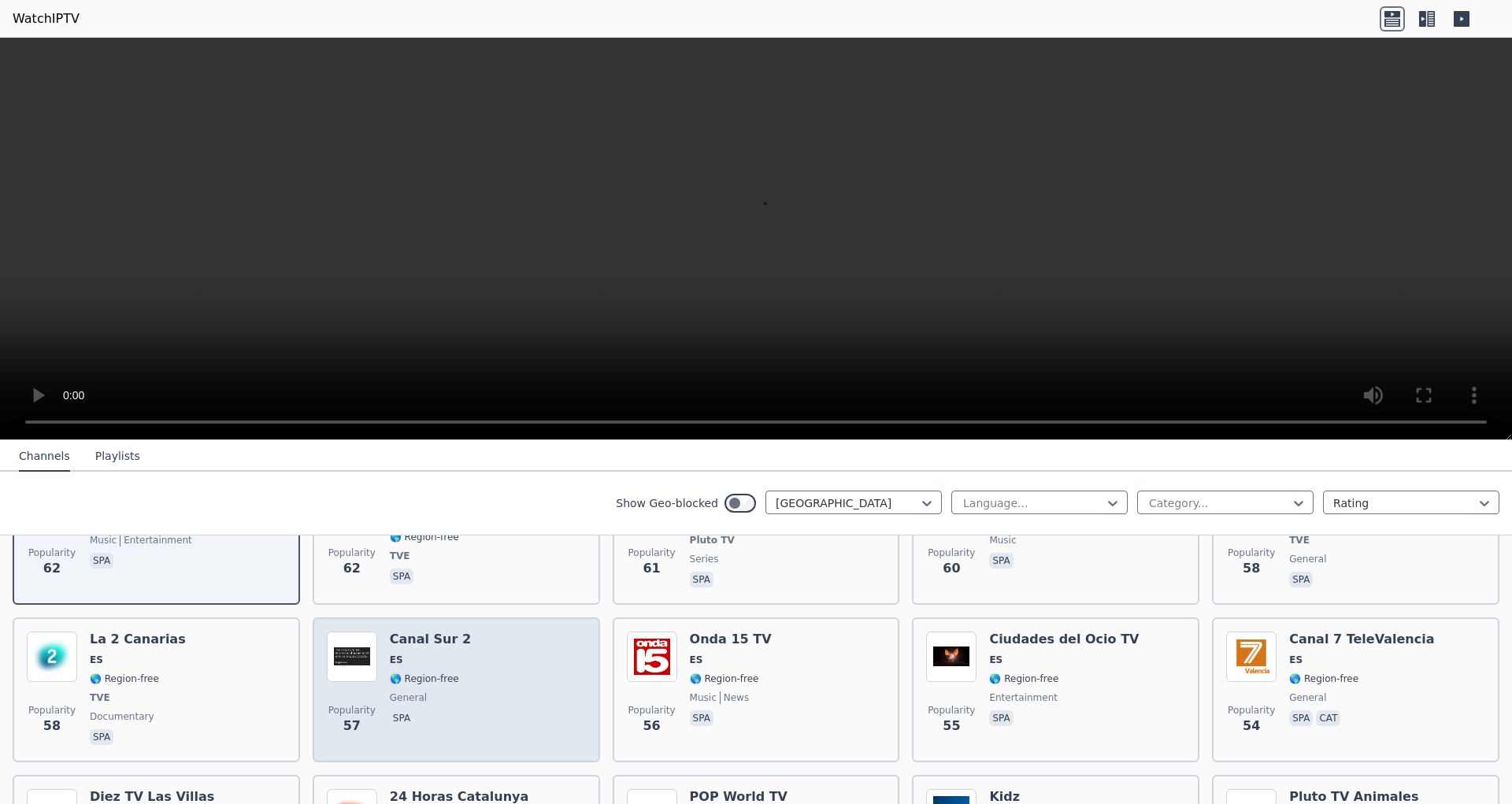
scroll to position [1687, 0]
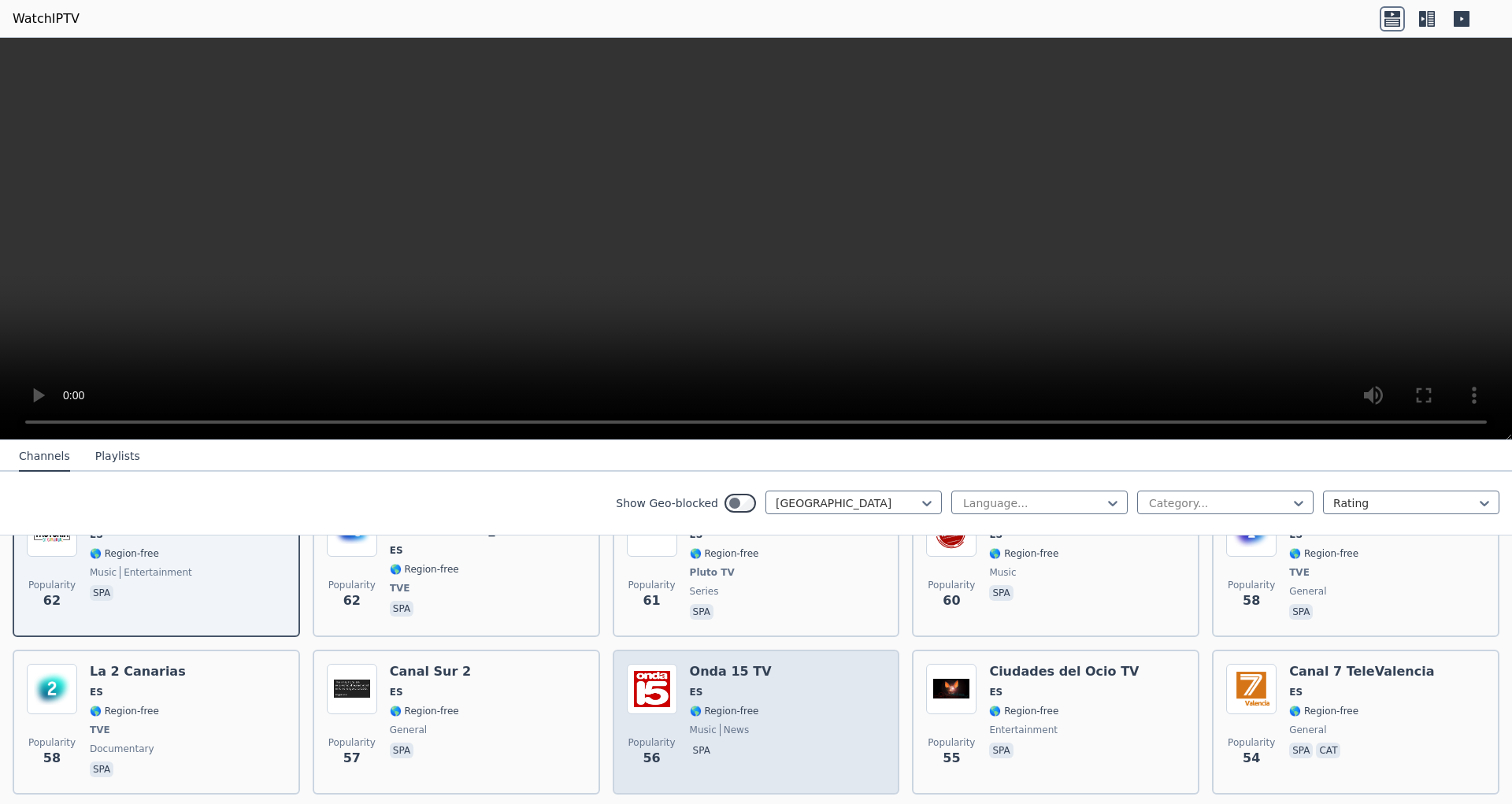
click at [798, 664] on div "Popularity 56 Onda 15 TV ES 🌎 Region-free music news spa" at bounding box center [757, 722] width 259 height 117
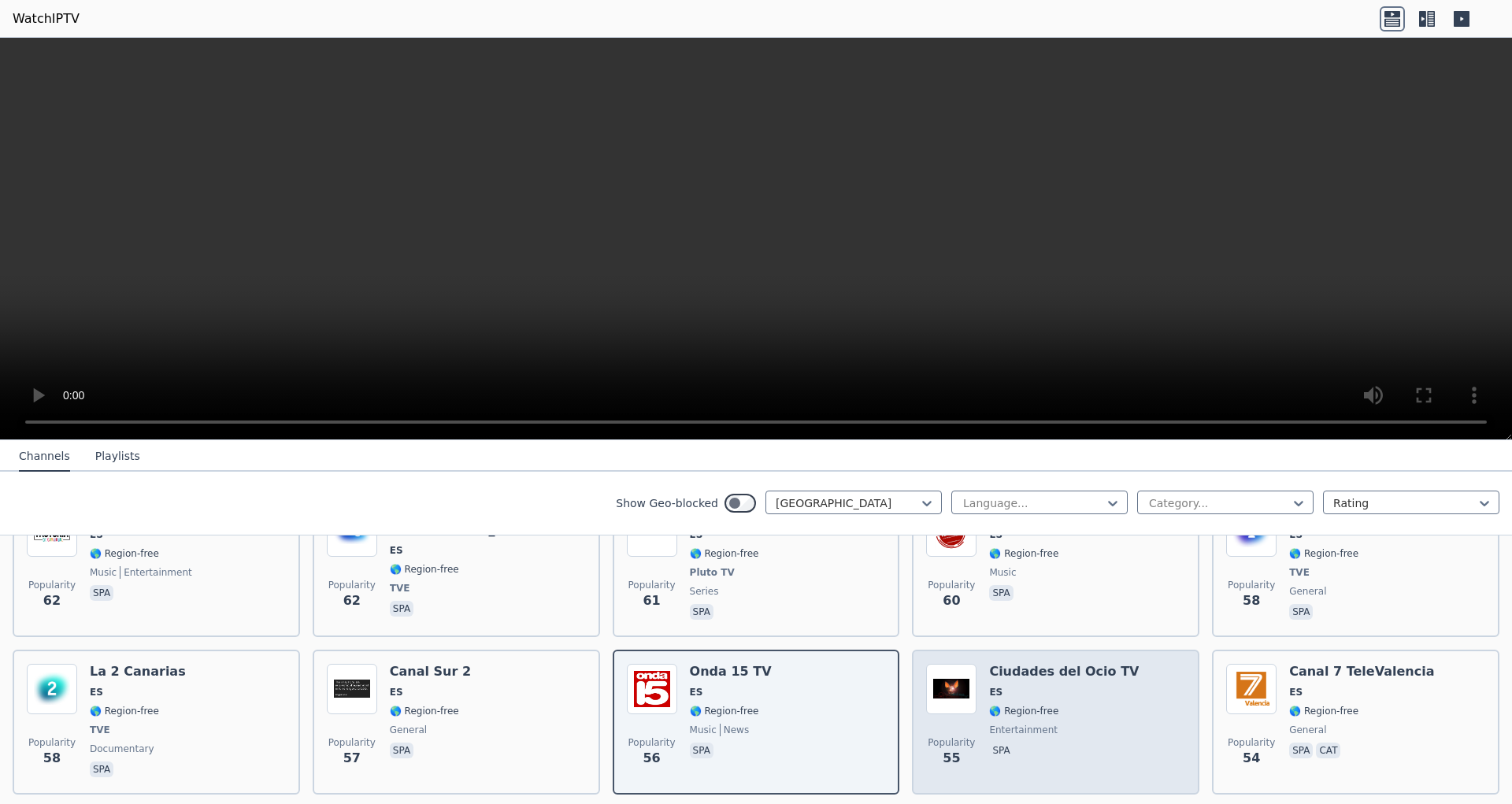
click at [1045, 705] on span "🌎 Region-free" at bounding box center [1064, 711] width 150 height 13
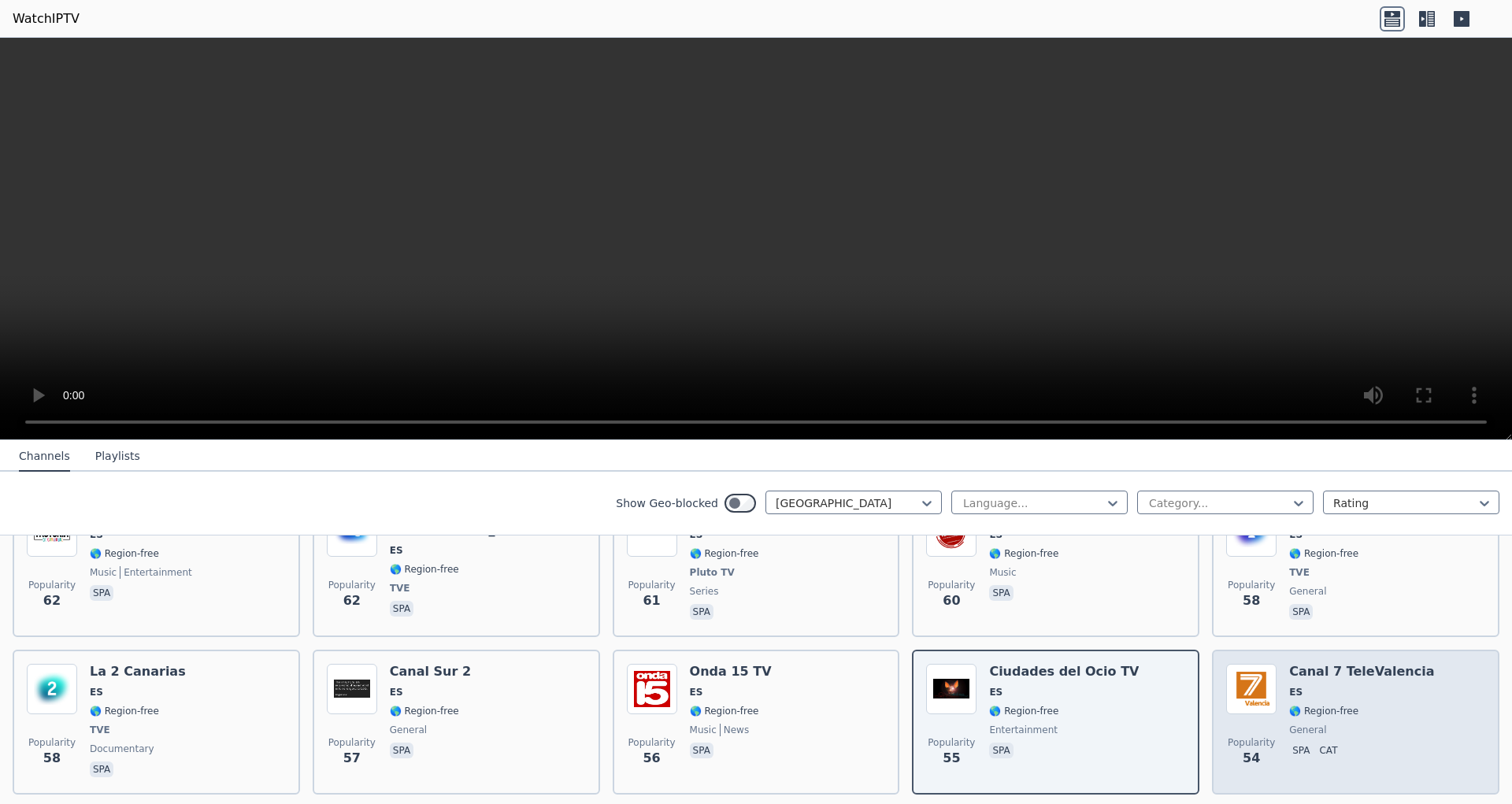
click at [1243, 749] on span "54" at bounding box center [1251, 758] width 17 height 19
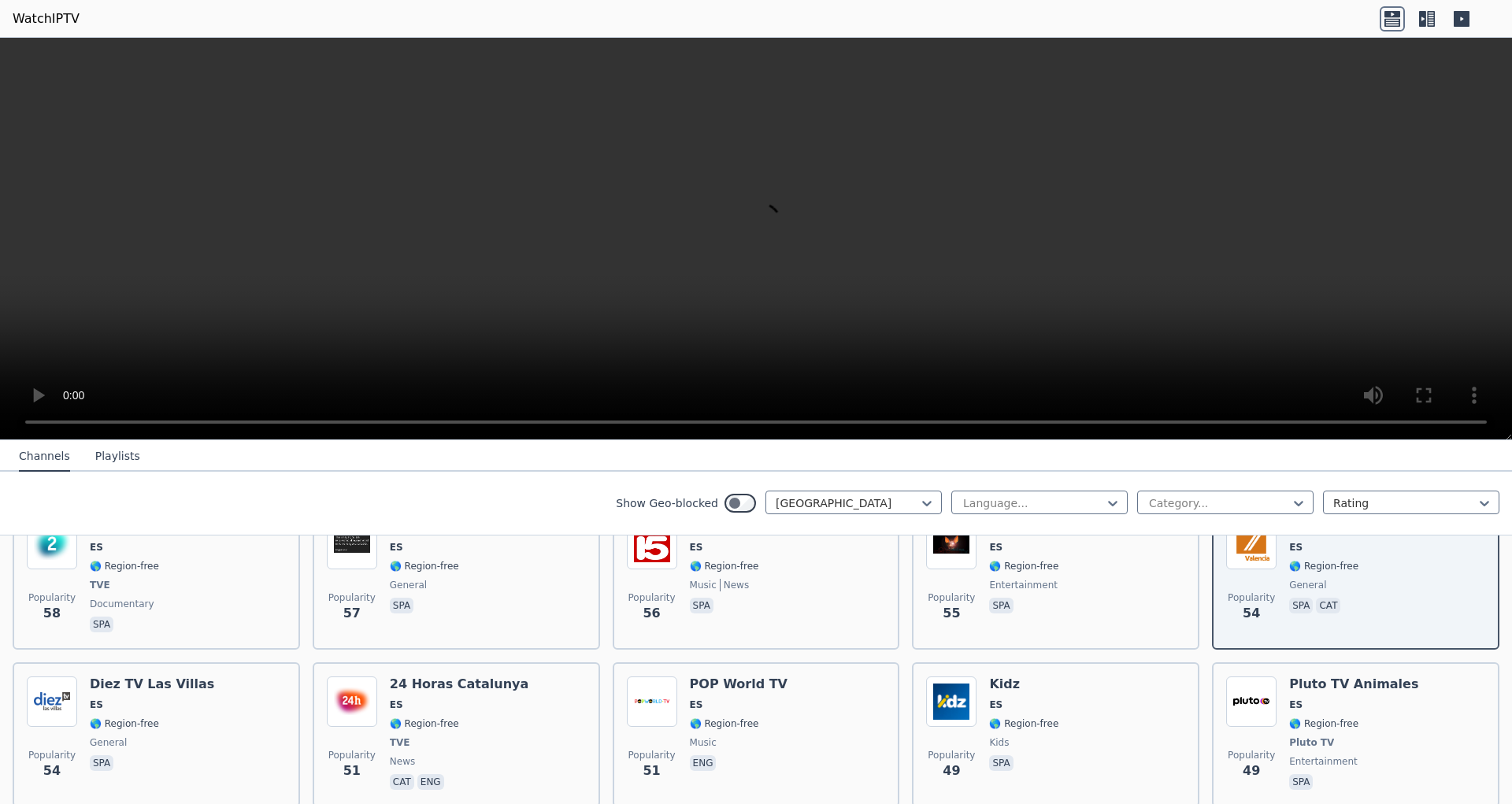
scroll to position [1885, 0]
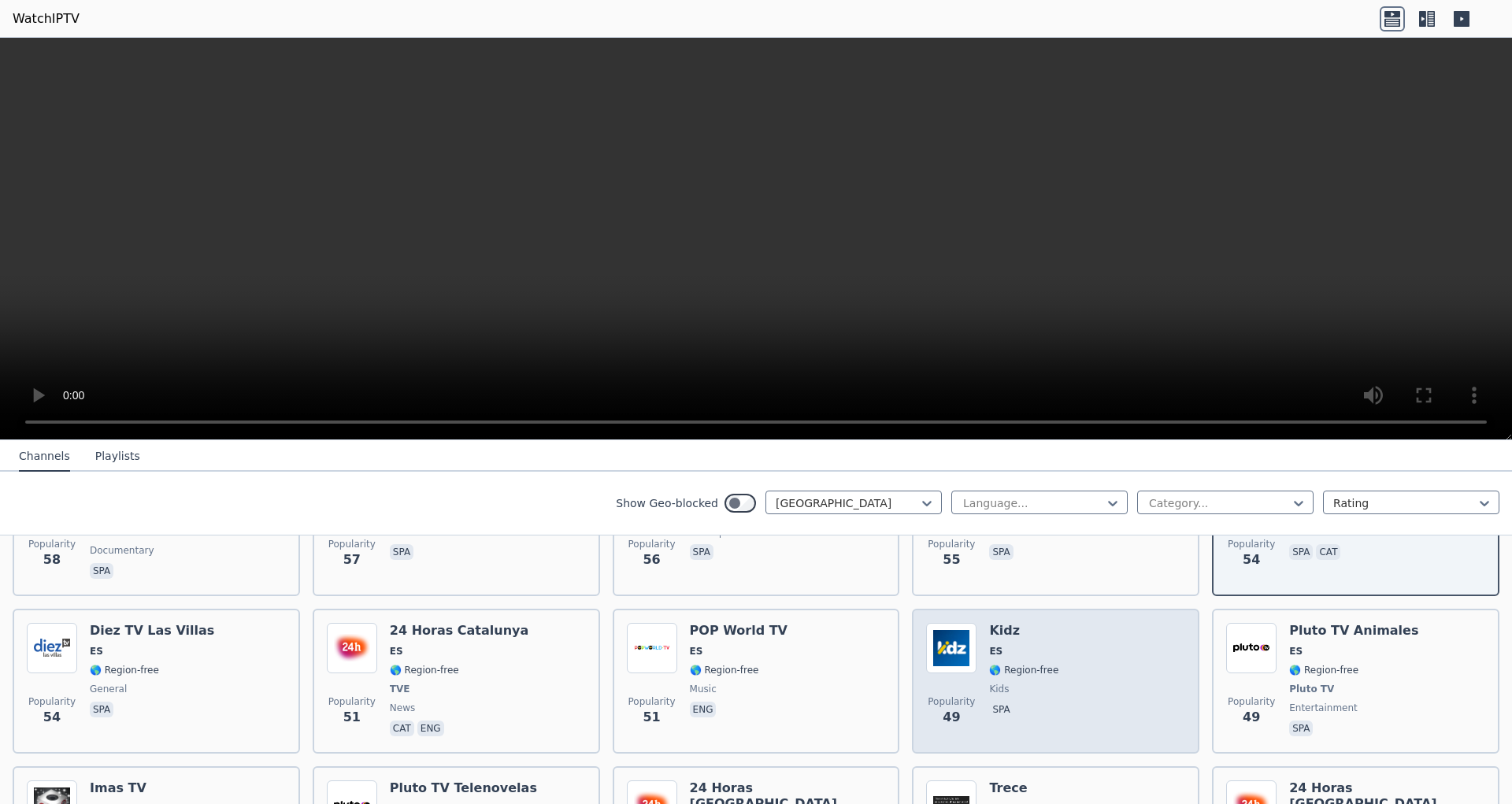
click at [1129, 628] on div "Popularity 49 Kidz ES 🌎 Region-free kids spa" at bounding box center [1056, 681] width 259 height 117
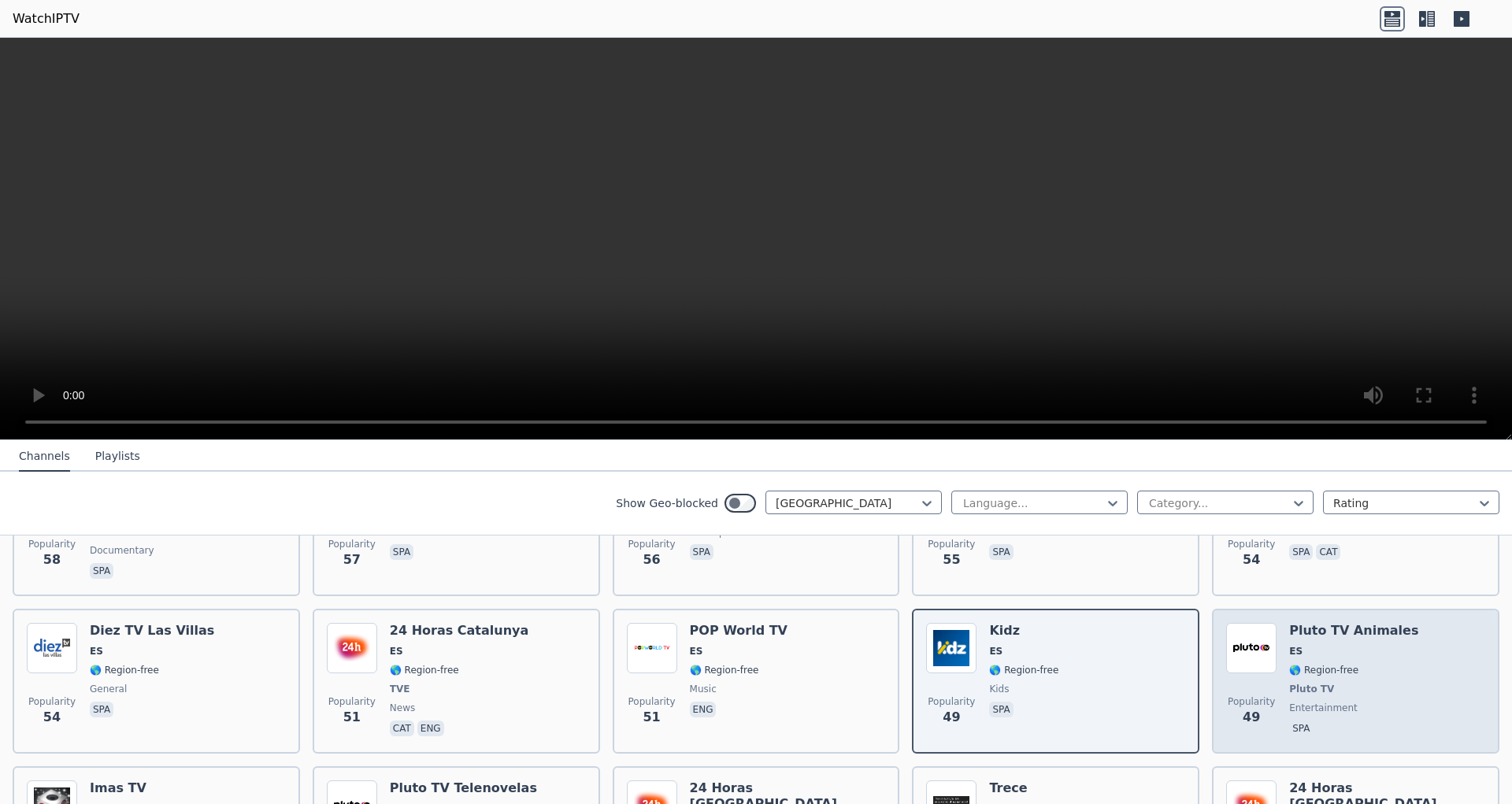
click at [1366, 623] on div "Pluto TV Animales ES 🌎 Region-free Pluto TV entertainment spa" at bounding box center [1354, 681] width 130 height 117
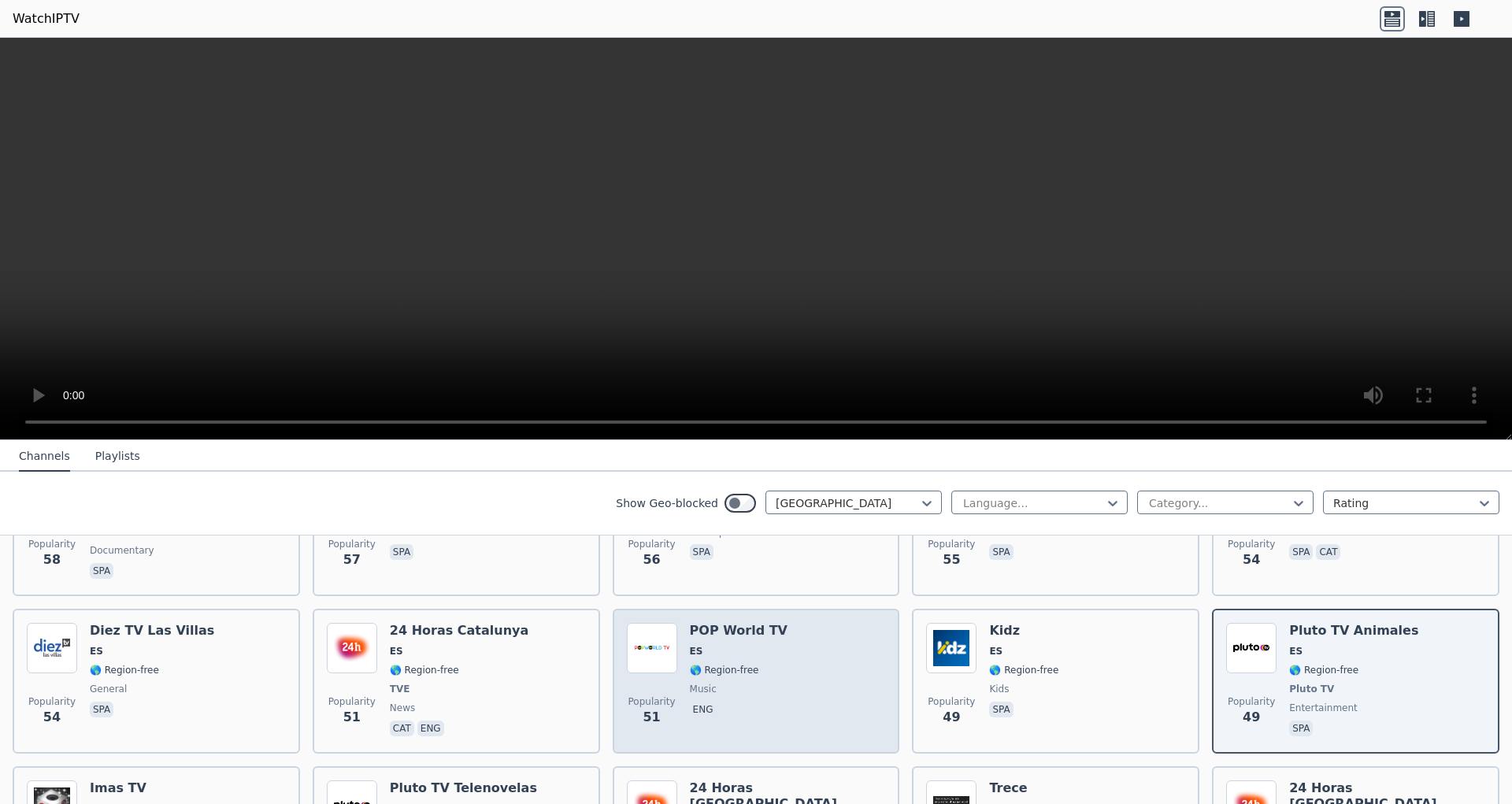
click at [731, 623] on div "POP World TV ES 🌎 Region-free music eng" at bounding box center [738, 681] width 97 height 117
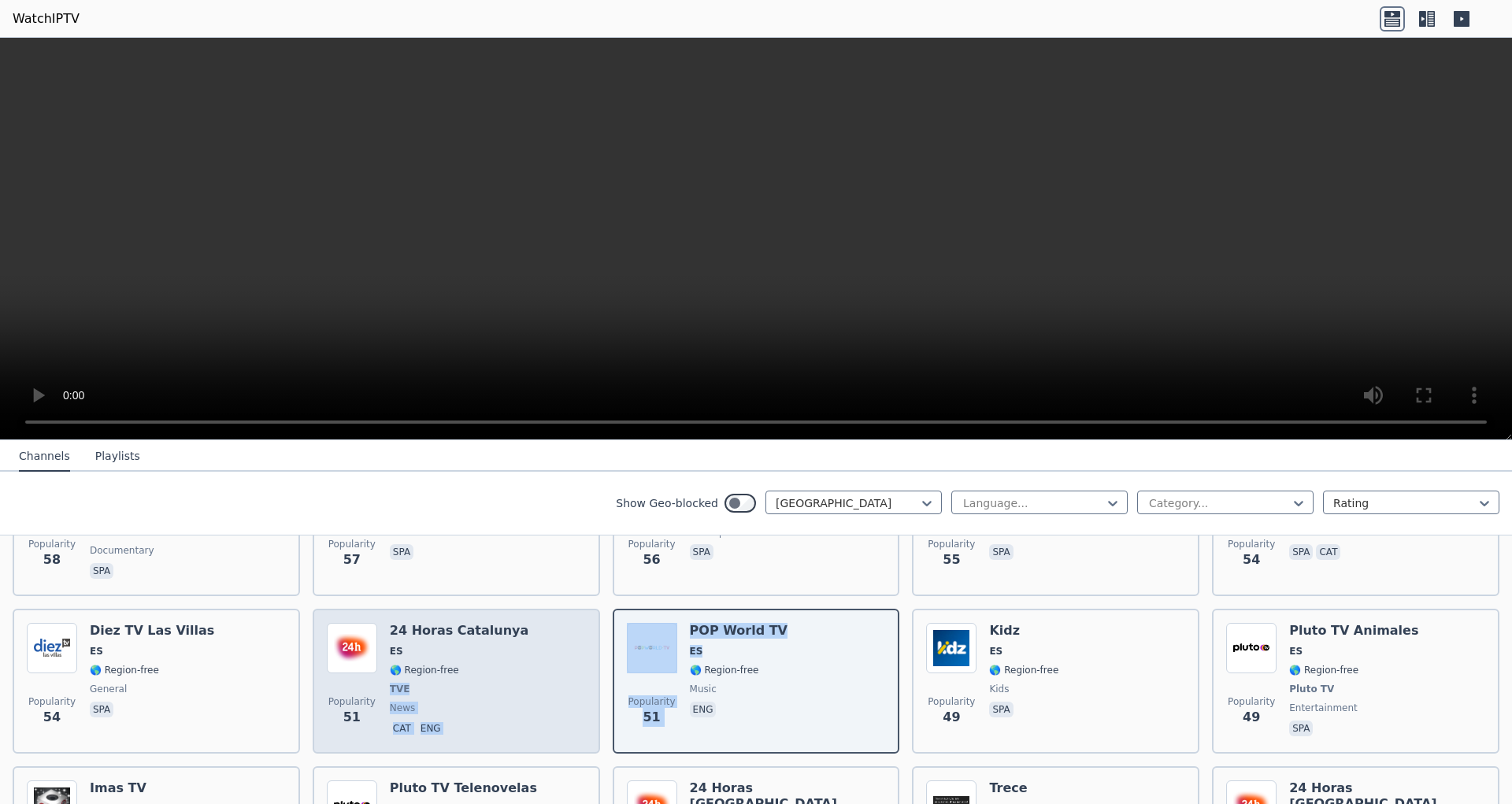
drag, startPoint x: 453, startPoint y: 605, endPoint x: 778, endPoint y: 601, distance: 325.0
click at [528, 623] on div "24 Horas Catalunya ES 🌎 Region-free TVE news cat eng" at bounding box center [460, 681] width 139 height 117
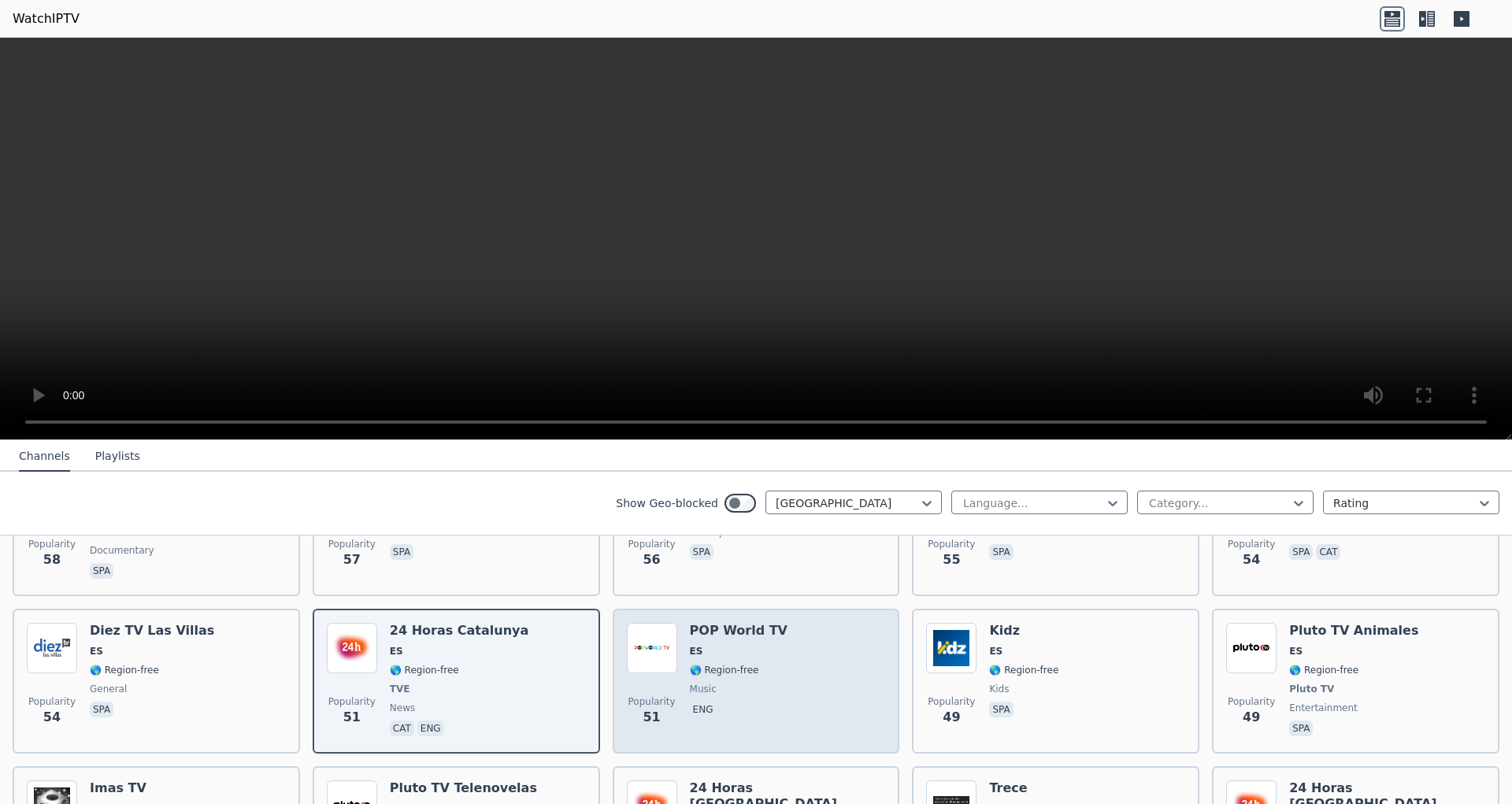
click at [753, 623] on div "POP World TV ES 🌎 Region-free music eng" at bounding box center [738, 681] width 97 height 117
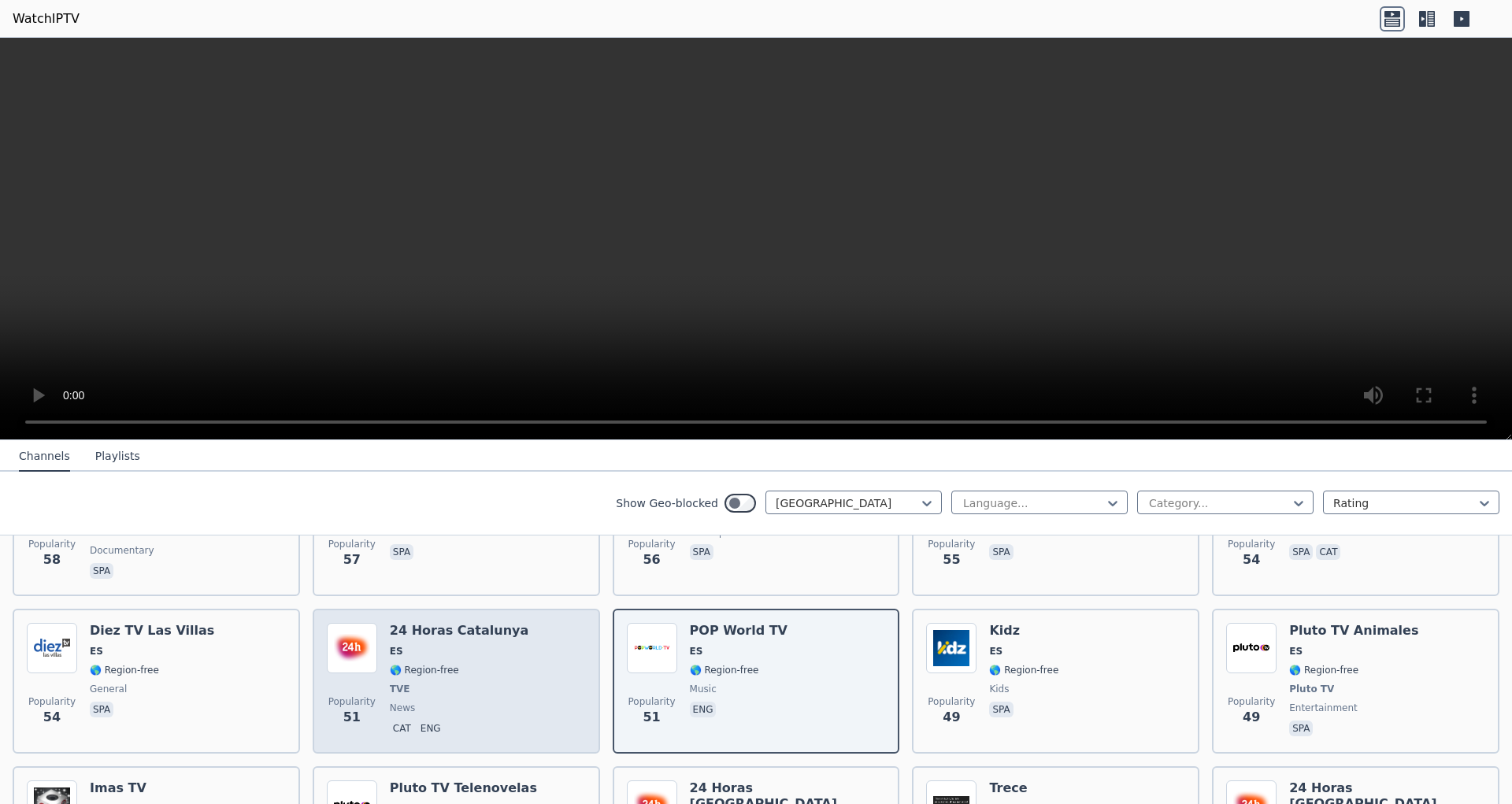
click at [470, 664] on span "🌎 Region-free" at bounding box center [460, 669] width 139 height 13
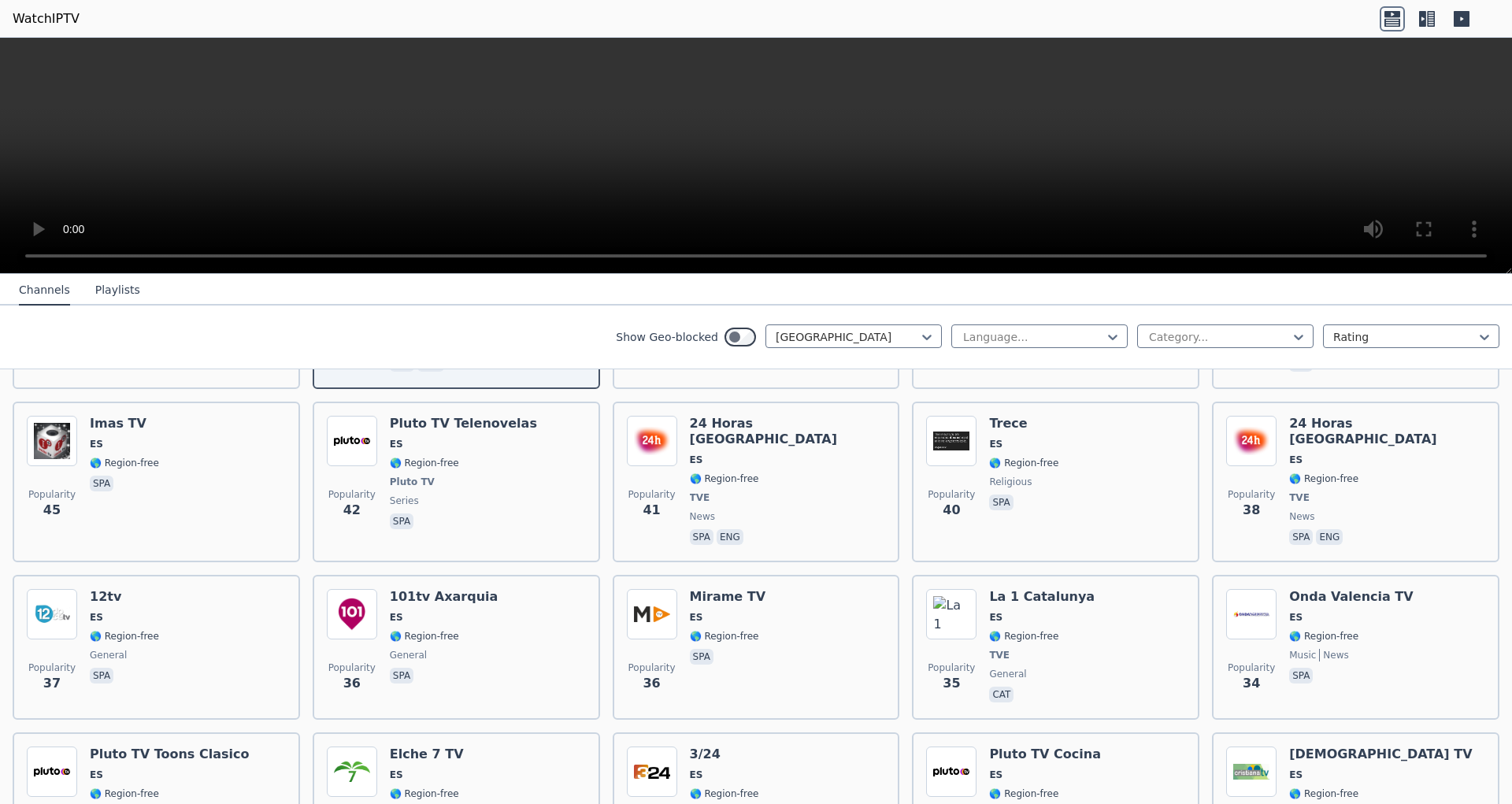
scroll to position [2183, 0]
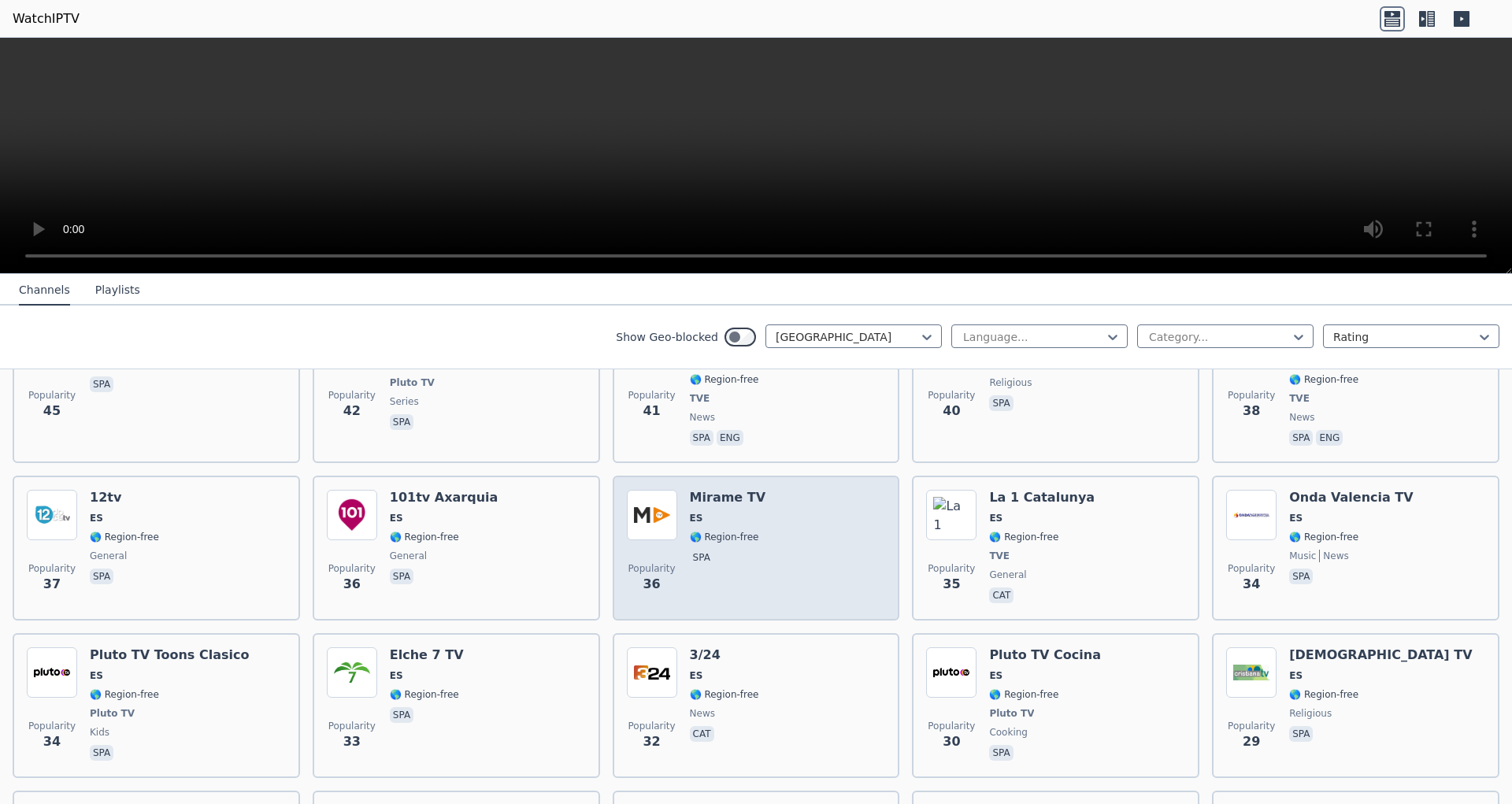
click at [781, 490] on div "Popularity 36 Mirame TV ES 🌎 Region-free spa" at bounding box center [757, 548] width 259 height 117
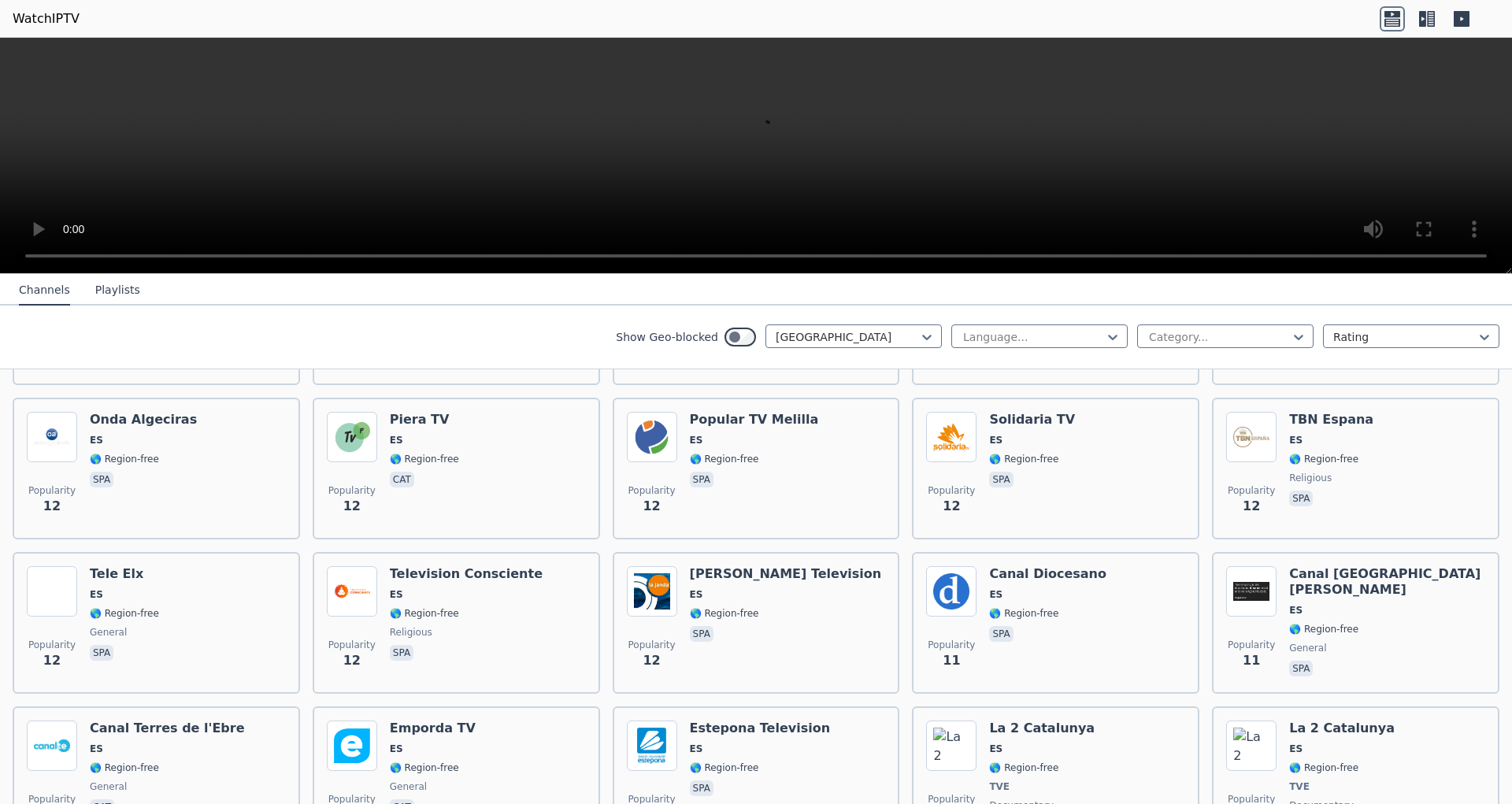
scroll to position [5159, 0]
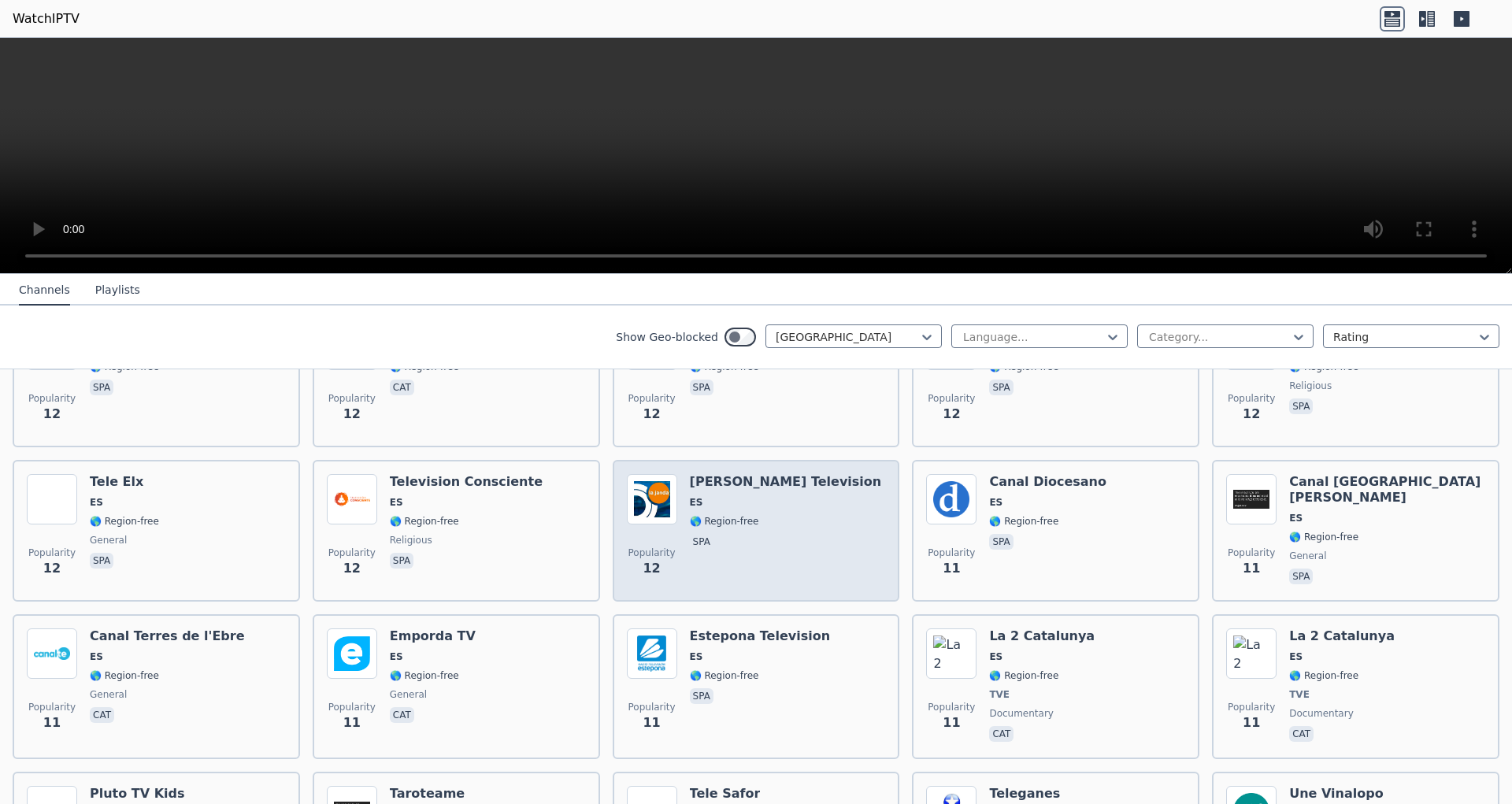
click at [828, 474] on div "Popularity 12 [PERSON_NAME] Television ES 🌎 Region-free spa" at bounding box center [757, 531] width 259 height 113
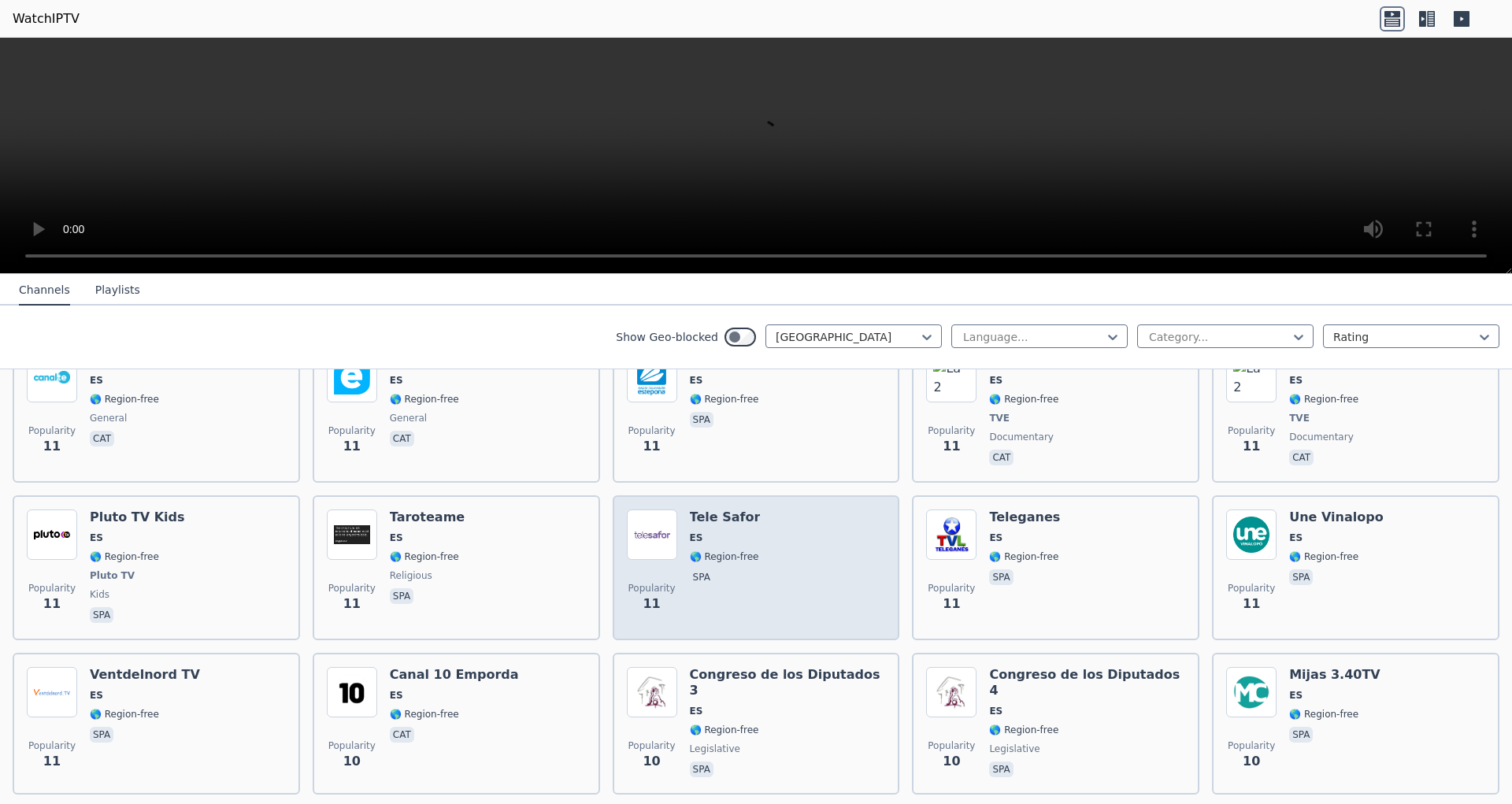
scroll to position [5457, 0]
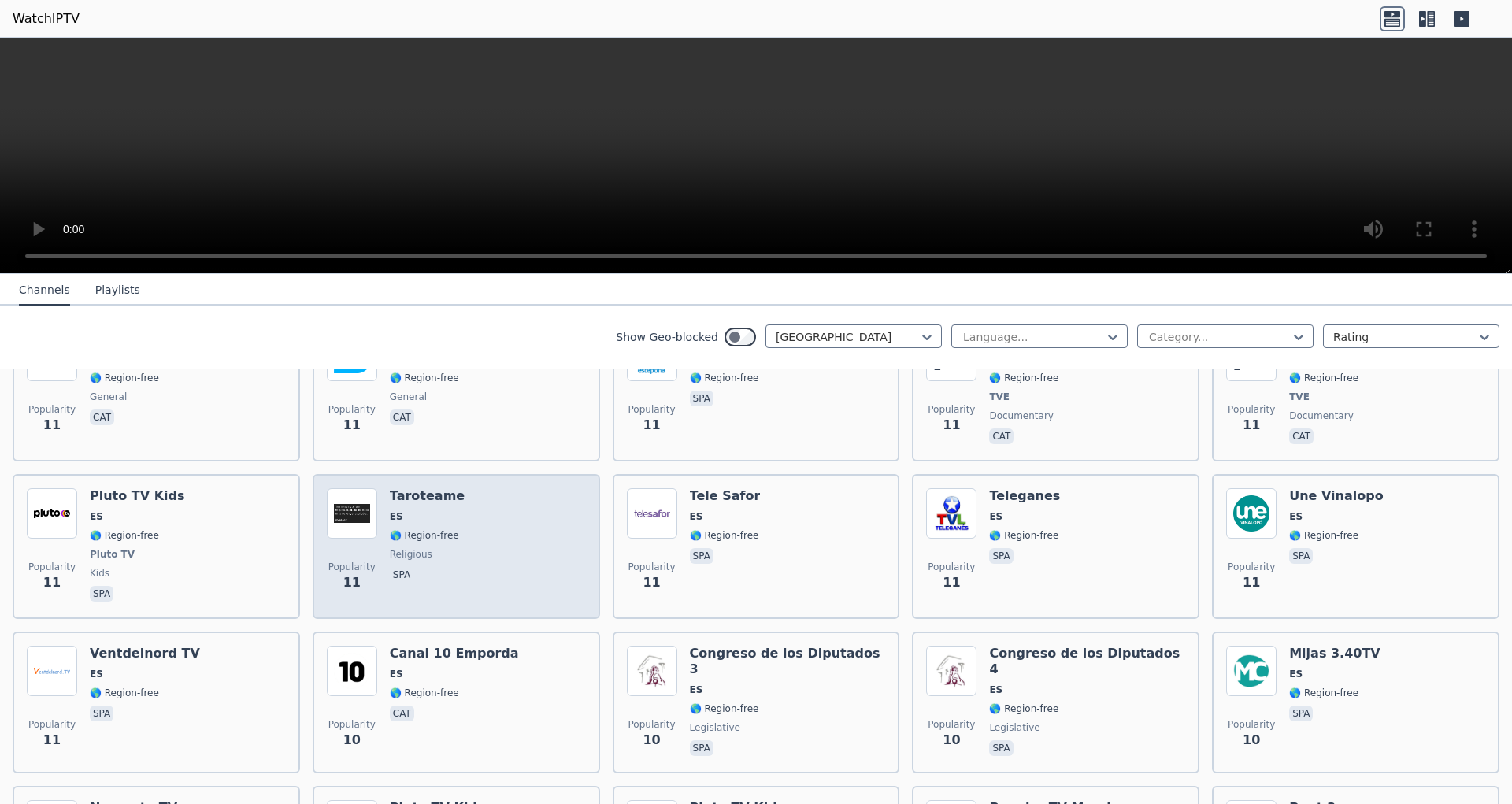
click at [459, 488] on div "Popularity 11 Taroteame ES 🌎 Region-free religious spa" at bounding box center [456, 547] width 259 height 117
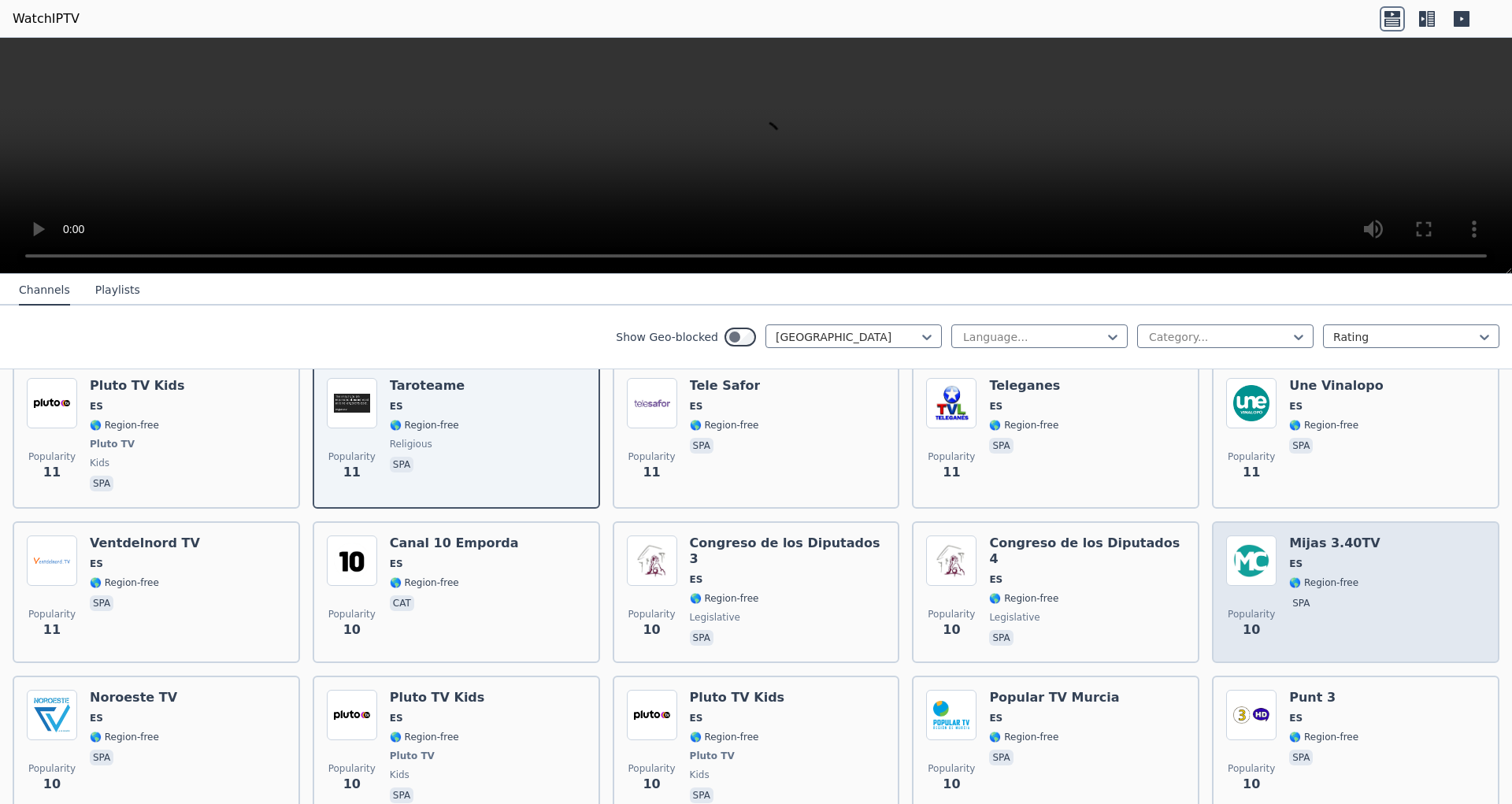
scroll to position [5854, 0]
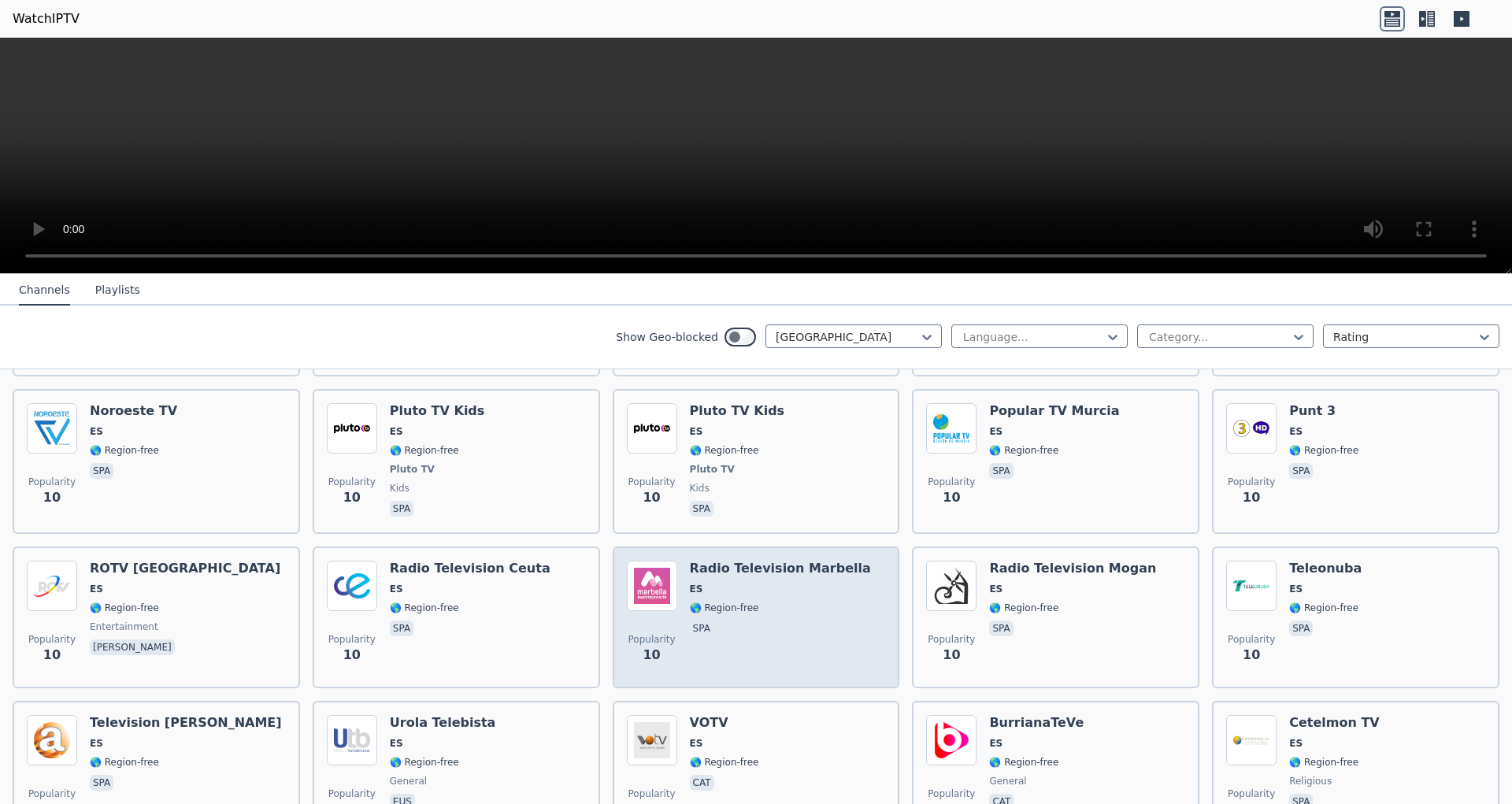
click at [784, 620] on span "spa" at bounding box center [781, 630] width 181 height 19
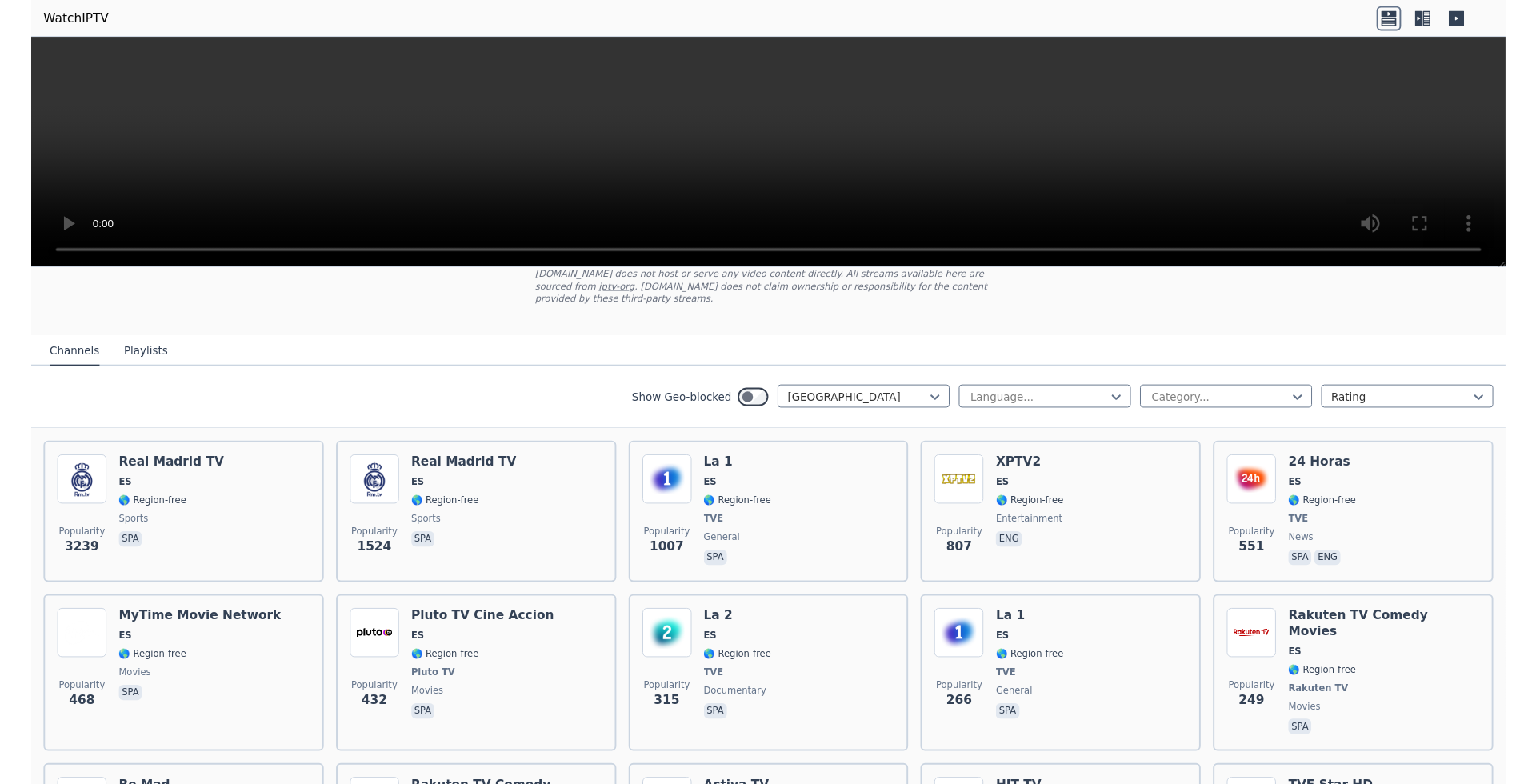
scroll to position [0, 0]
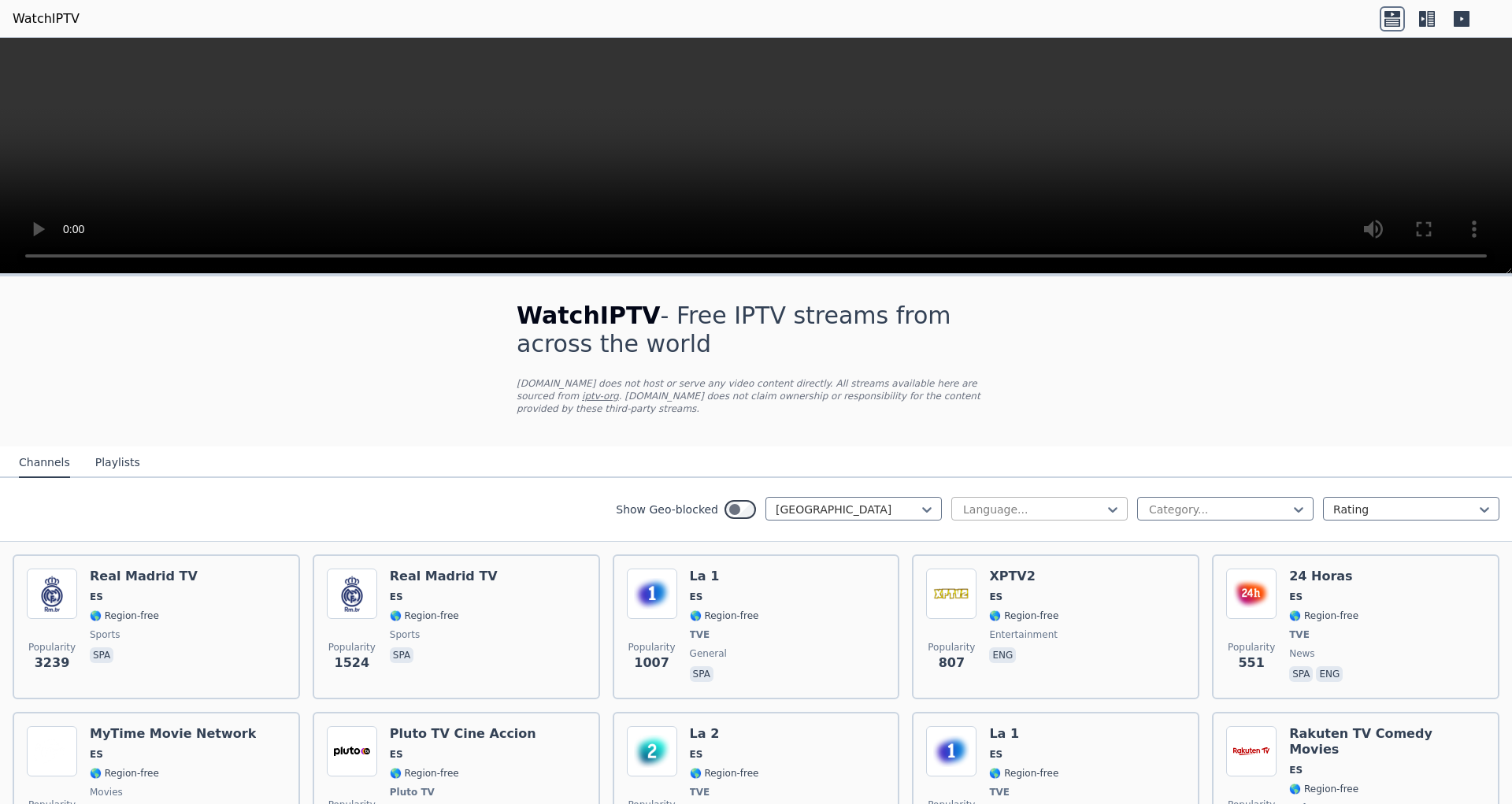
click at [1060, 502] on div at bounding box center [1033, 509] width 143 height 16
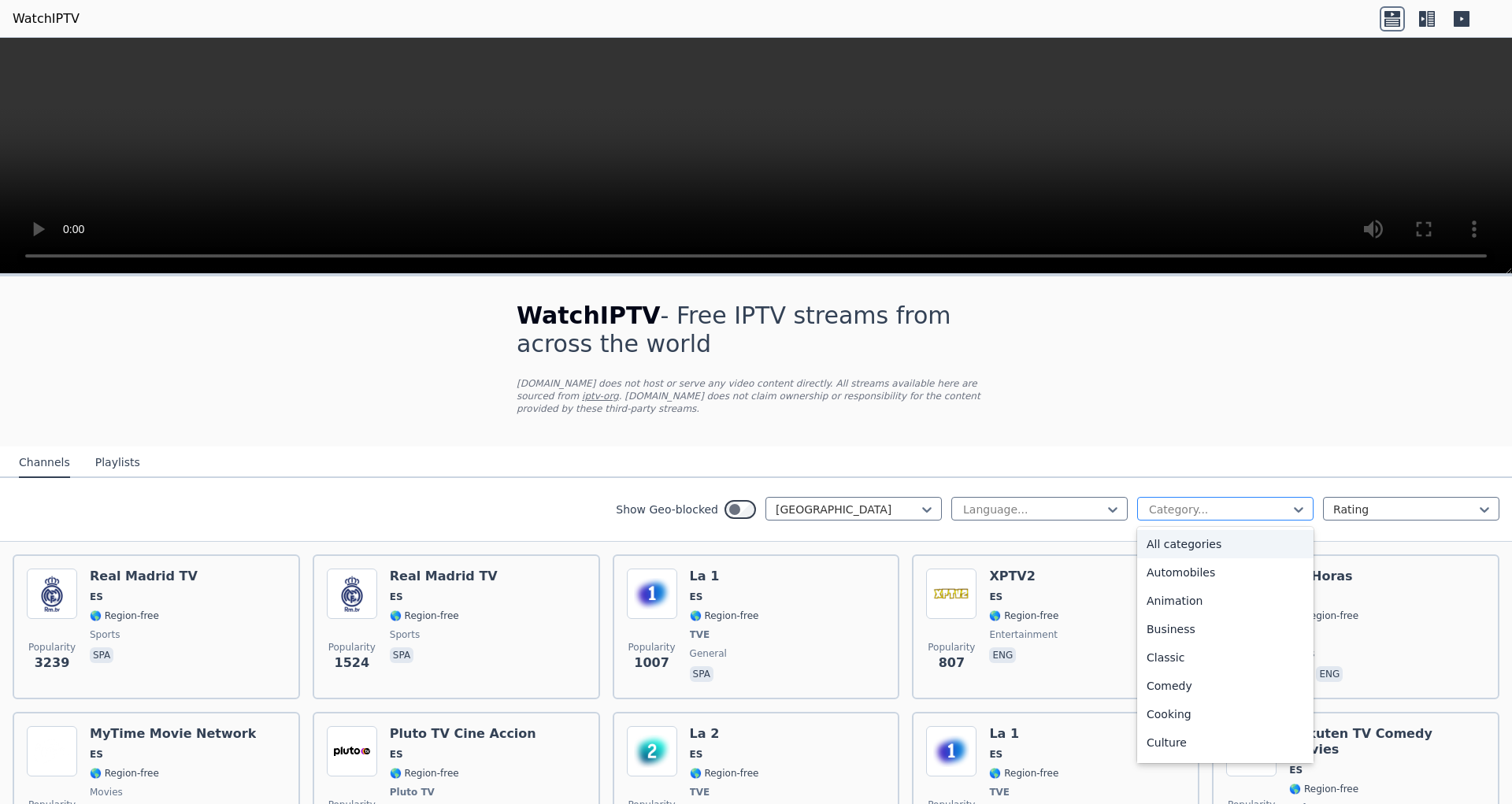
drag, startPoint x: 1133, startPoint y: 487, endPoint x: 1148, endPoint y: 490, distance: 15.3
click at [1141, 497] on div "Category..." at bounding box center [1226, 509] width 176 height 24
click at [1361, 502] on div at bounding box center [1404, 509] width 143 height 16
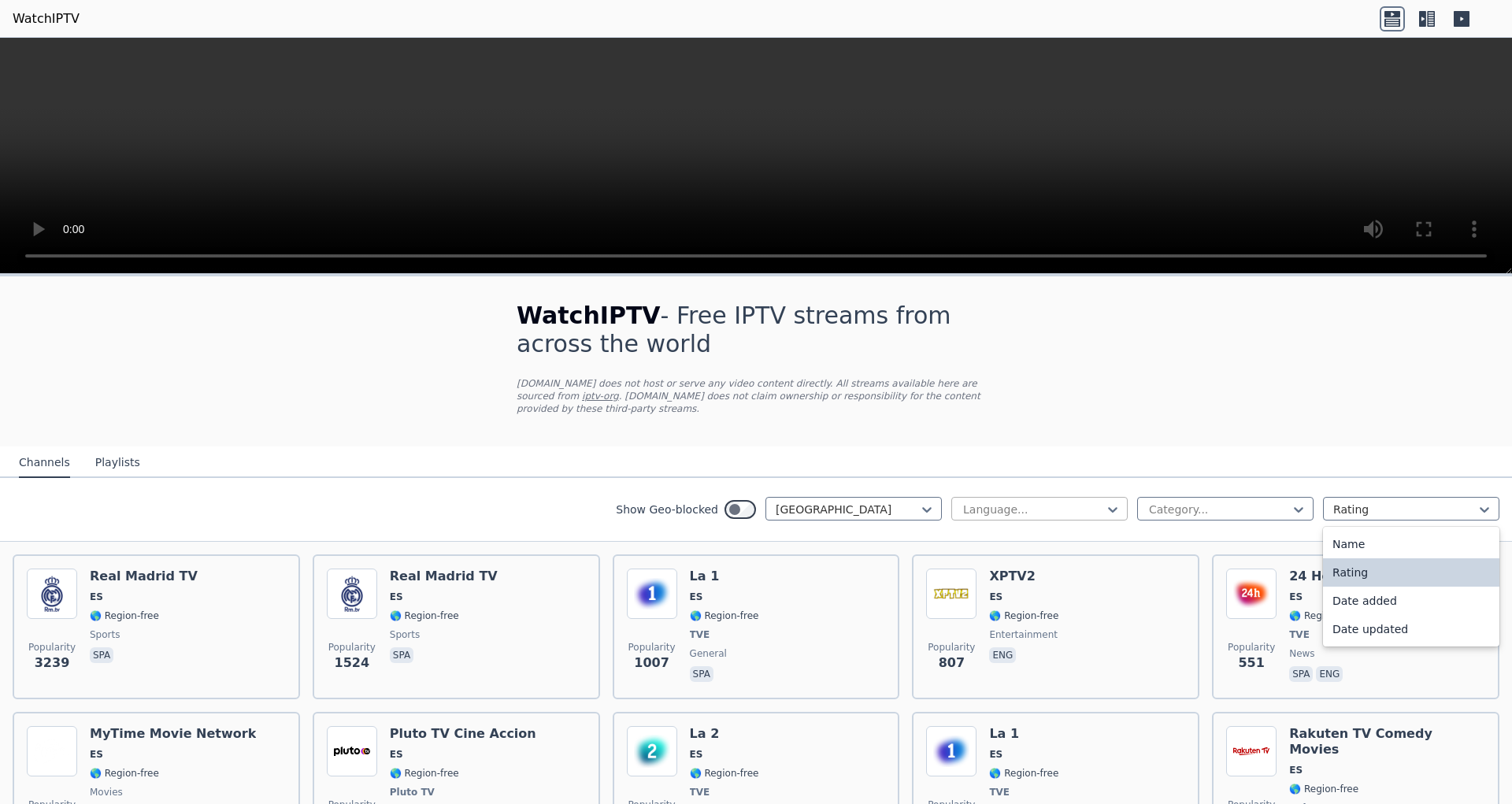
click at [1007, 502] on div at bounding box center [1033, 509] width 143 height 16
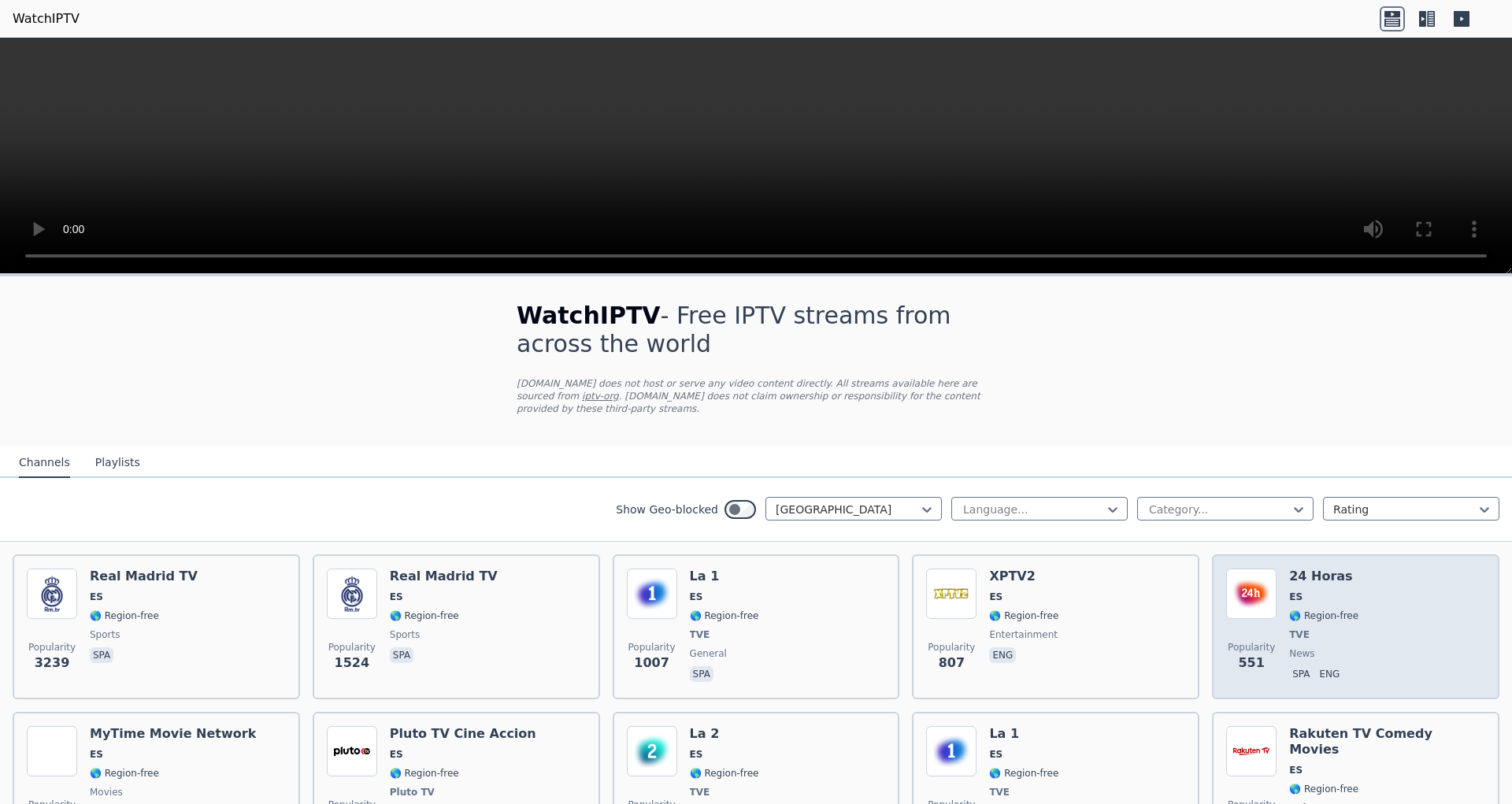
click at [1397, 571] on div "Popularity 551 24 Horas ES 🌎 Region-free TVE news spa eng" at bounding box center [1356, 627] width 259 height 117
drag, startPoint x: 1399, startPoint y: 572, endPoint x: 1410, endPoint y: 574, distance: 11.2
click at [1403, 572] on div "Popularity 551 24 Horas ES 🌎 Region-free TVE news spa eng" at bounding box center [1356, 627] width 259 height 117
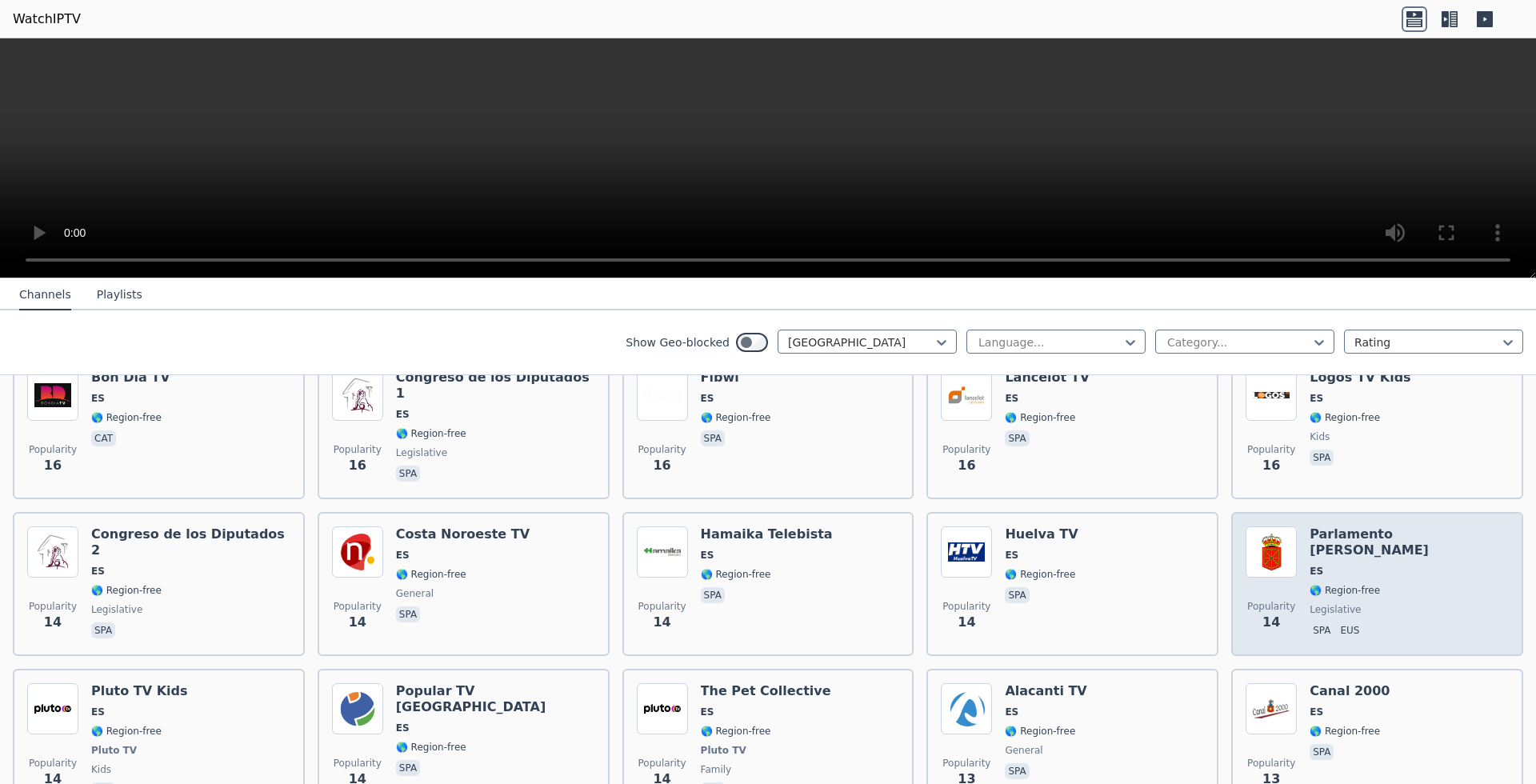
scroll to position [4284, 0]
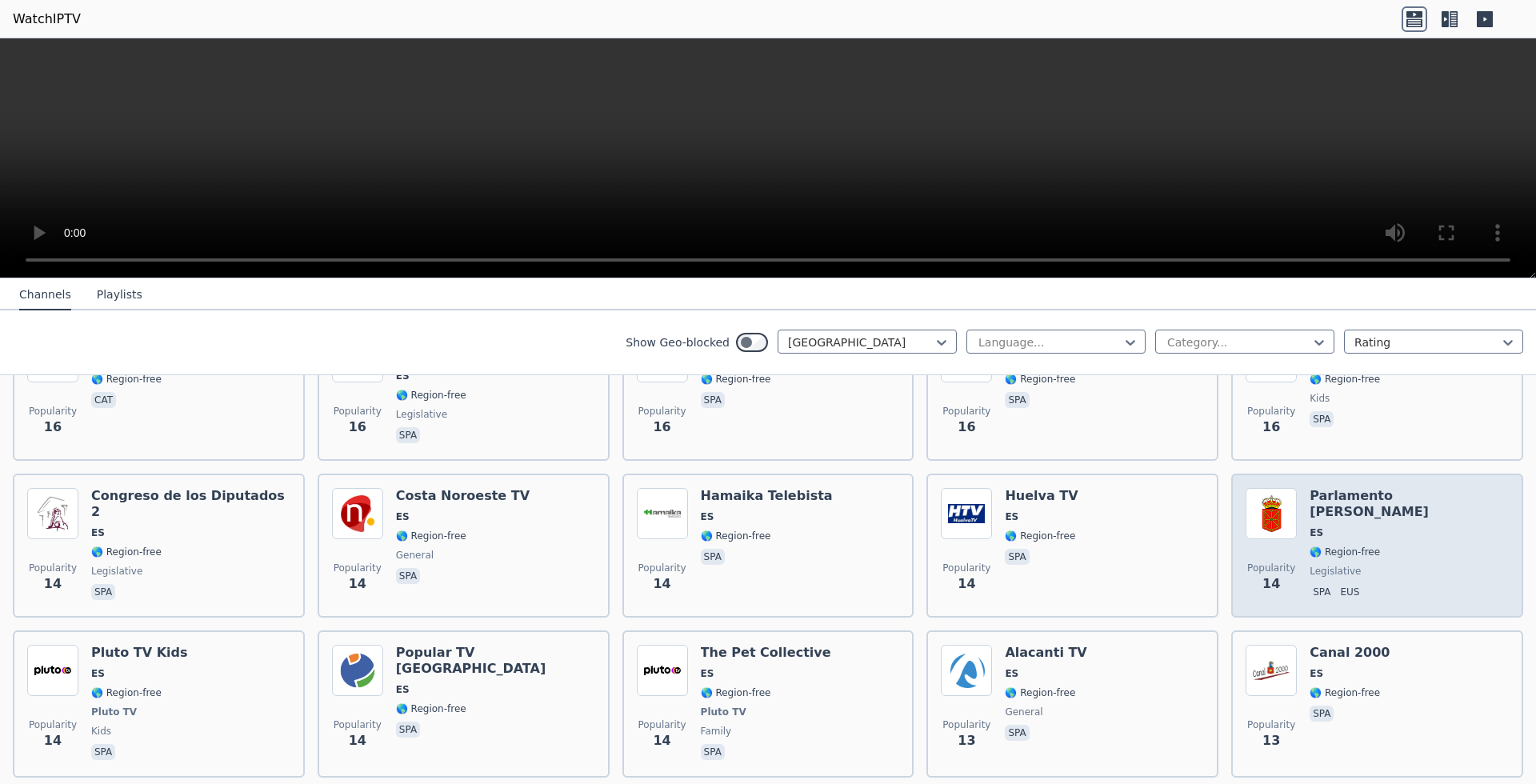
click at [1395, 584] on span "spa eus" at bounding box center [1410, 593] width 200 height 19
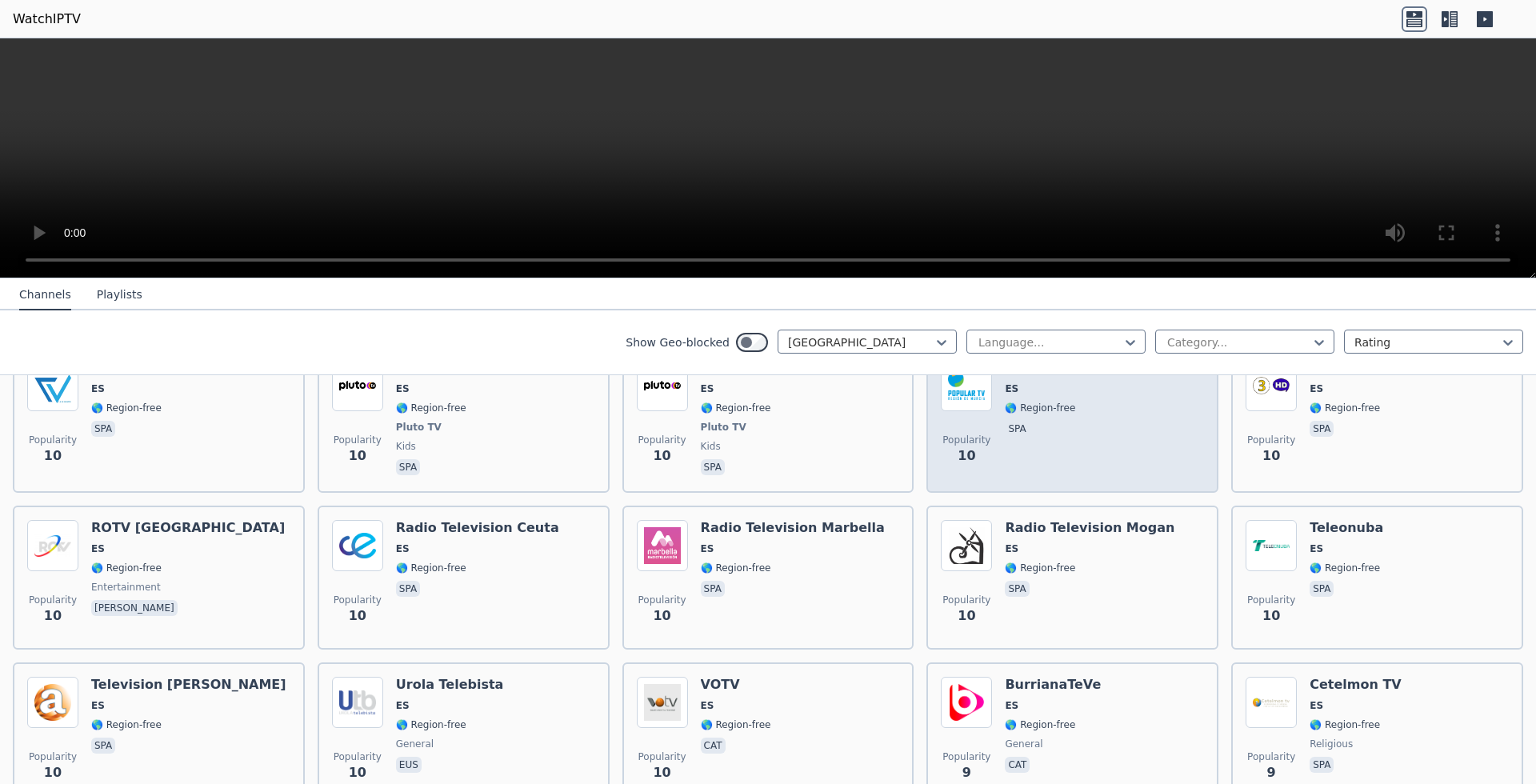
scroll to position [6171, 0]
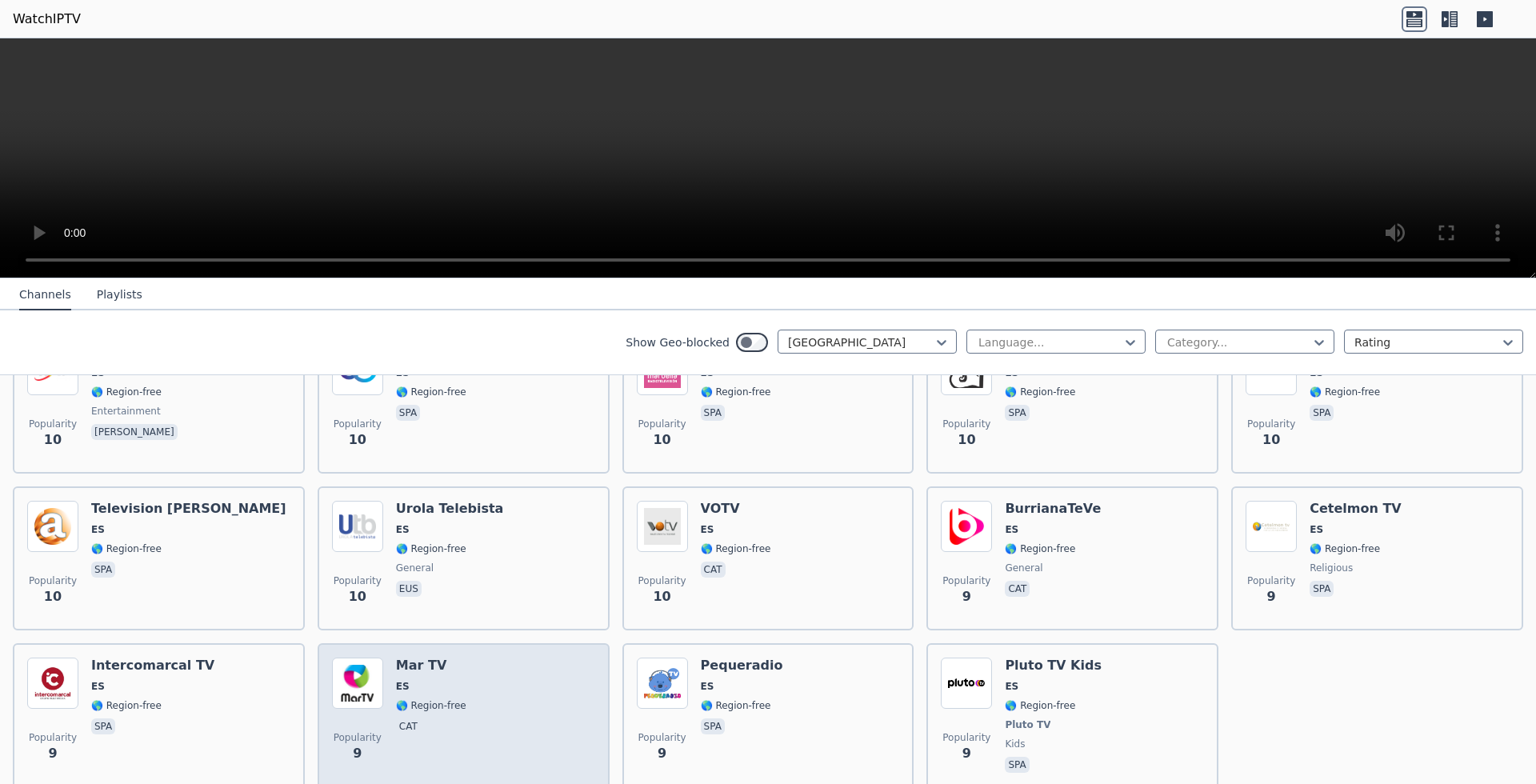
click at [362, 731] on span "Popularity" at bounding box center [358, 737] width 48 height 13
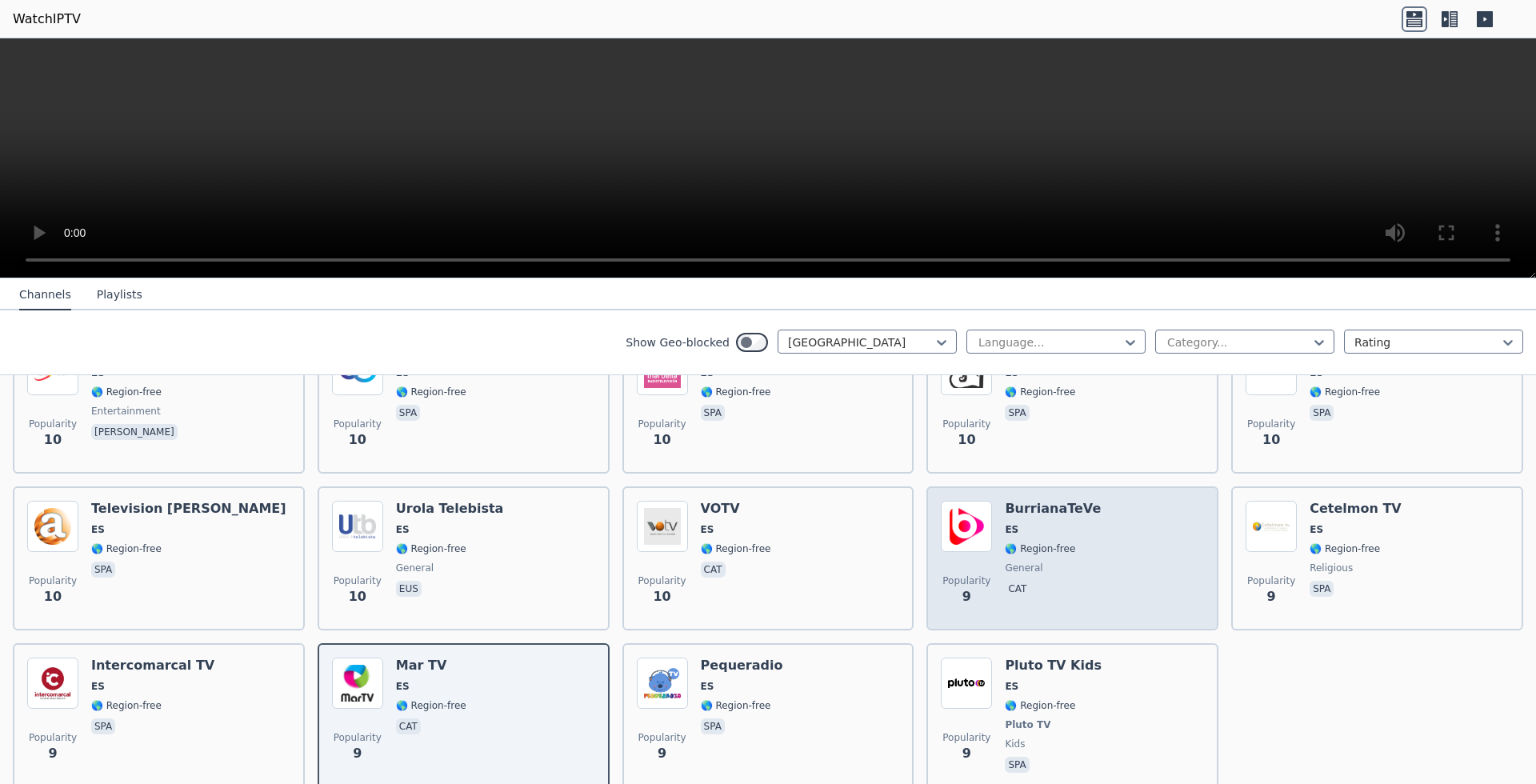
click at [1117, 500] on div "Popularity 9 BurrianaTeVe ES 🌎 Region-free general cat" at bounding box center [1072, 558] width 263 height 115
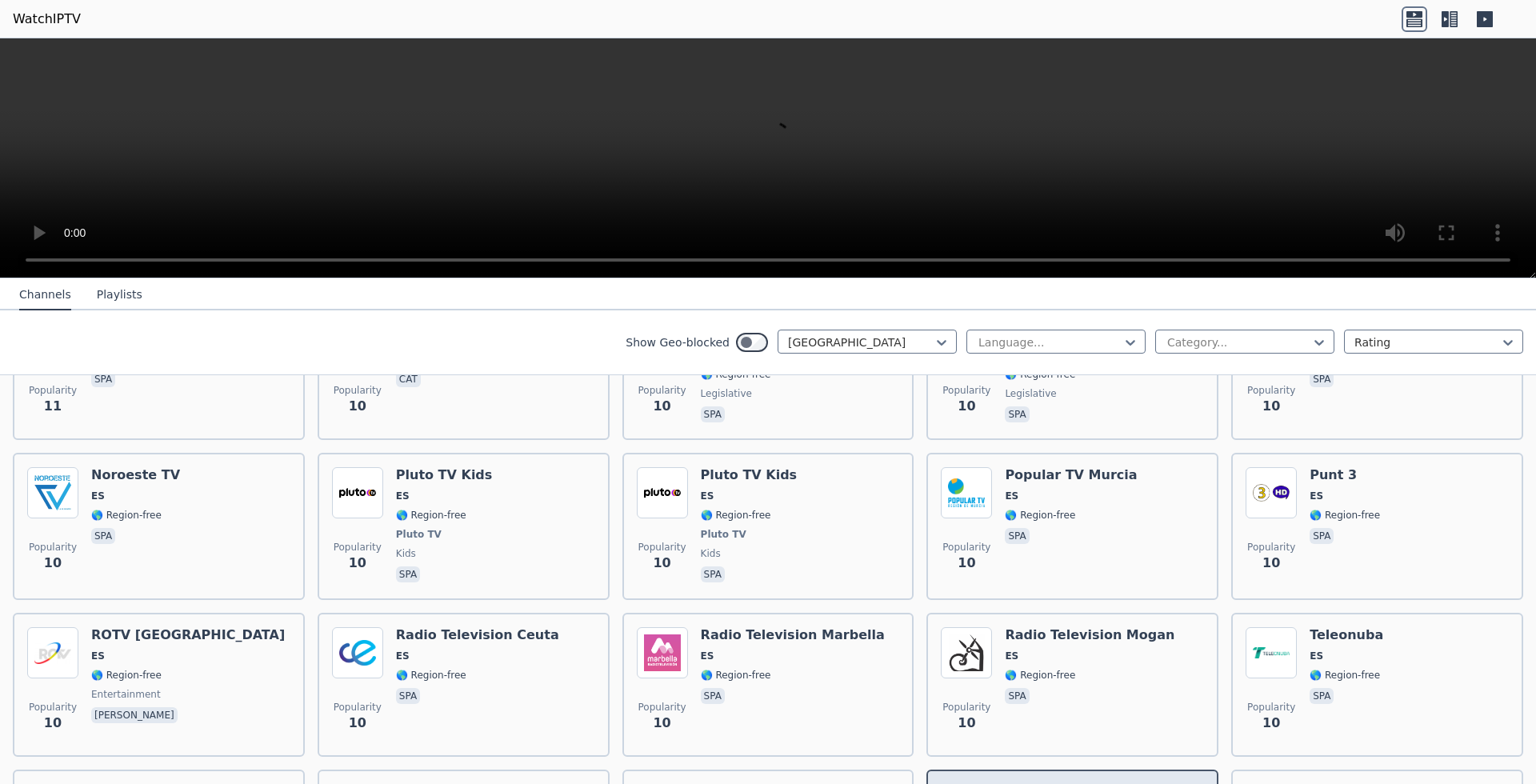
scroll to position [5870, 0]
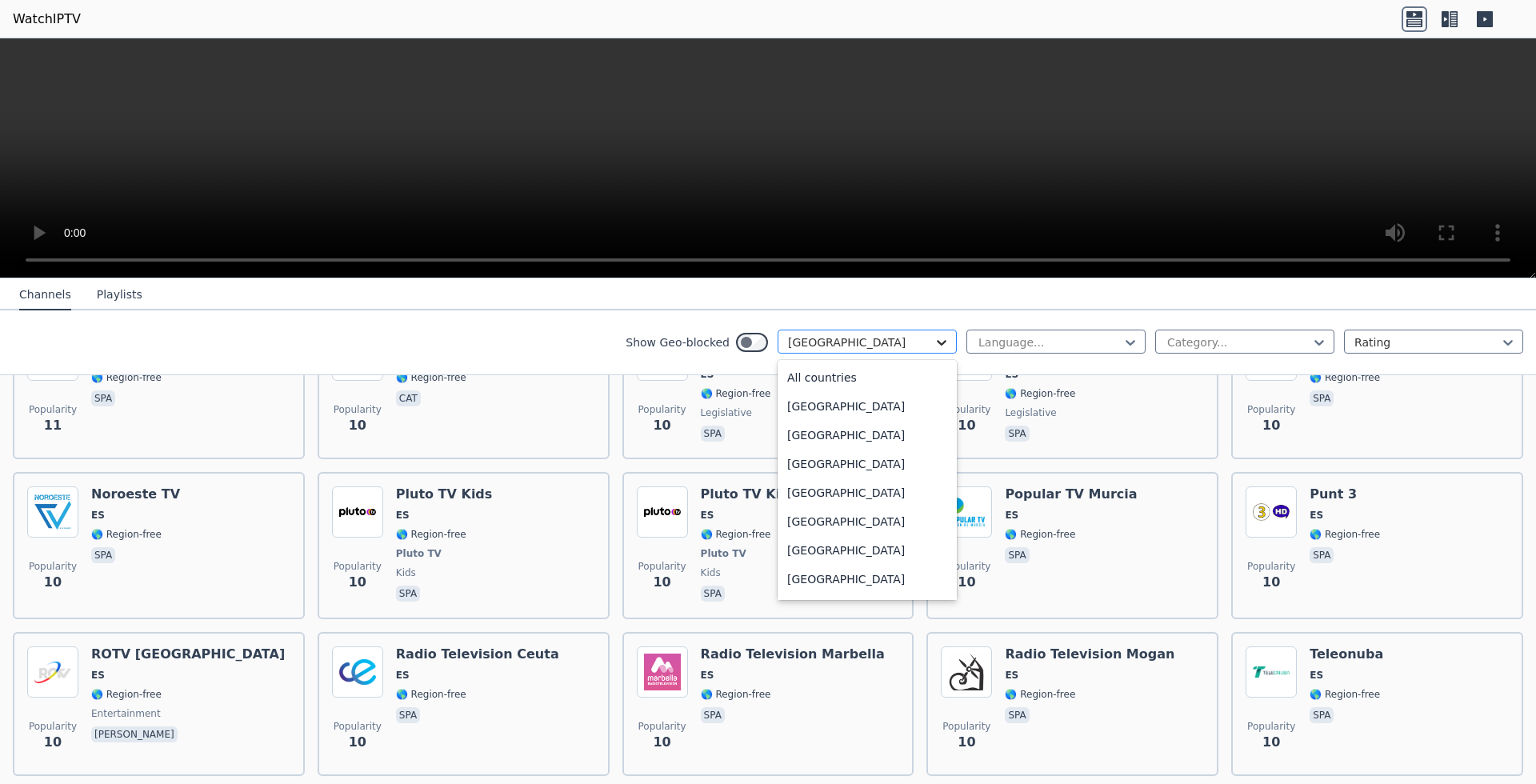
click at [934, 340] on icon at bounding box center [942, 342] width 16 height 16
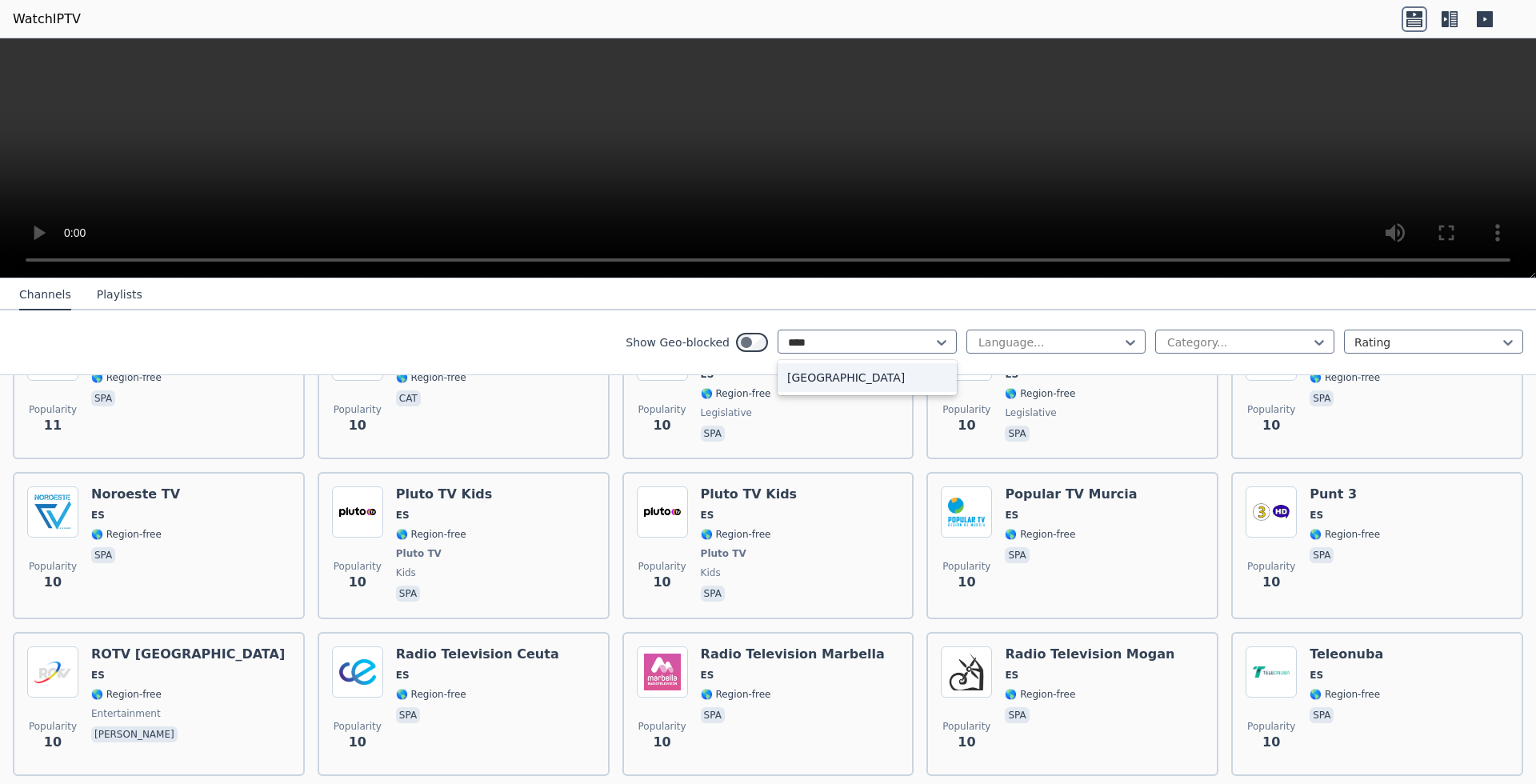
type input "*****"
click at [852, 373] on div "[GEOGRAPHIC_DATA]" at bounding box center [867, 377] width 179 height 28
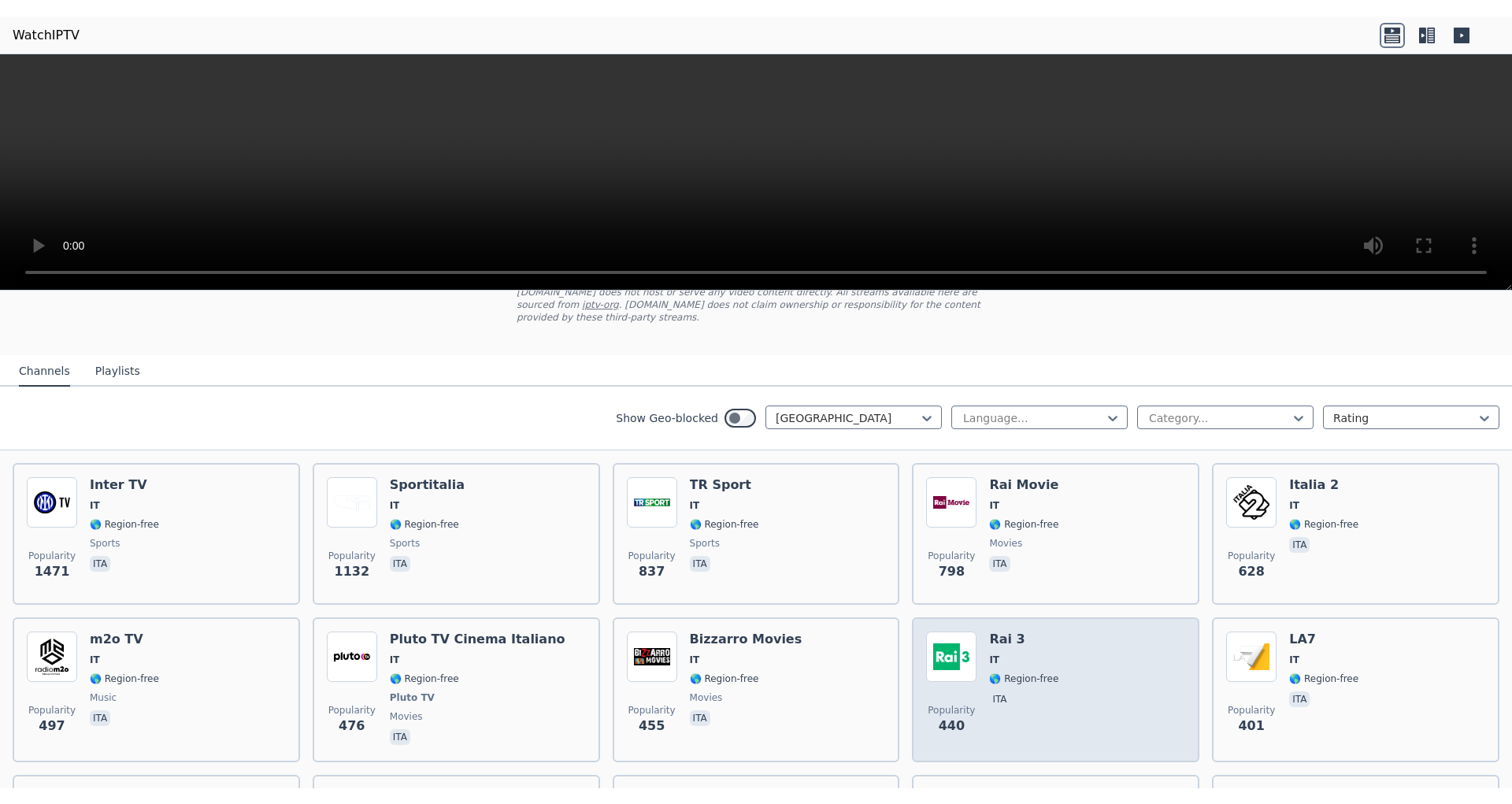
scroll to position [99, 0]
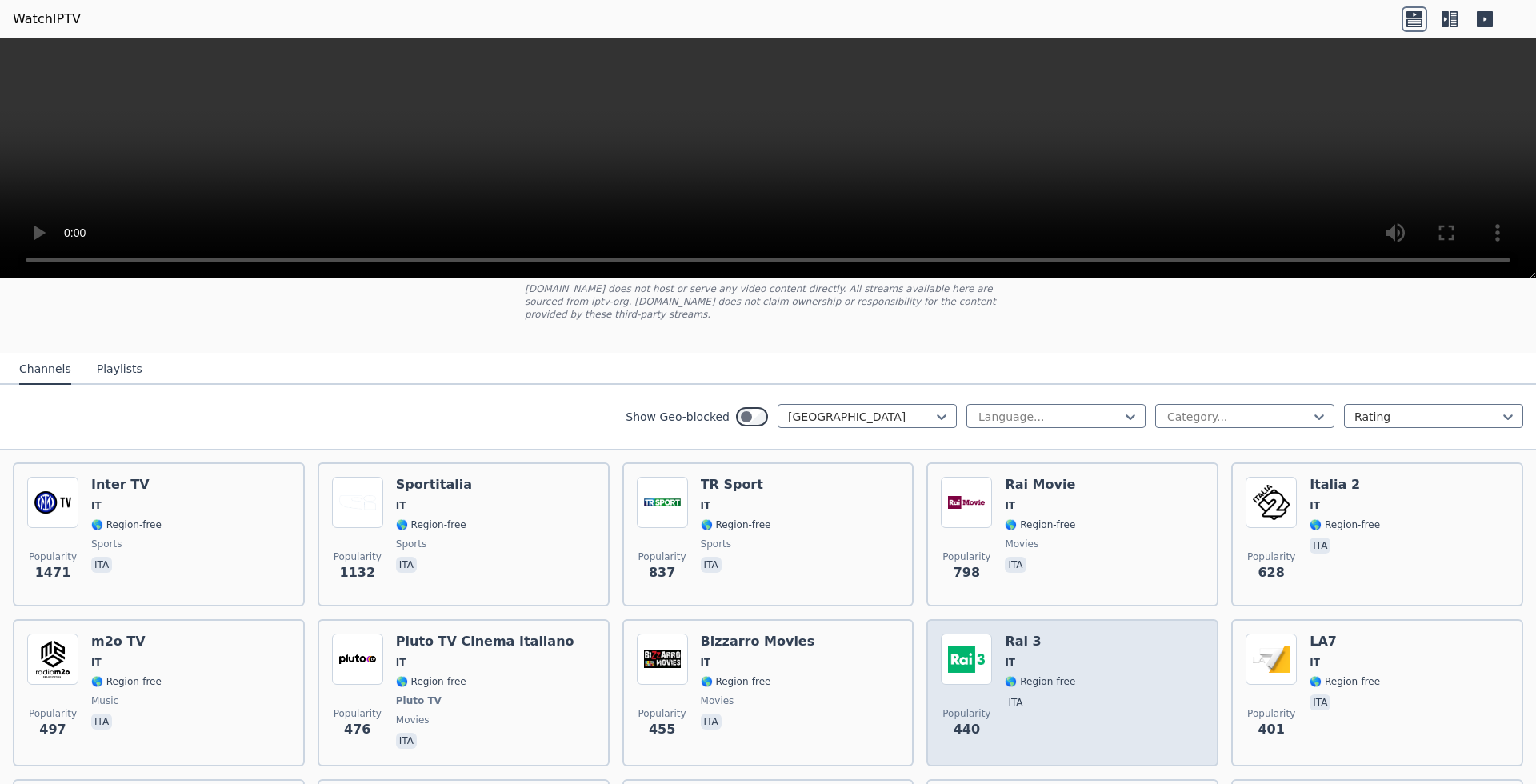
click at [1042, 695] on span "ita" at bounding box center [1041, 704] width 71 height 19
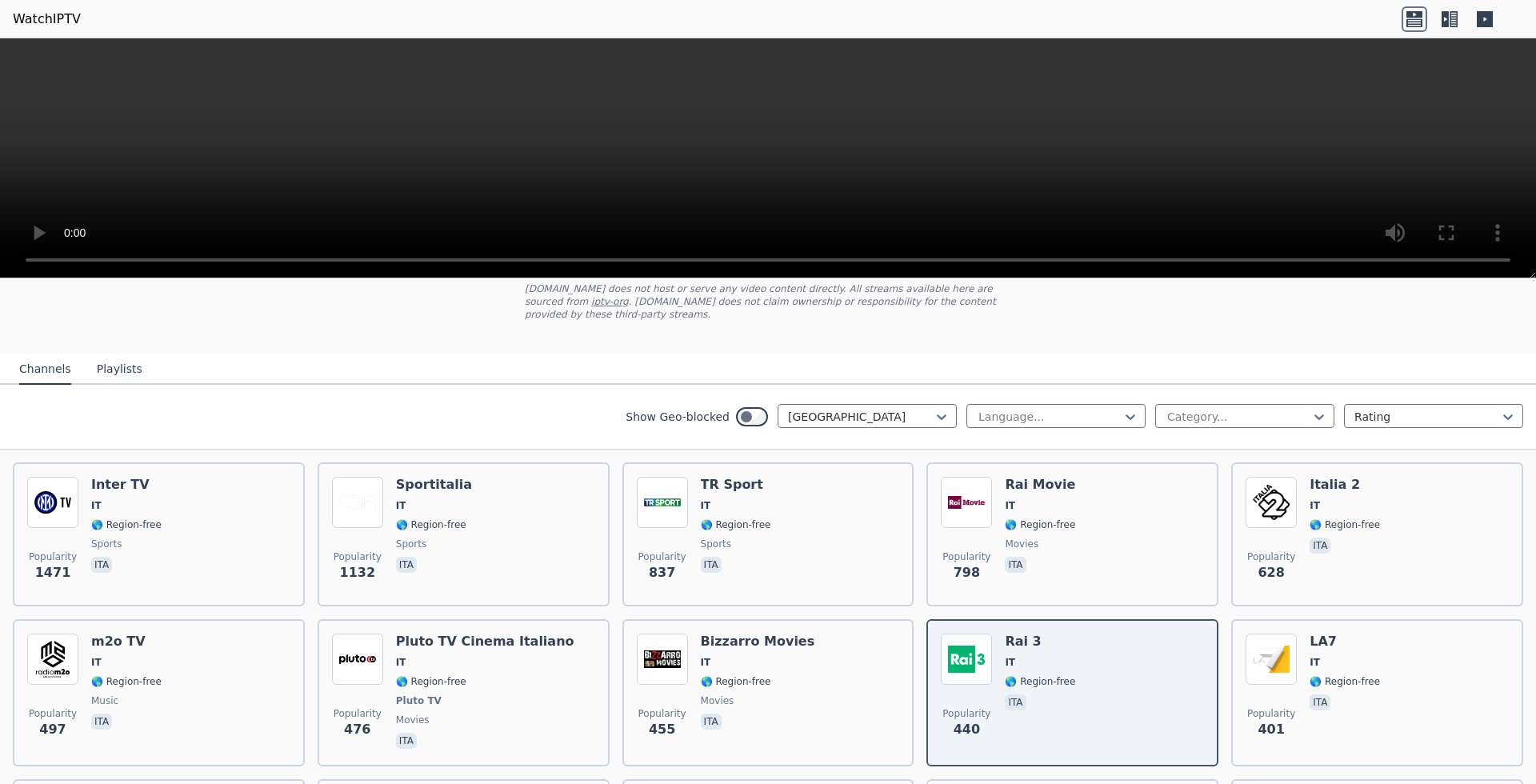
click at [629, 296] on link "iptv-org" at bounding box center [611, 301] width 38 height 11
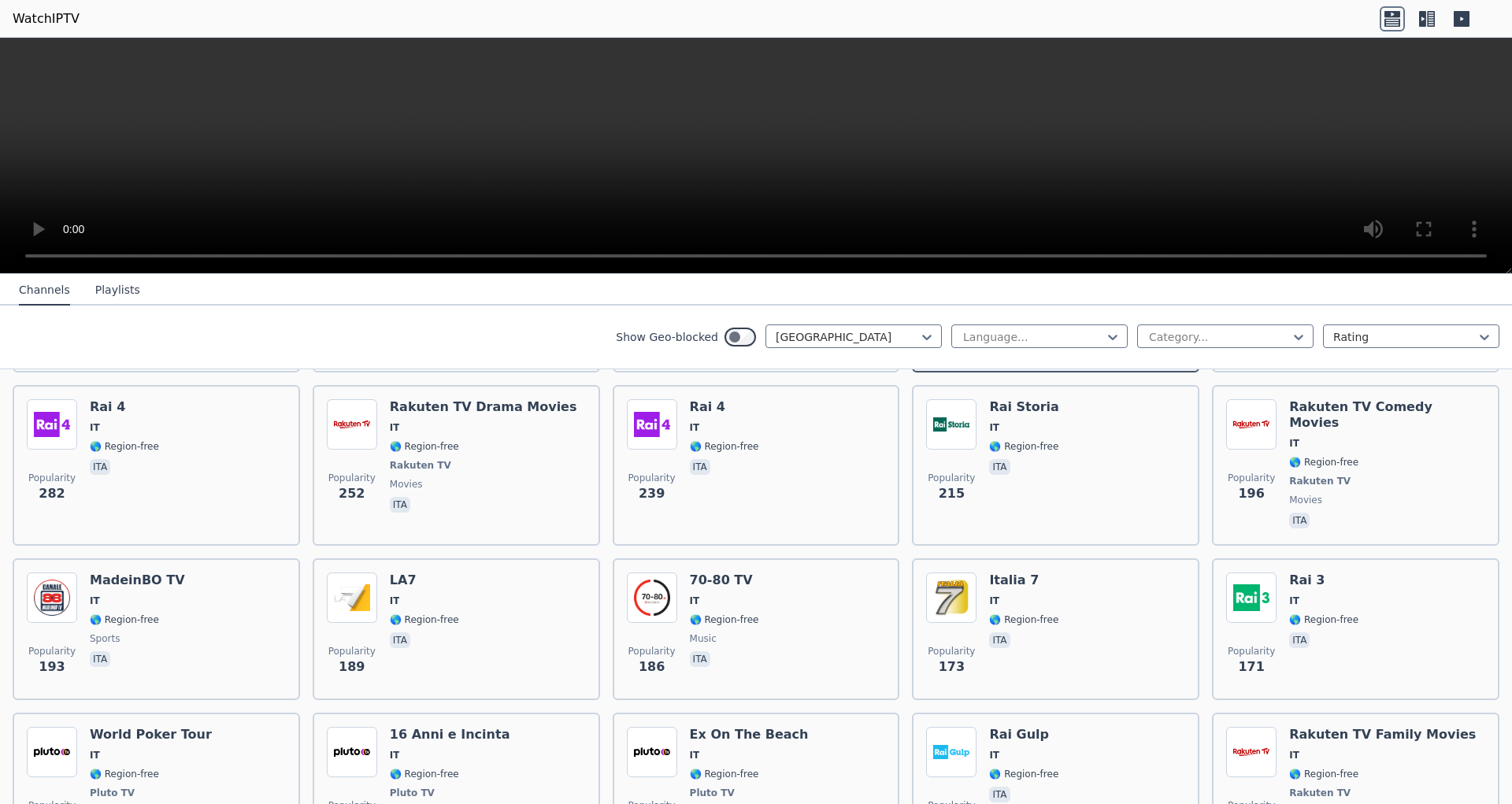
scroll to position [496, 0]
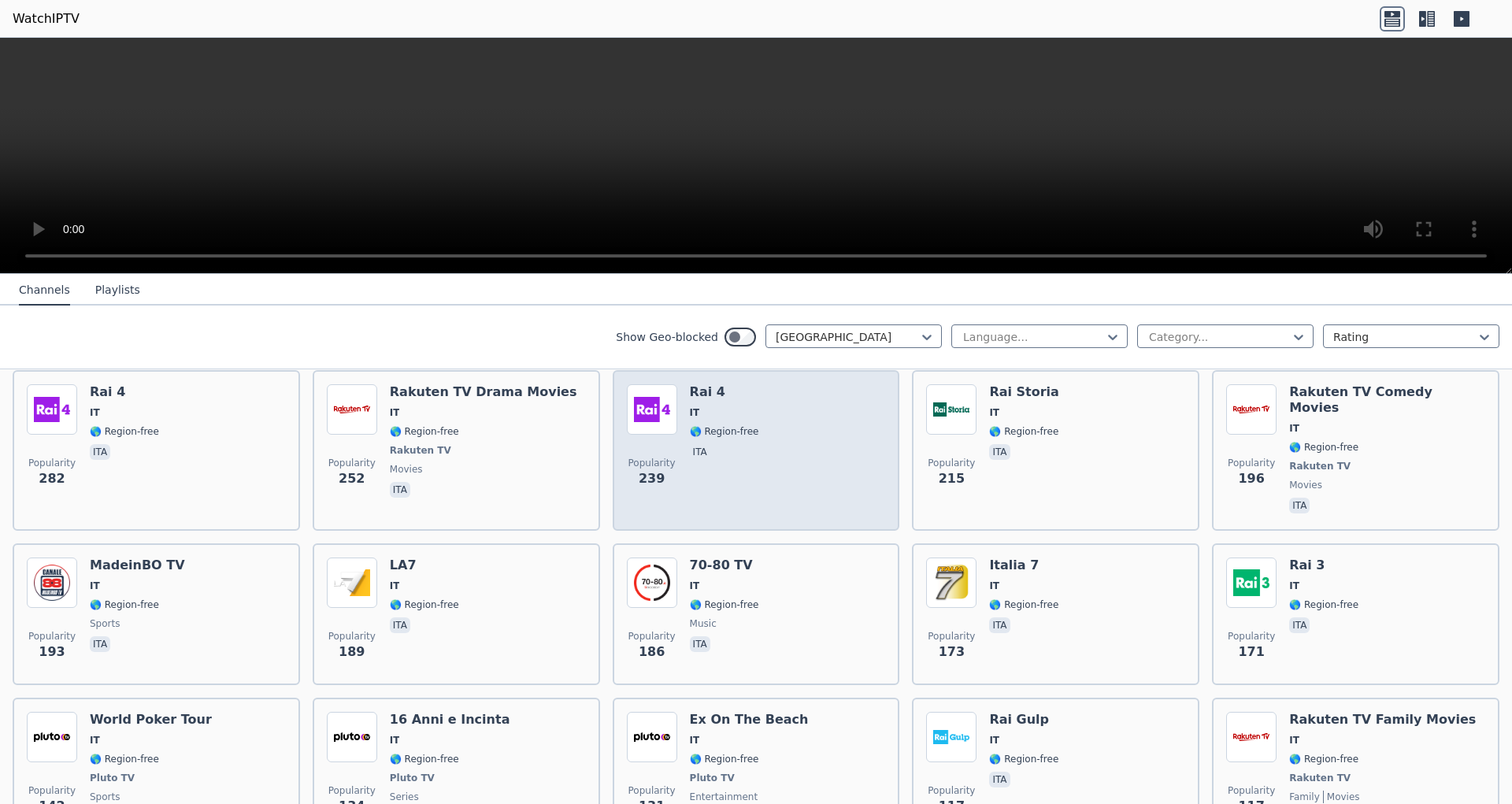
click at [818, 444] on div "Popularity 239 Rai 4 IT 🌎 Region-free ita" at bounding box center [757, 450] width 259 height 132
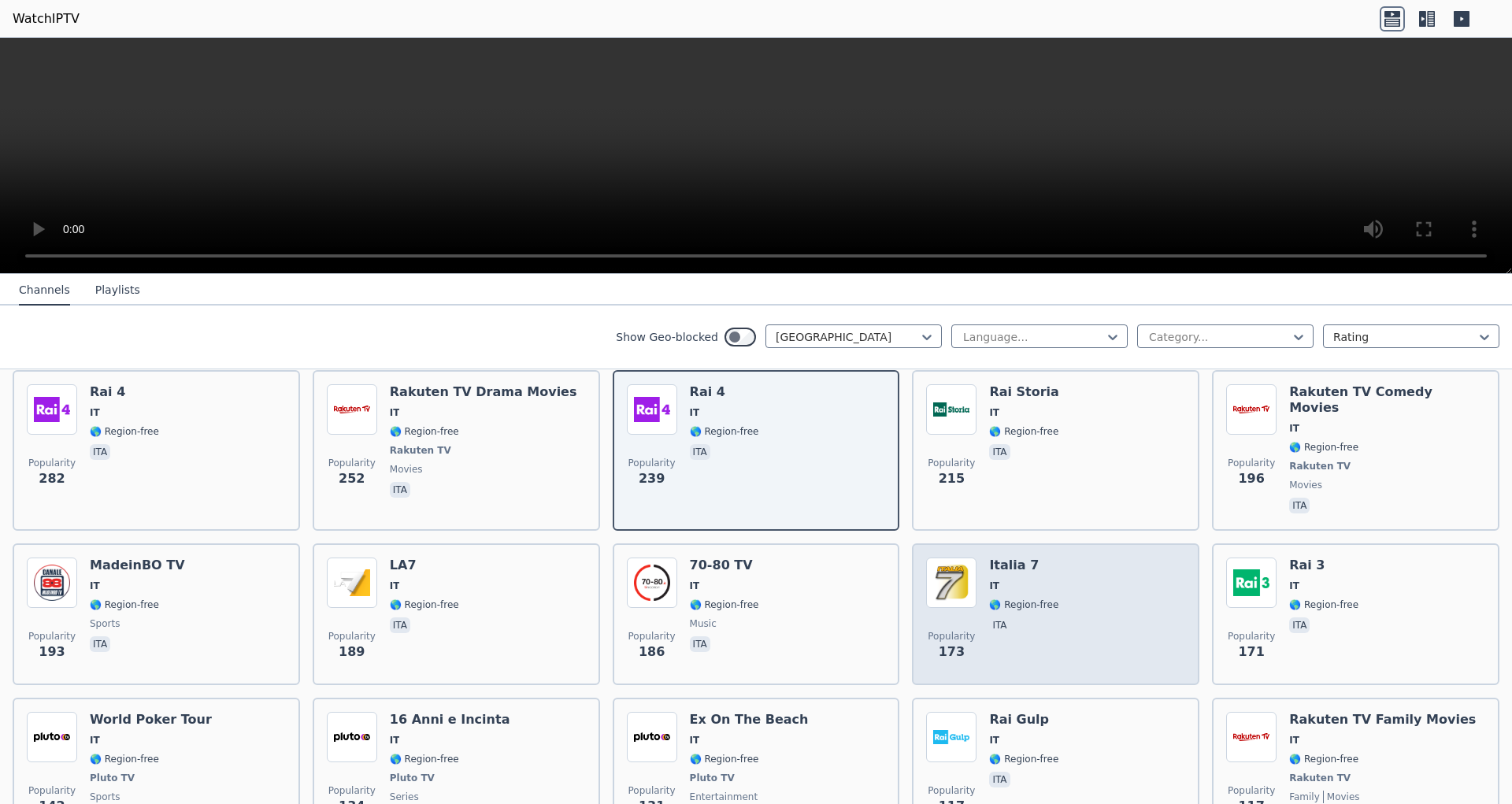
click at [1087, 571] on div "Popularity 173 [GEOGRAPHIC_DATA] 7 IT 🌎 Region-free ita" at bounding box center [1056, 614] width 259 height 113
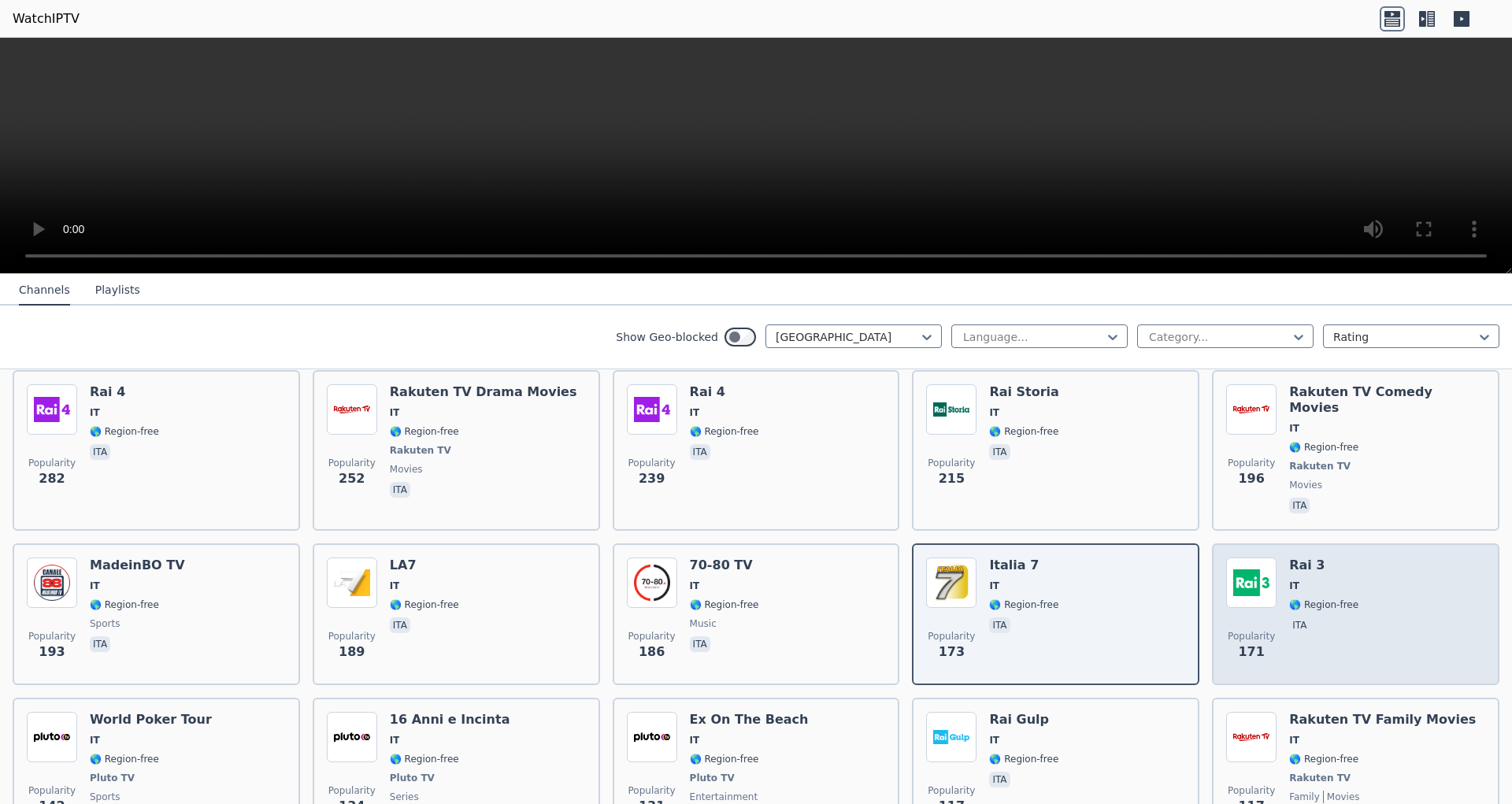
click at [1314, 598] on span "🌎 Region-free" at bounding box center [1324, 604] width 69 height 13
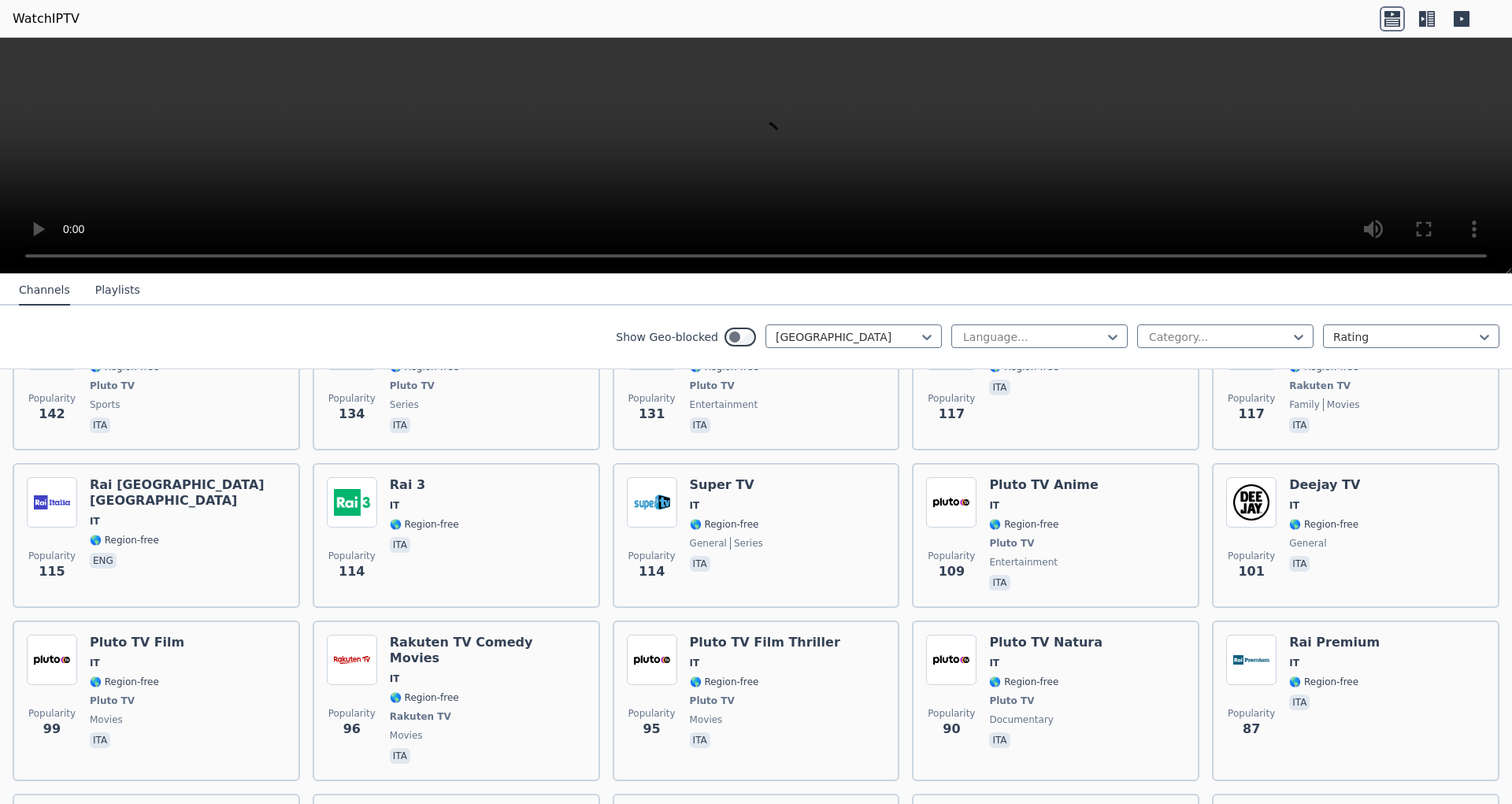
scroll to position [893, 0]
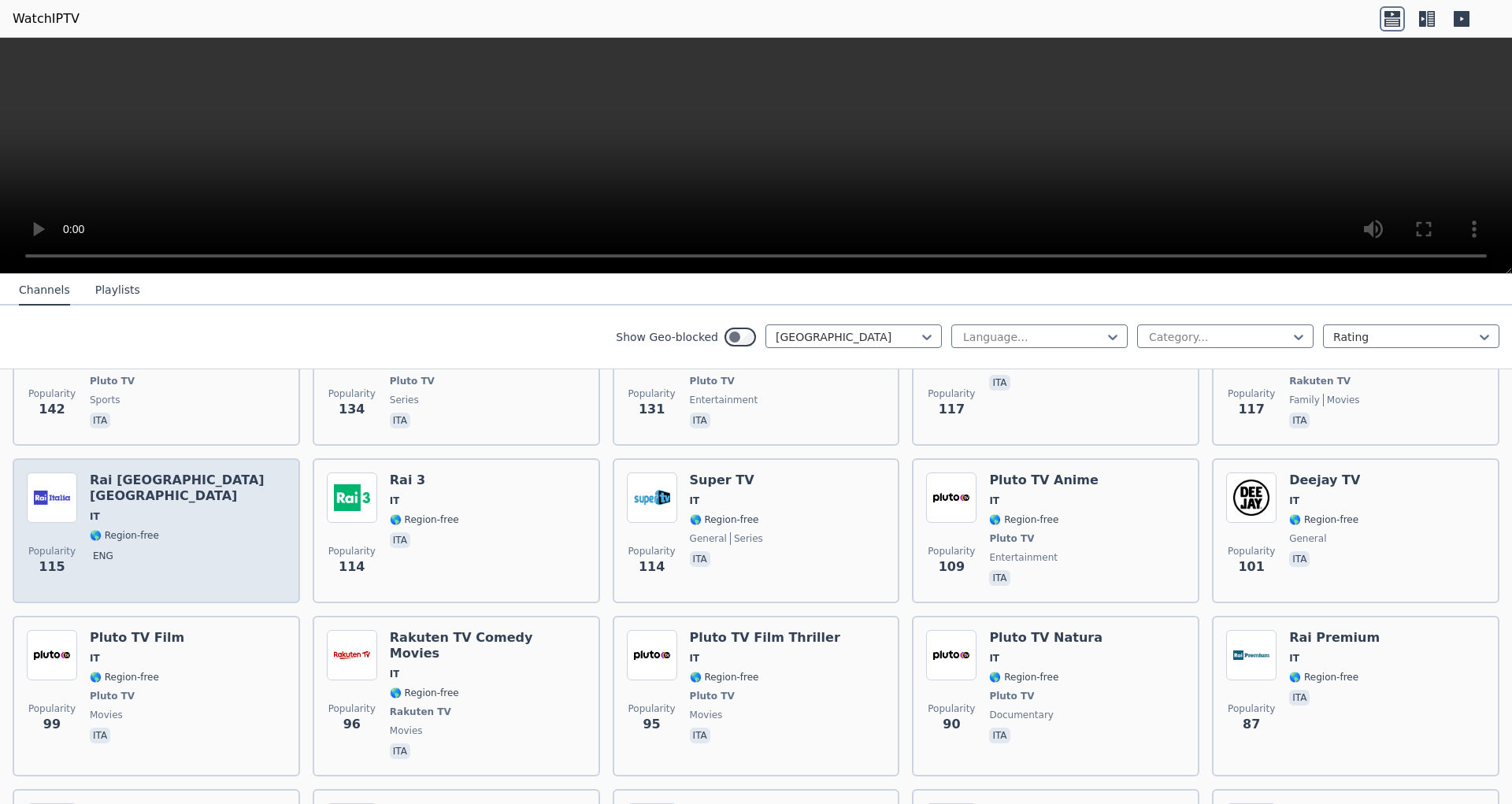
click at [124, 548] on span "eng" at bounding box center [188, 558] width 196 height 19
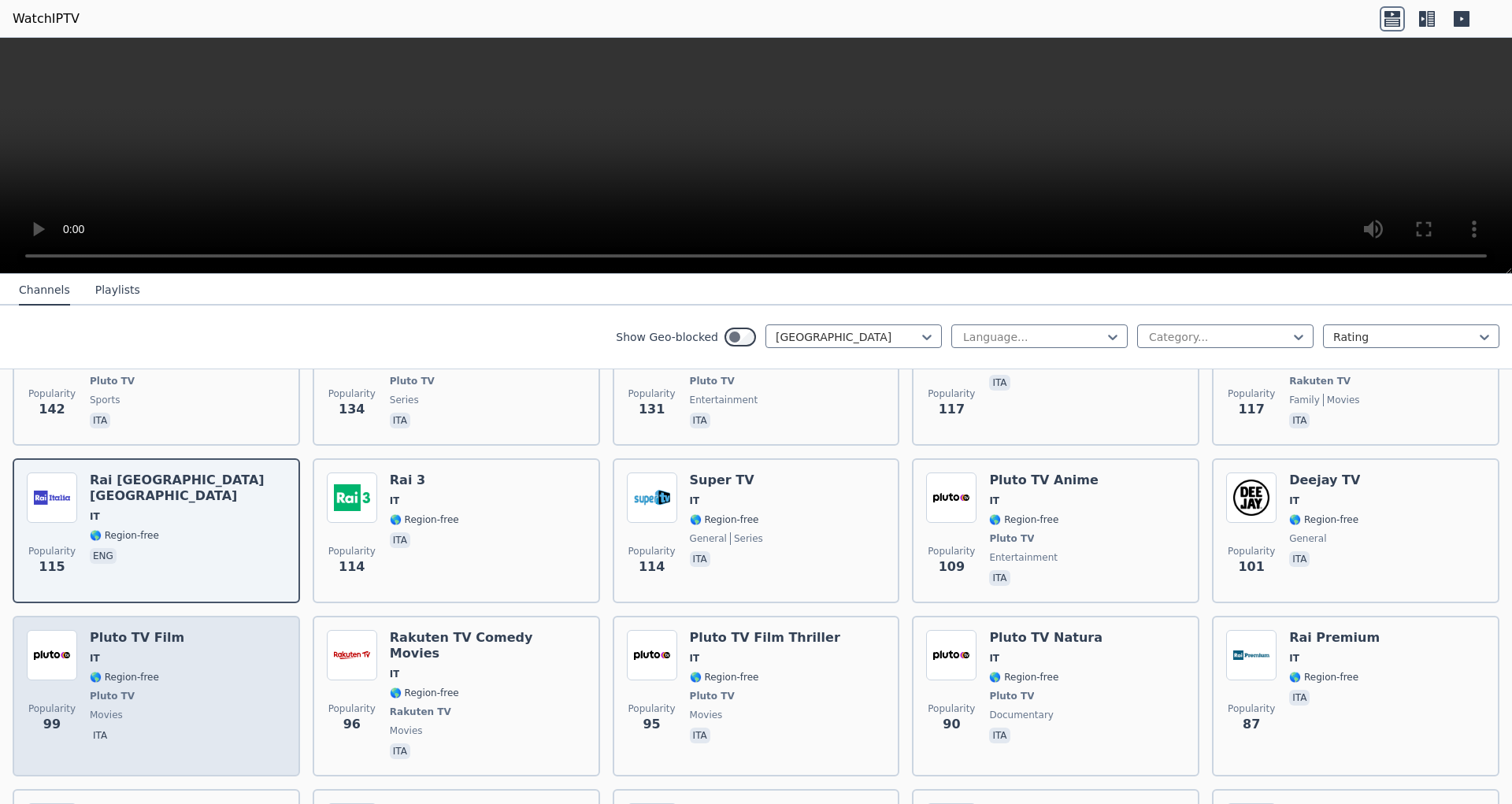
click at [168, 636] on div "Popularity 99 Pluto TV Film IT 🌎 Region-free Pluto TV movies ita" at bounding box center [157, 696] width 259 height 132
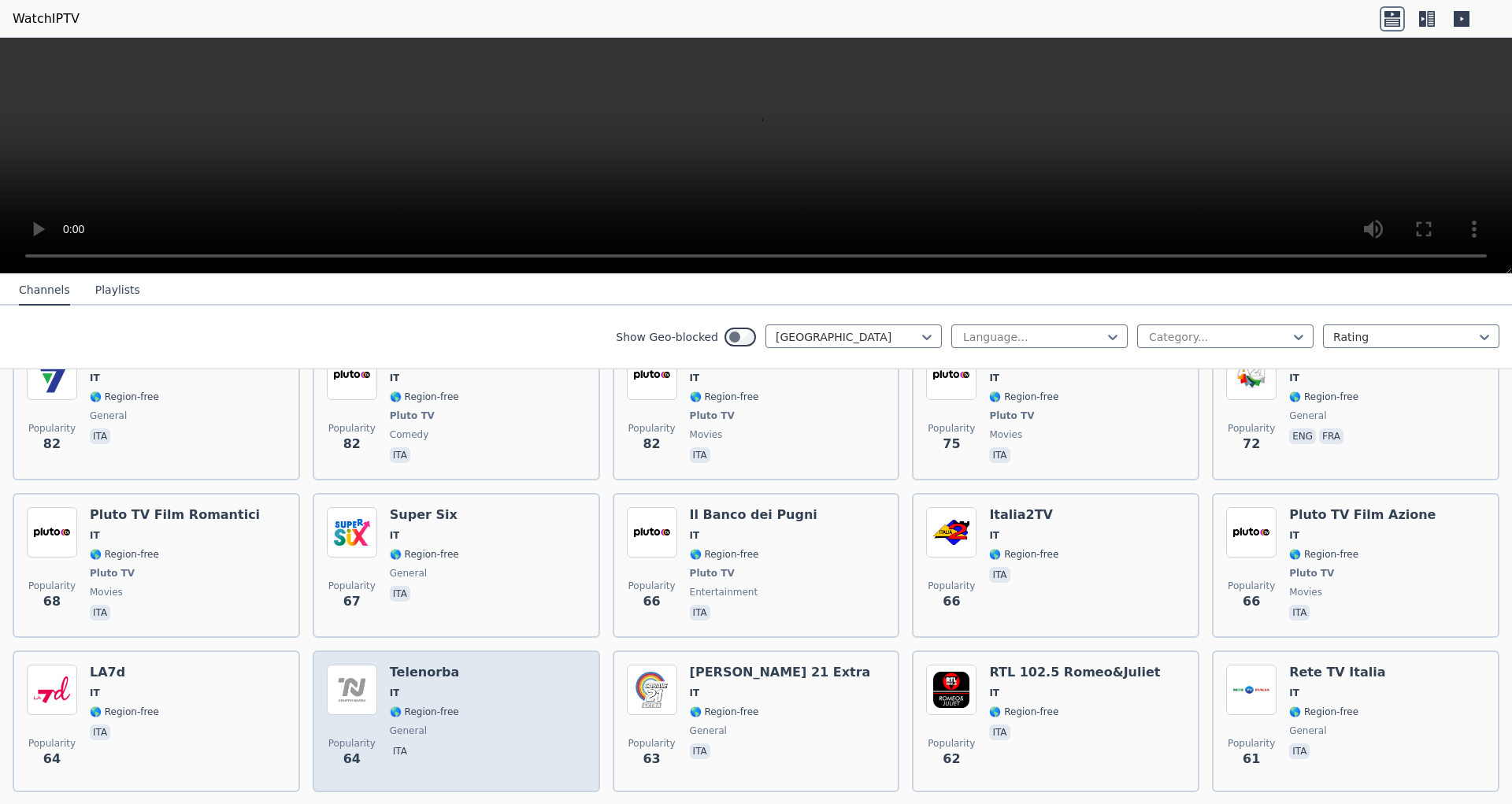
scroll to position [1389, 0]
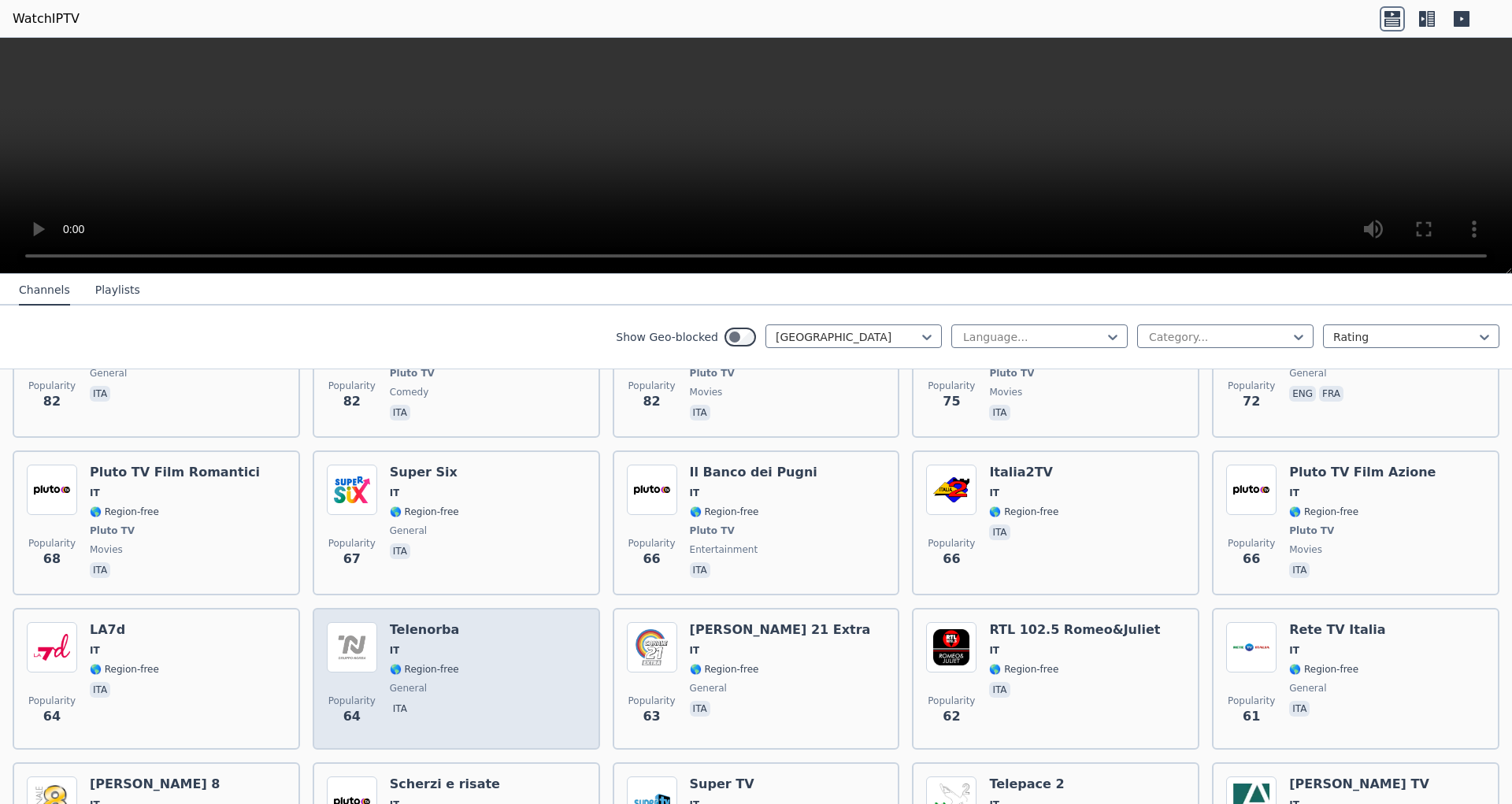
click at [477, 622] on div "Popularity 64 Telenorba IT 🌎 Region-free general ita" at bounding box center [456, 679] width 259 height 113
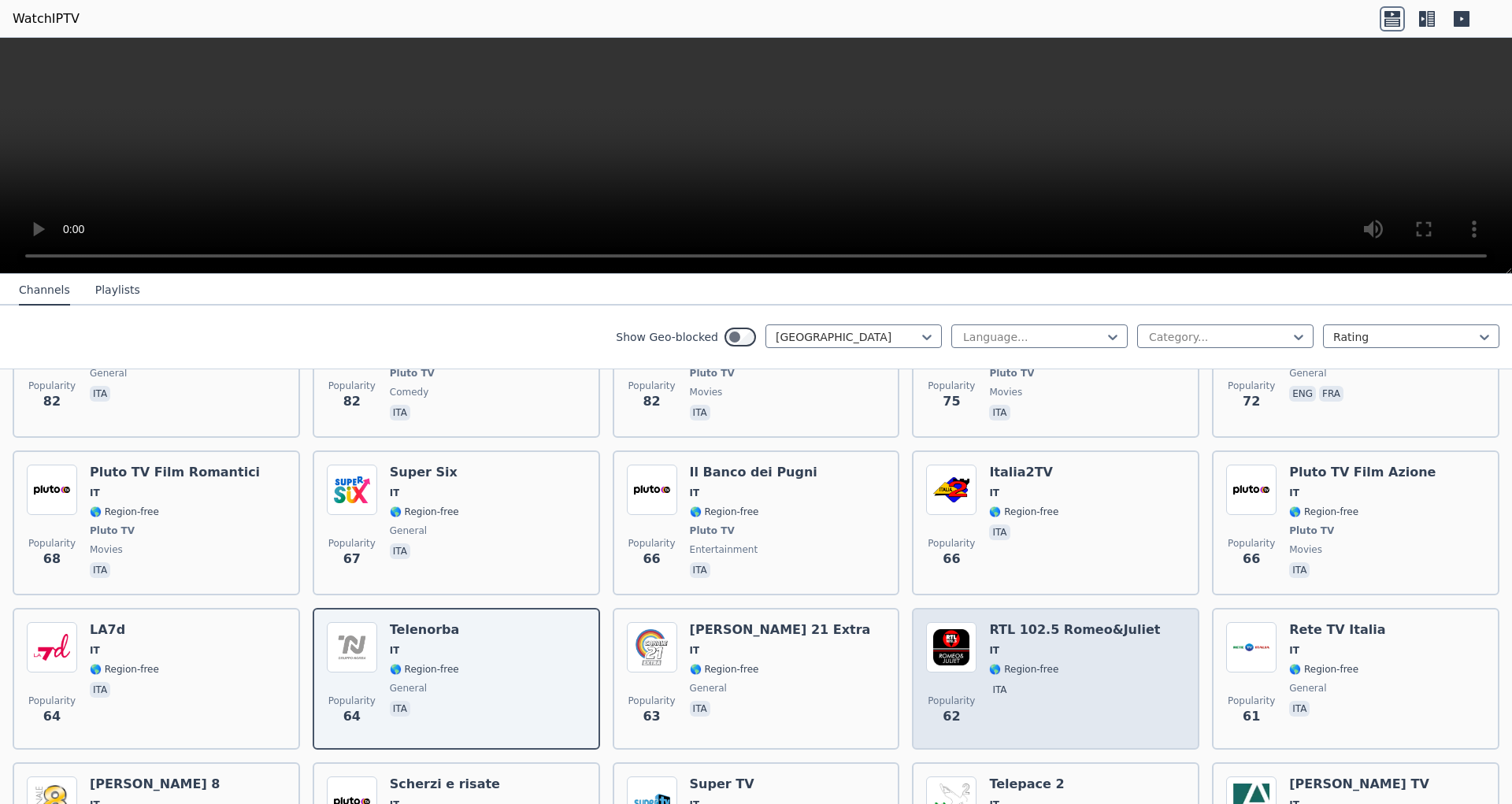
click at [1094, 663] on span "🌎 Region-free" at bounding box center [1075, 669] width 171 height 13
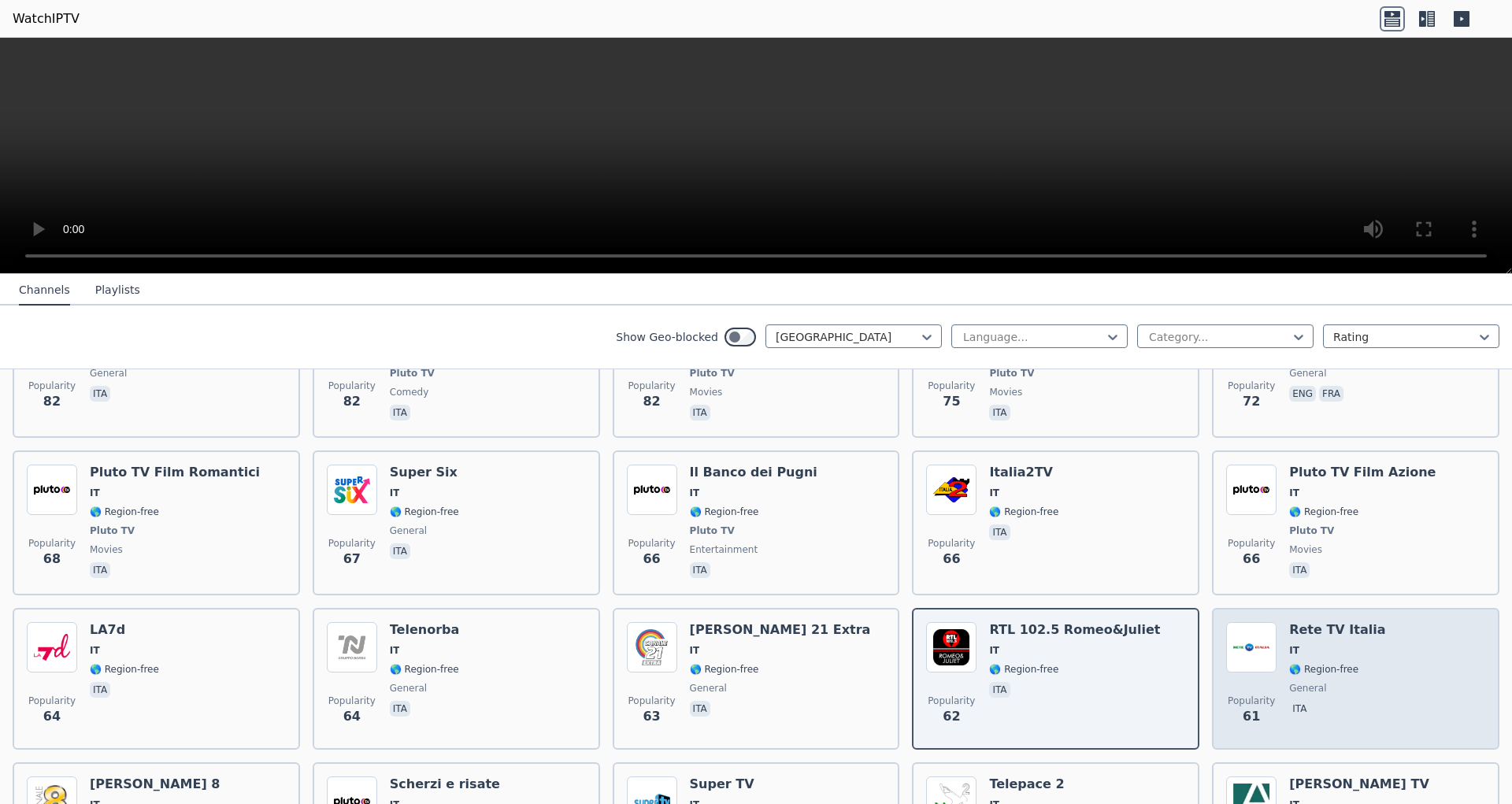
click at [1319, 663] on span "🌎 Region-free" at bounding box center [1324, 669] width 69 height 13
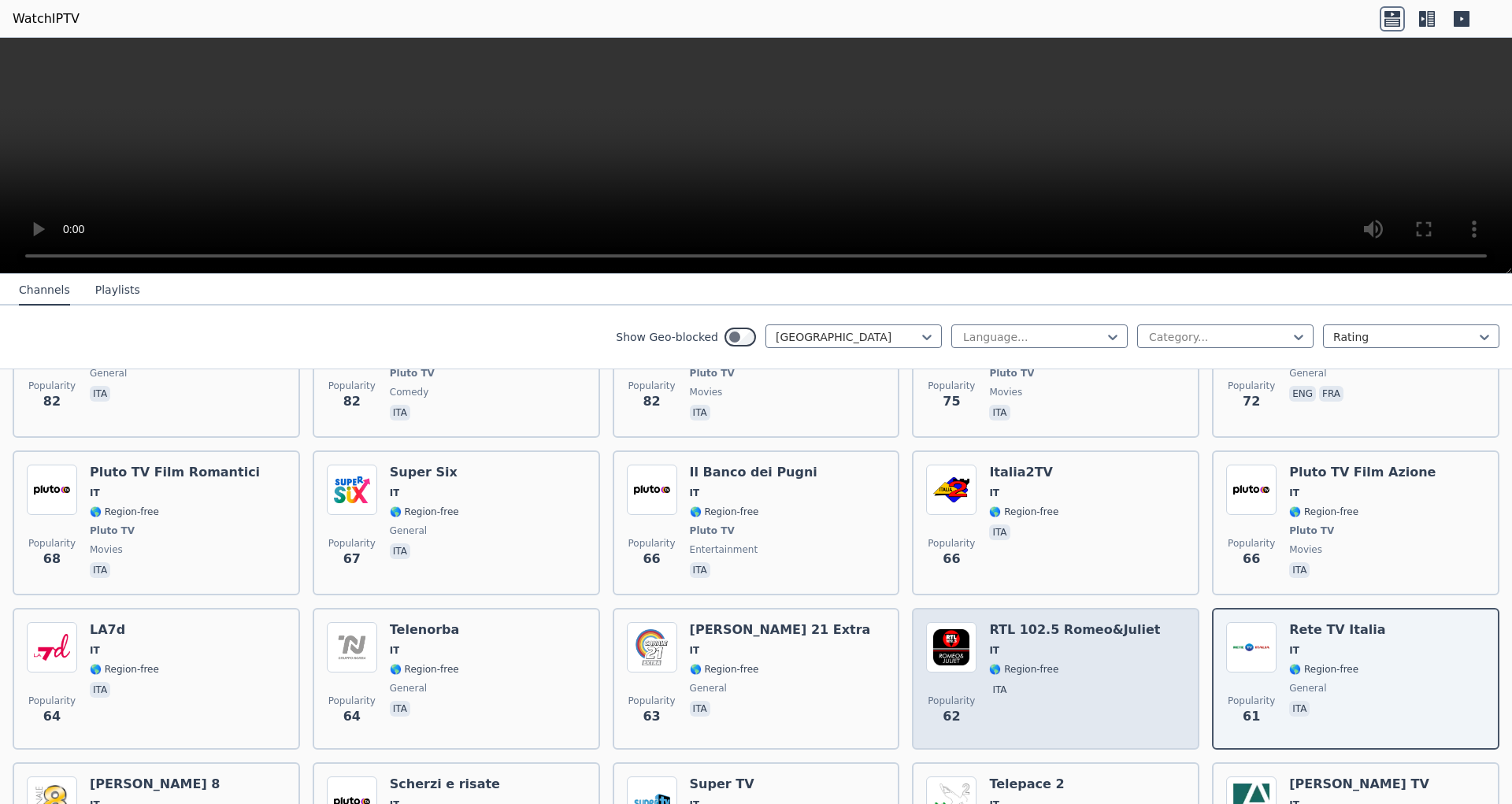
click at [1038, 636] on div "RTL 102.5 Romeo&Juliet IT 🌎 Region-free ita" at bounding box center [1075, 679] width 171 height 113
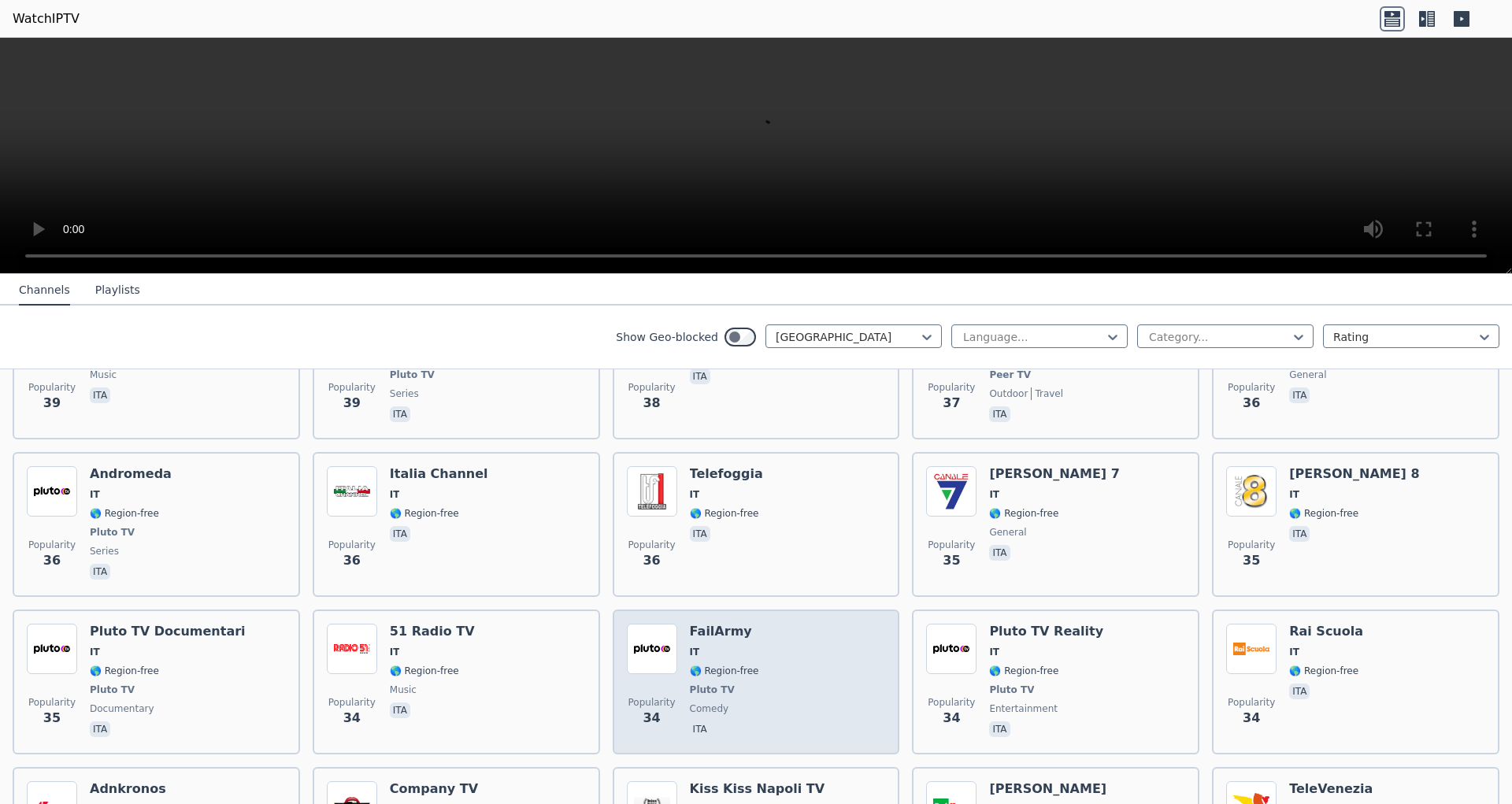
scroll to position [2382, 0]
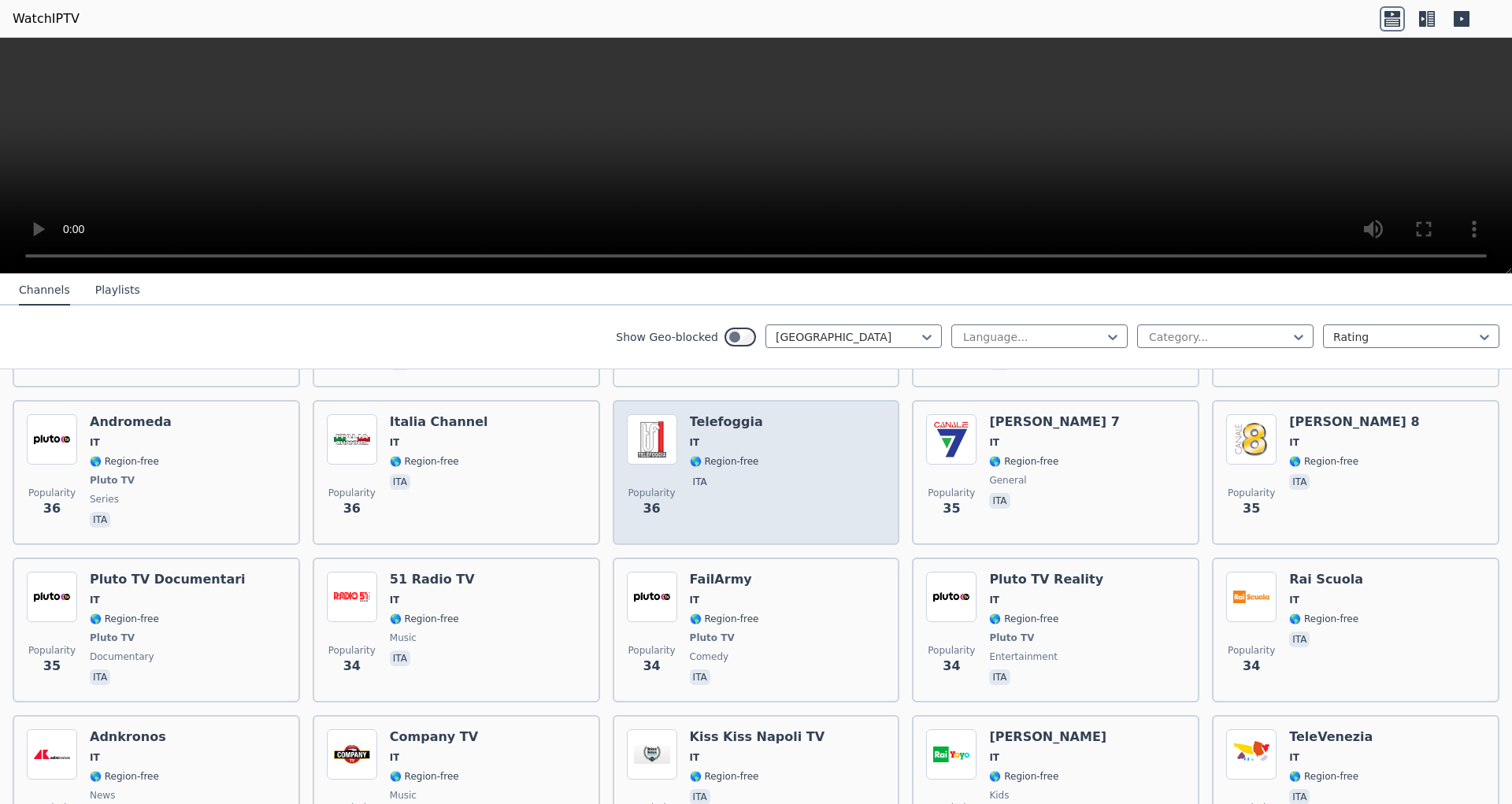
click at [807, 442] on div "Popularity 36 Telefoggia IT 🌎 Region-free ita" at bounding box center [757, 472] width 259 height 117
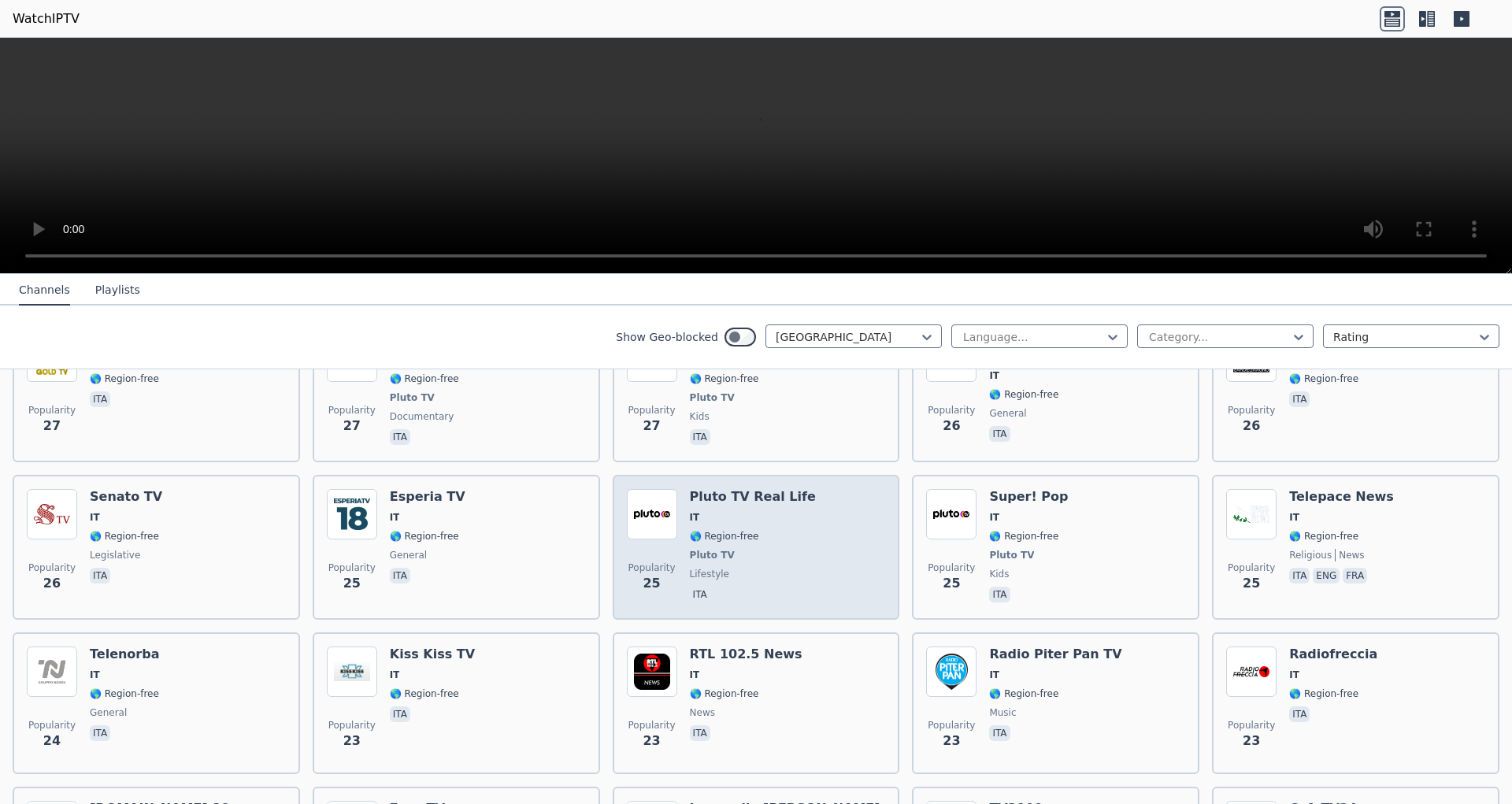
scroll to position [3373, 0]
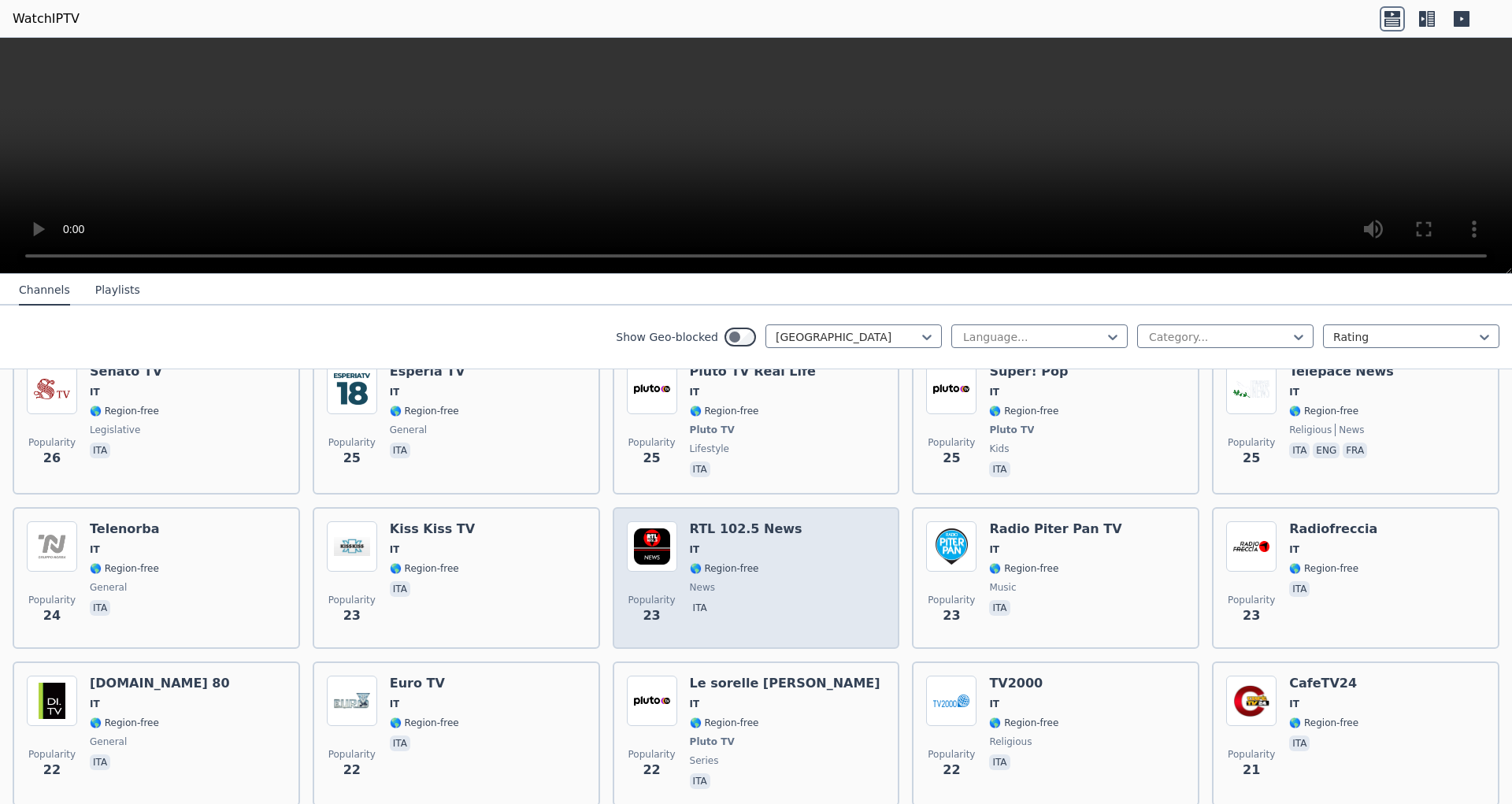
click at [792, 571] on div "Popularity 23 RTL 102.5 News IT 🌎 Region-free news ita" at bounding box center [757, 578] width 259 height 113
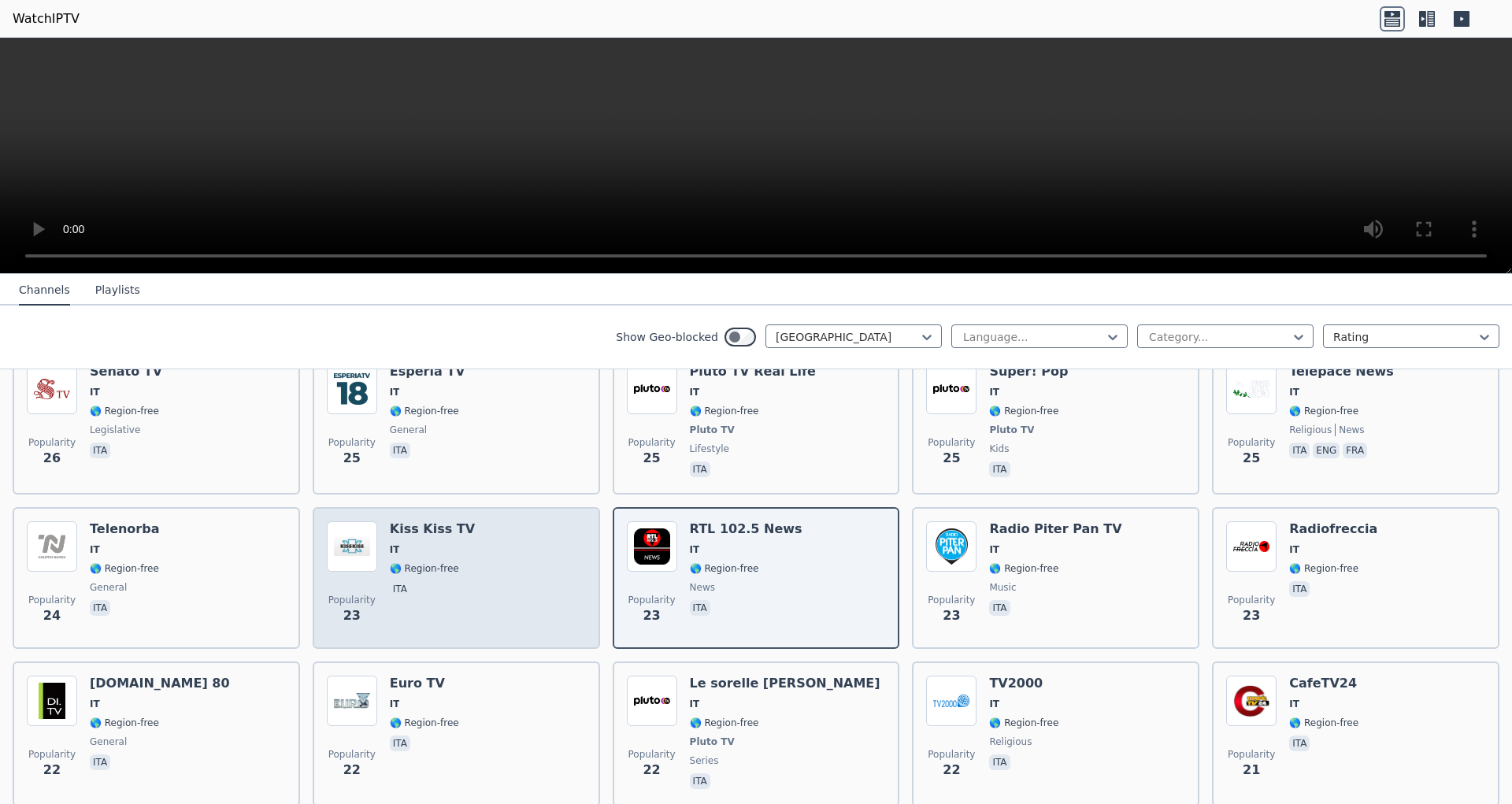
click at [504, 521] on div "Popularity 23 Kiss Kiss TV IT 🌎 Region-free ita" at bounding box center [456, 578] width 259 height 113
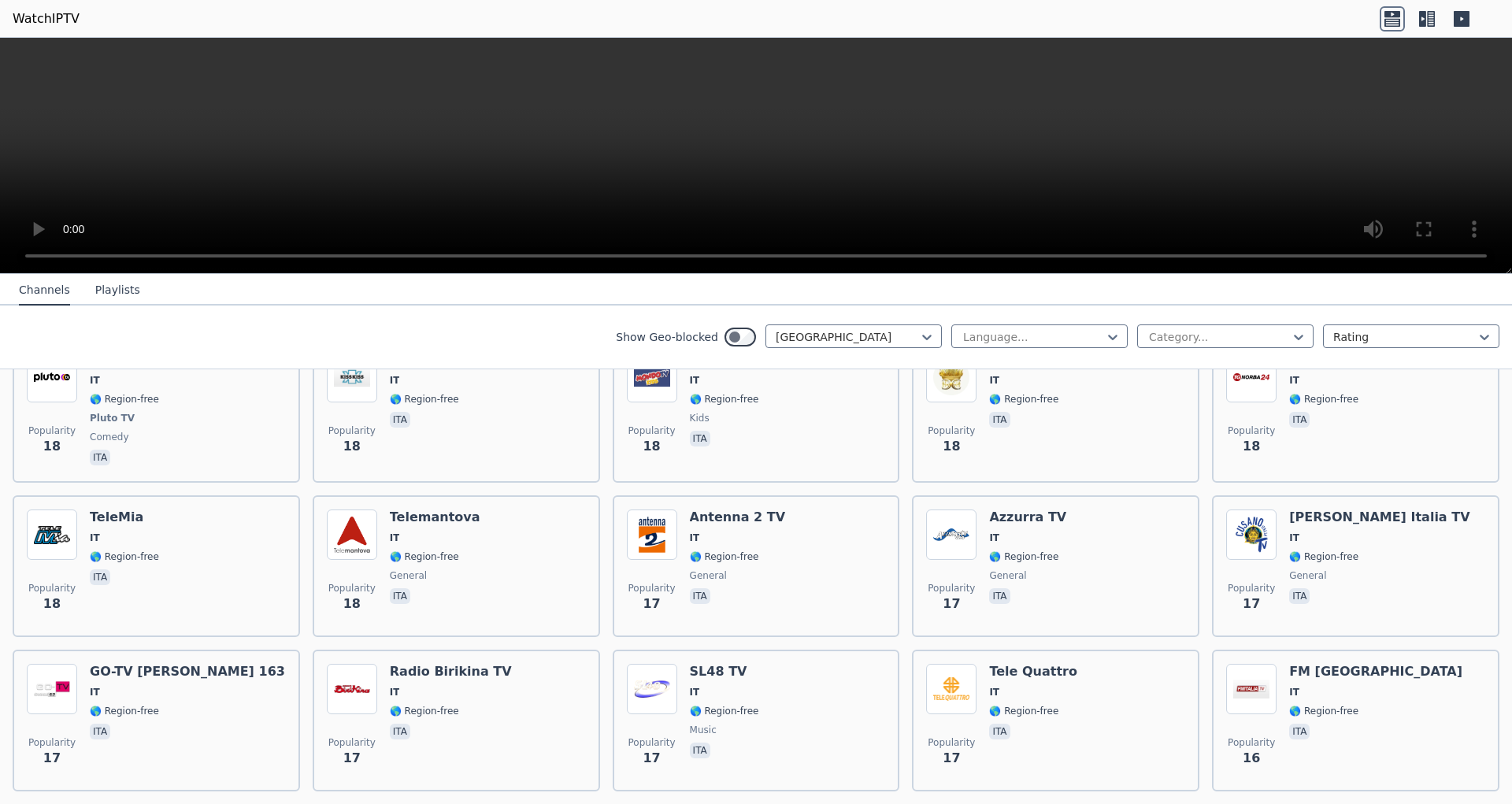
scroll to position [4167, 0]
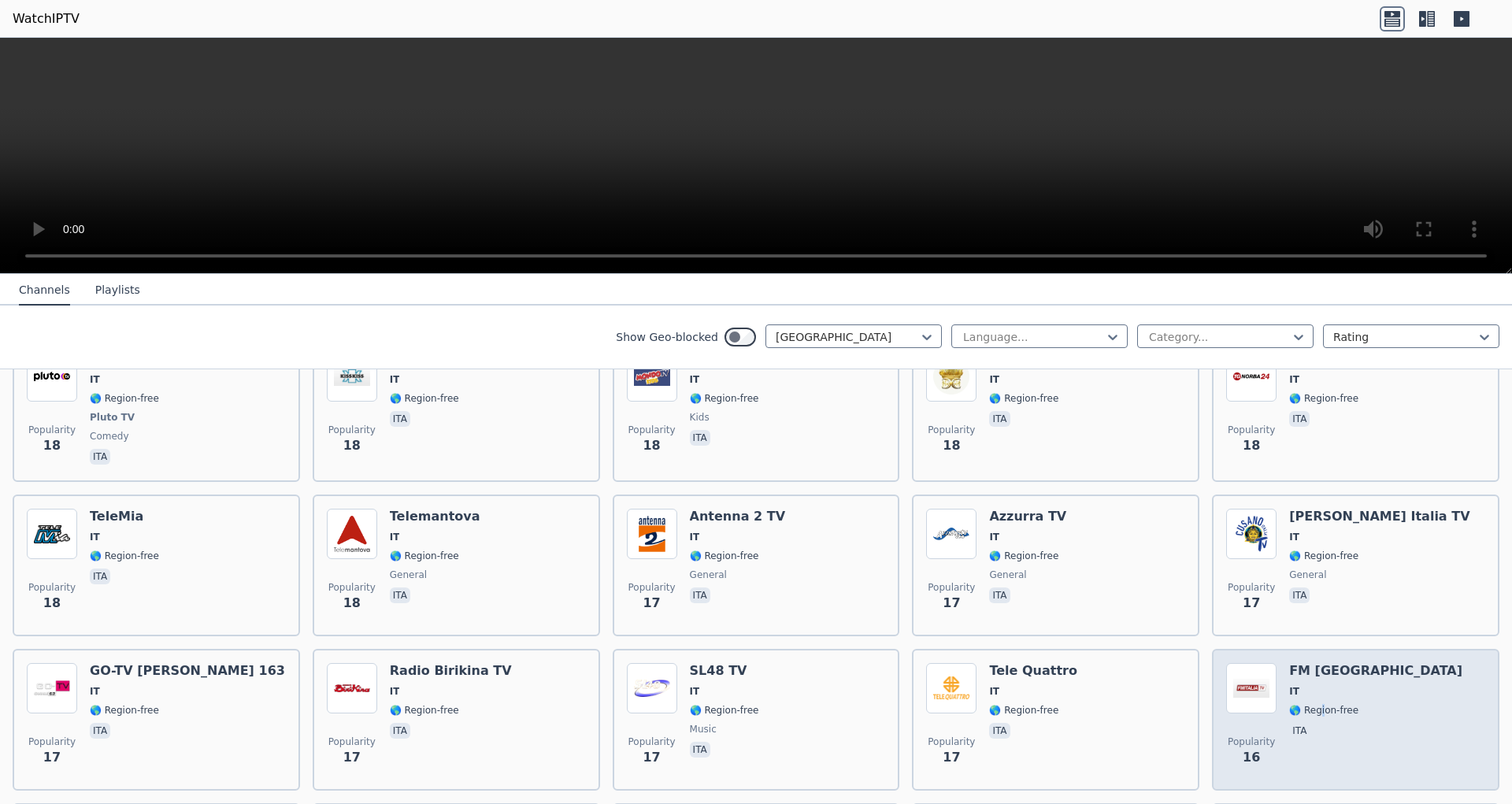
click at [1311, 674] on div "FM [GEOGRAPHIC_DATA] IT 🌎 Region-free ita" at bounding box center [1376, 719] width 174 height 113
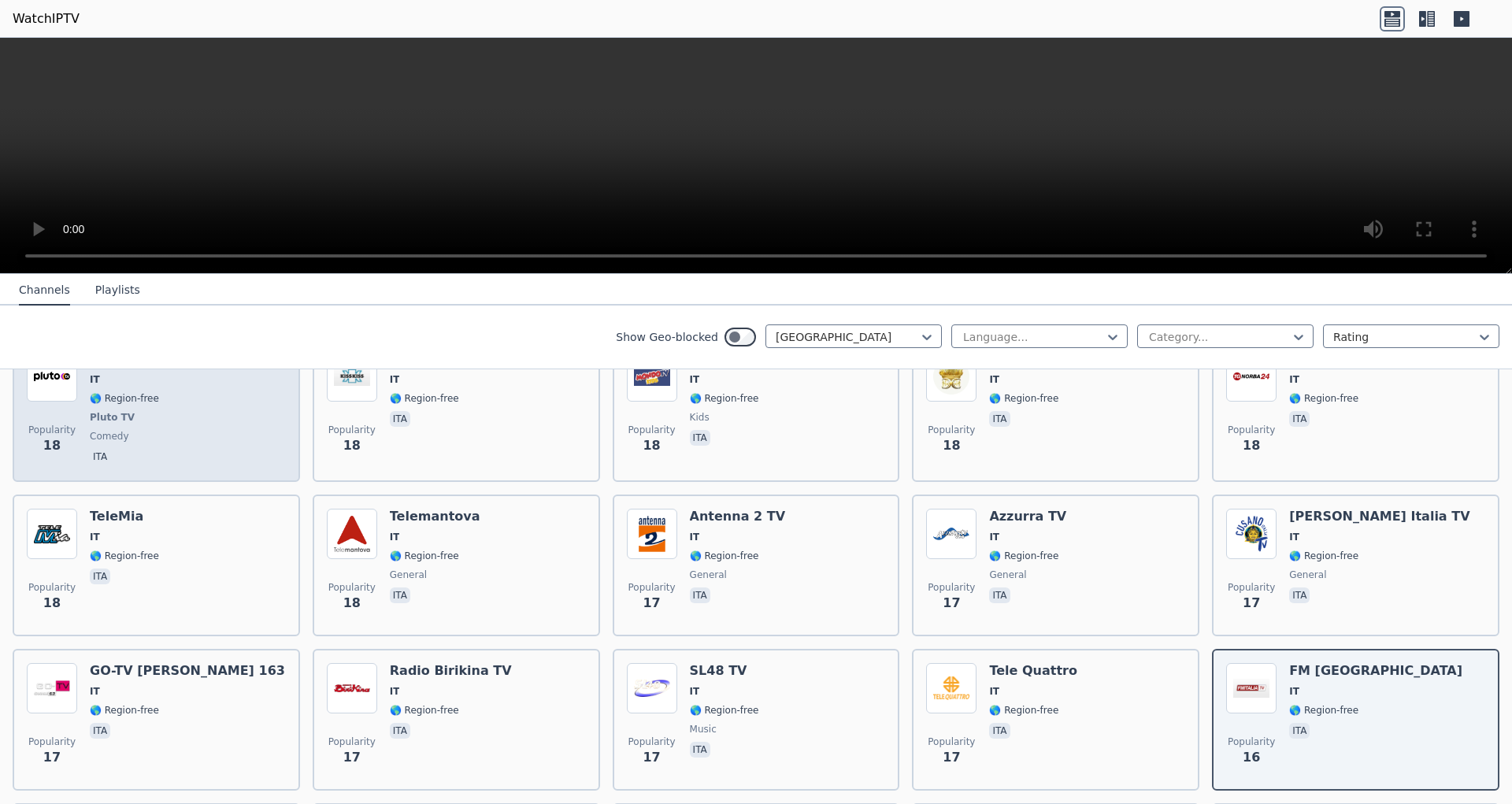
click at [291, 405] on div "Popularity 18 FailArmy IT 🌎 Region-free Pluto TV comedy ita" at bounding box center [157, 409] width 288 height 145
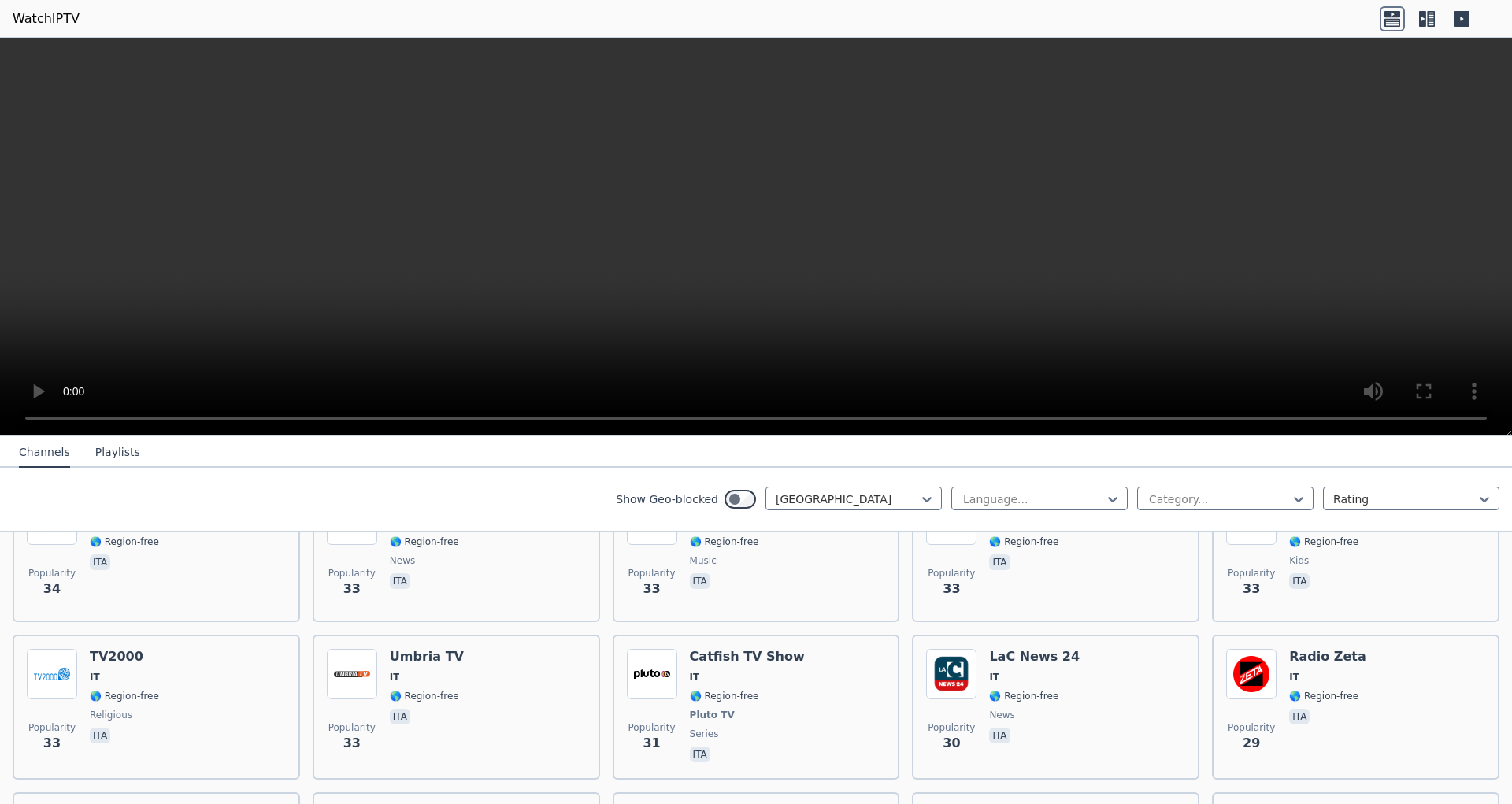
scroll to position [3274, 0]
